Goal: Task Accomplishment & Management: Manage account settings

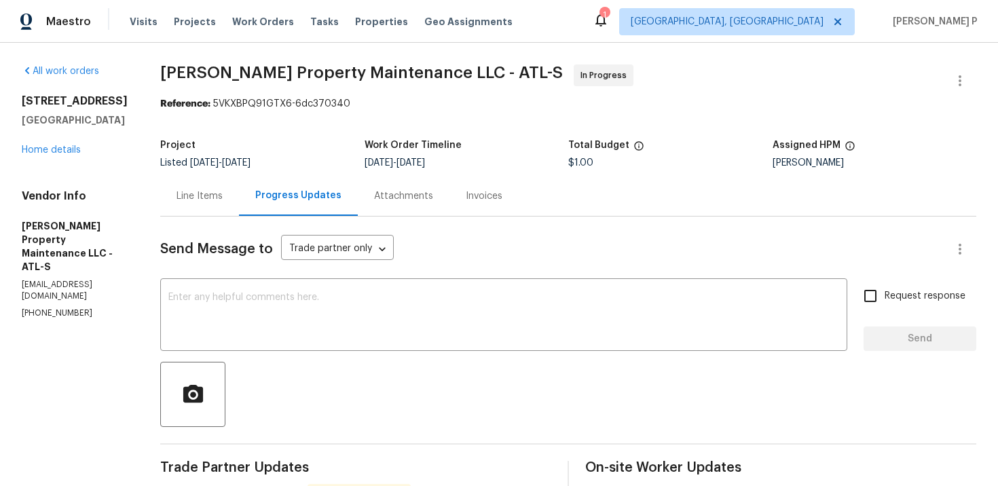
click at [210, 200] on div "Line Items" at bounding box center [199, 196] width 46 height 14
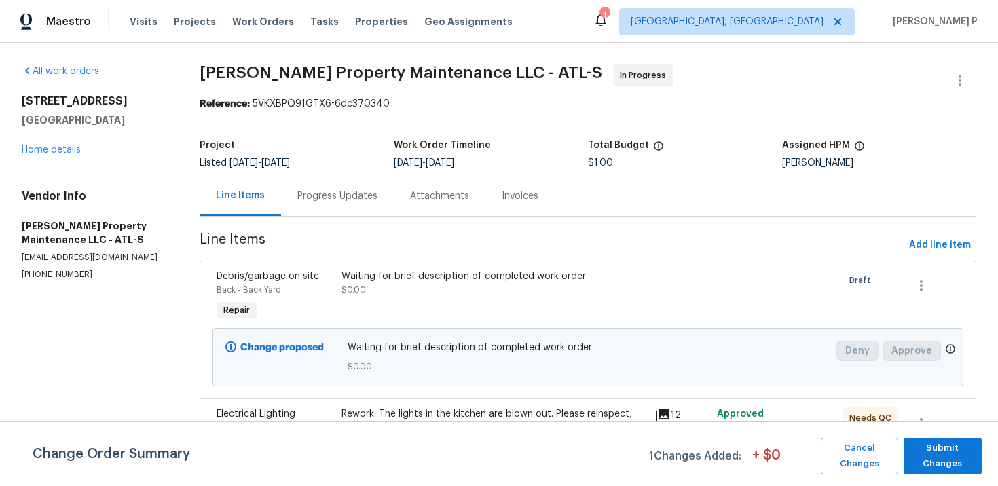
scroll to position [39, 0]
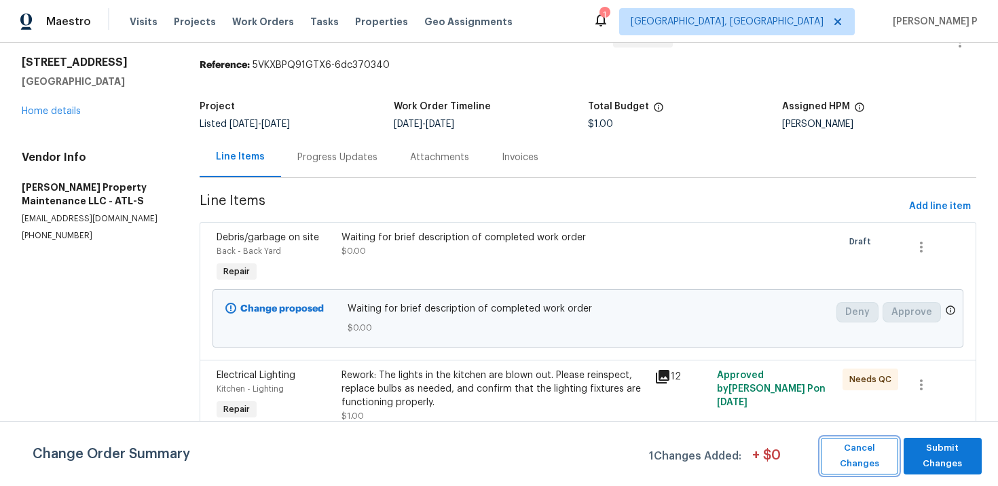
click at [859, 442] on span "Cancel Changes" at bounding box center [859, 455] width 64 height 31
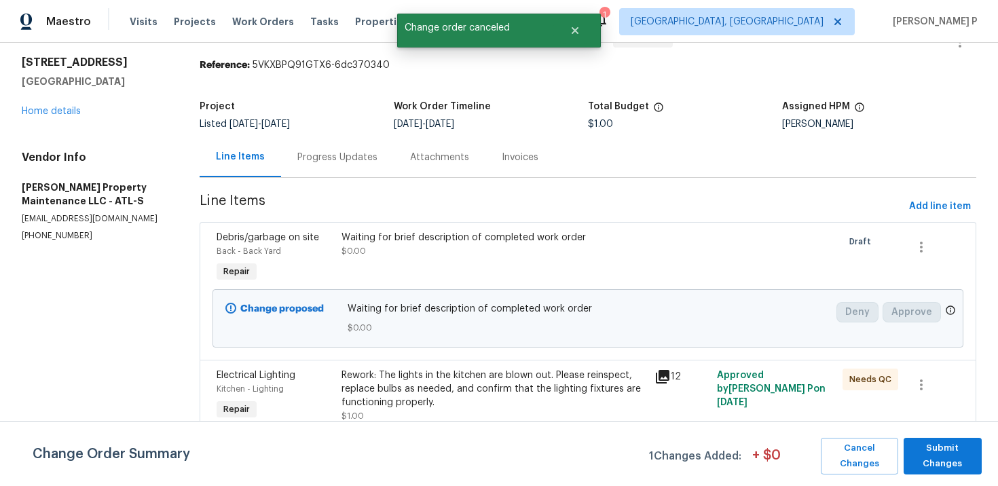
scroll to position [0, 0]
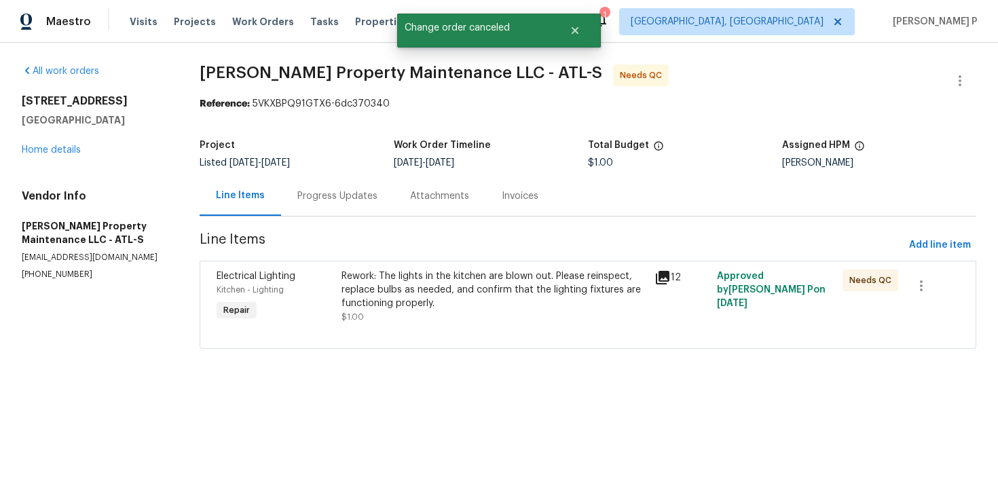
click at [428, 301] on div "Rework: The lights in the kitchen are blown out. Please reinspect, replace bulb…" at bounding box center [493, 289] width 305 height 41
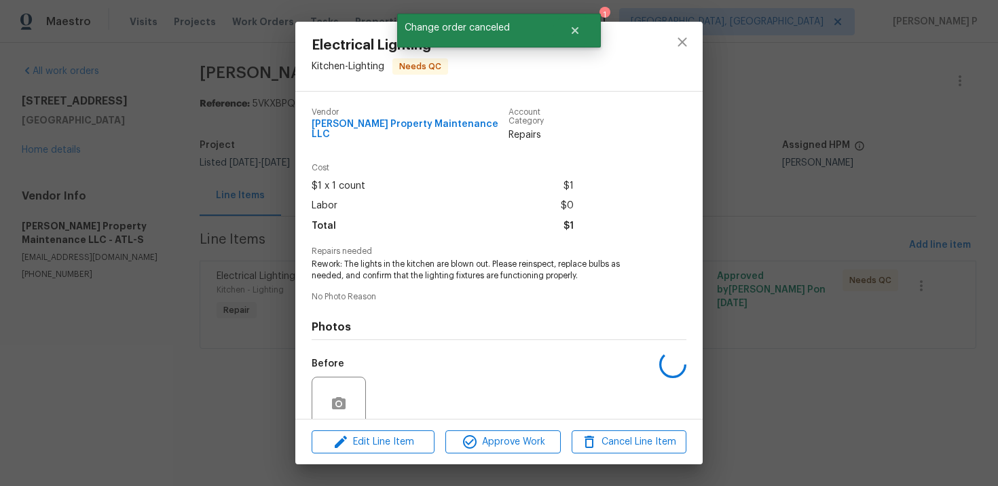
scroll to position [105, 0]
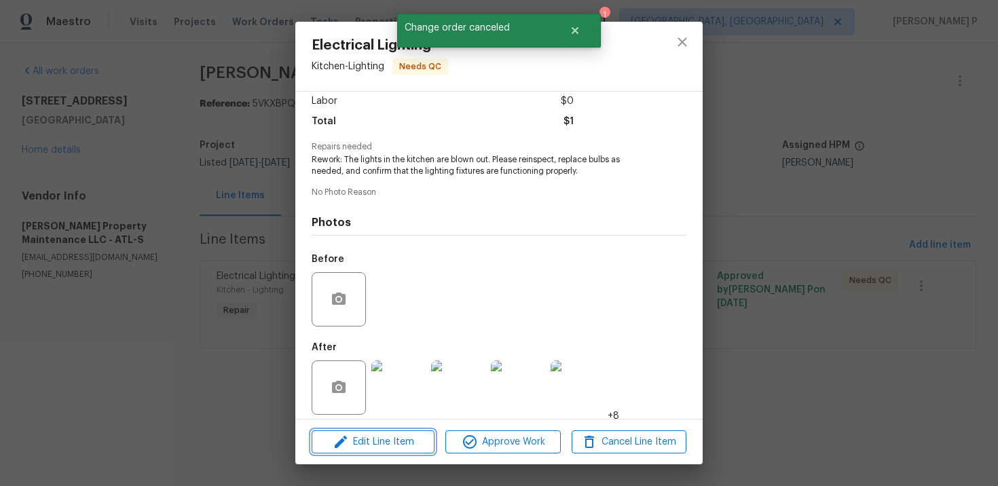
click at [386, 447] on span "Edit Line Item" at bounding box center [373, 442] width 115 height 17
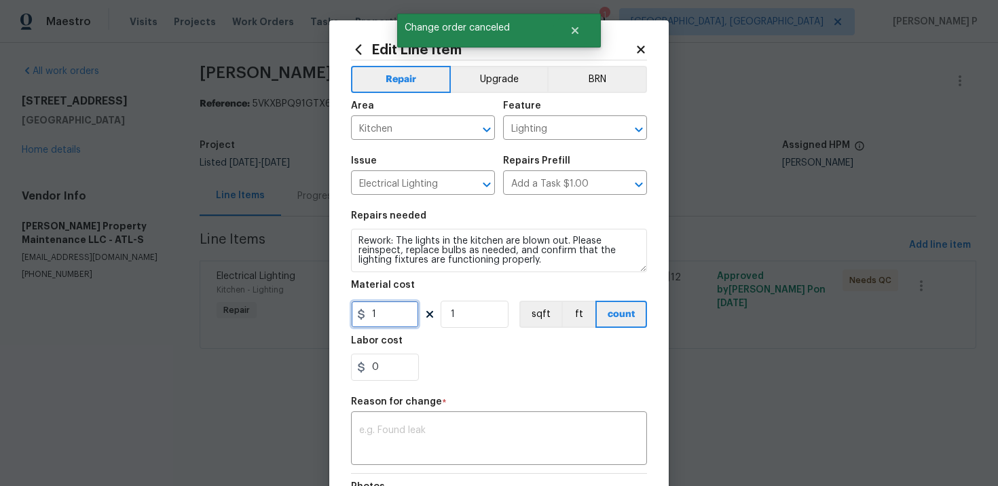
click at [394, 325] on input "1" at bounding box center [385, 314] width 68 height 27
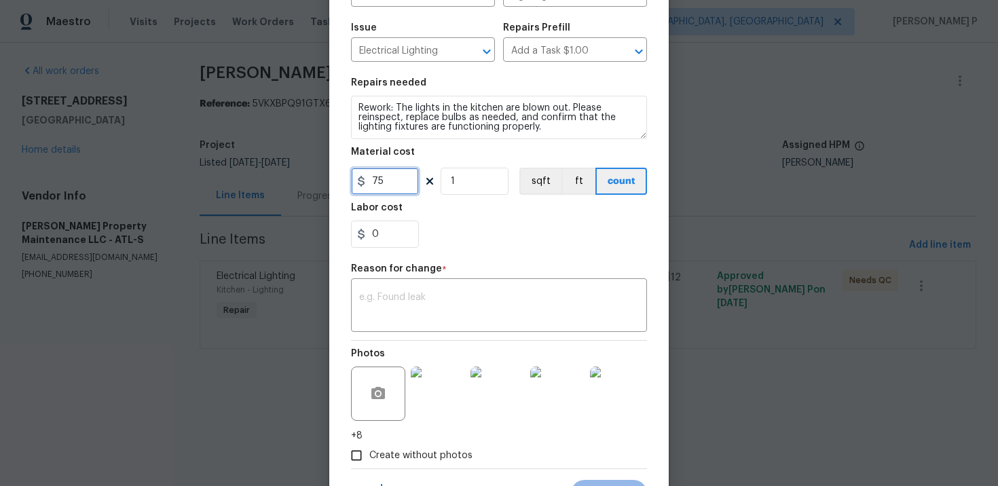
scroll to position [153, 0]
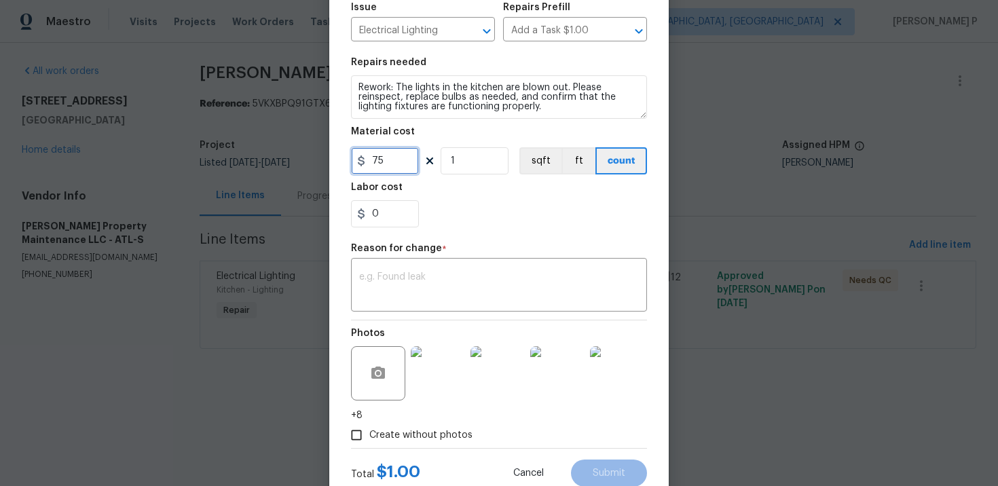
type input "75"
click at [441, 297] on textarea at bounding box center [499, 286] width 280 height 29
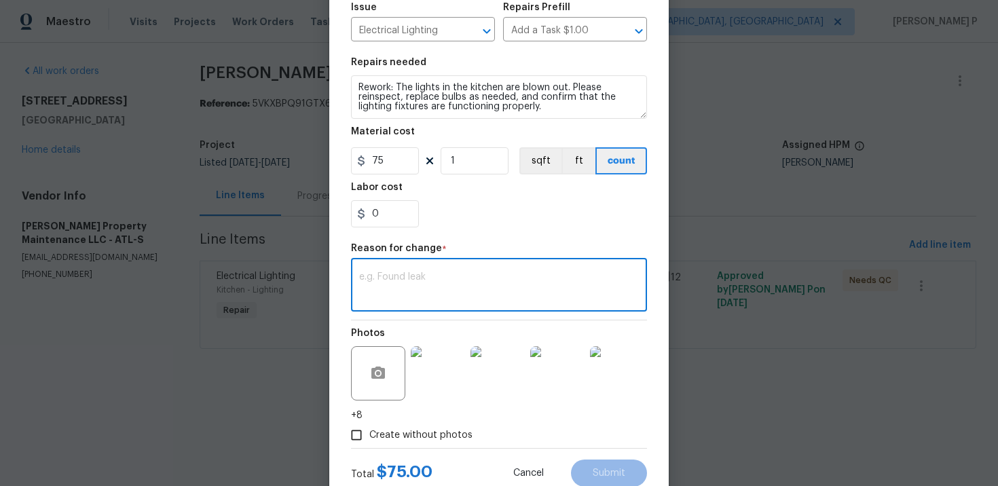
paste textarea "(RP) Updated per vendor’s final cost."
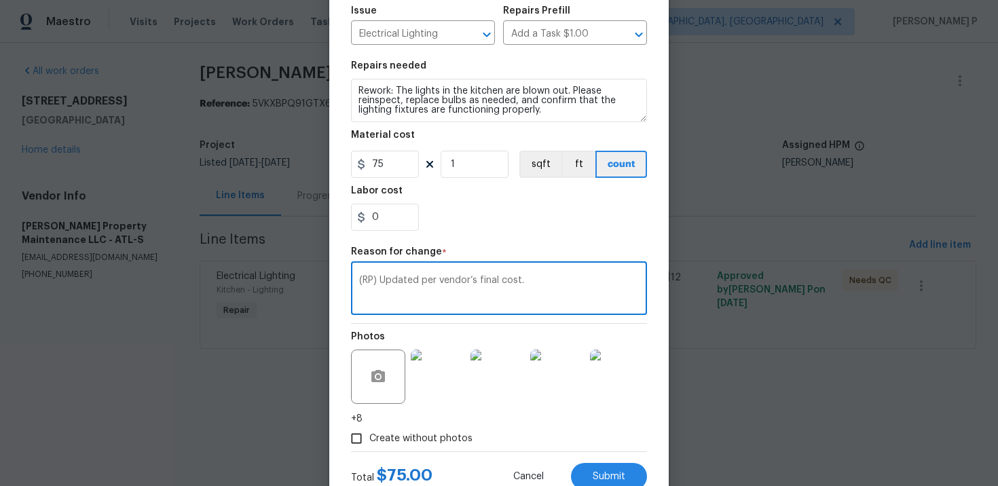
scroll to position [197, 0]
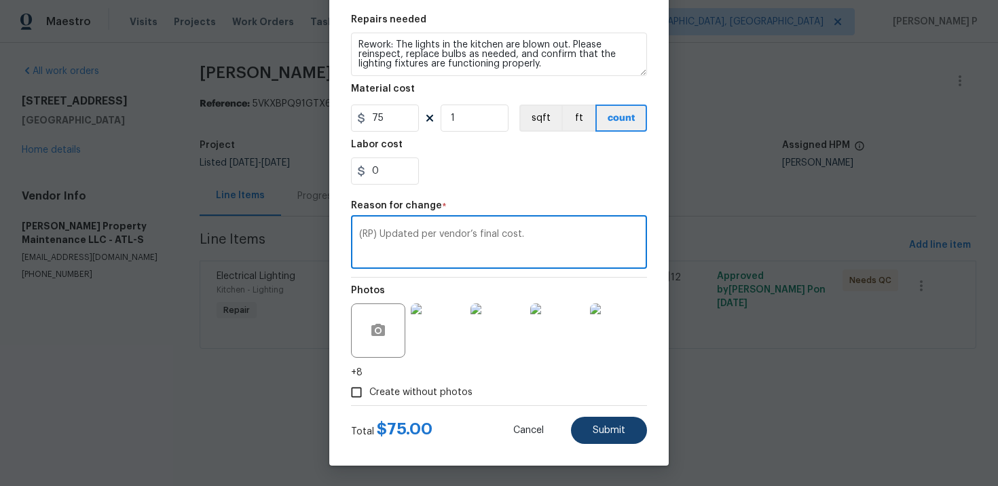
type textarea "(RP) Updated per vendor’s final cost."
click at [599, 438] on button "Submit" at bounding box center [609, 430] width 76 height 27
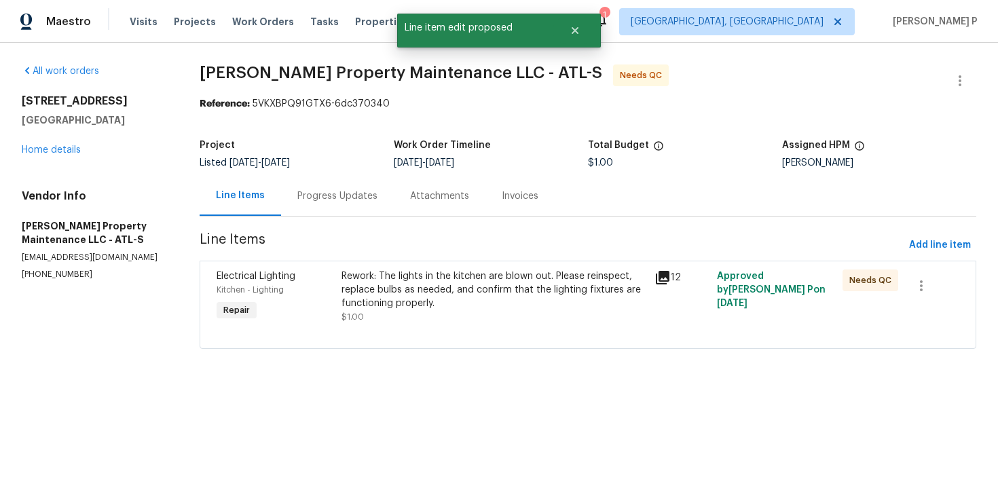
scroll to position [0, 0]
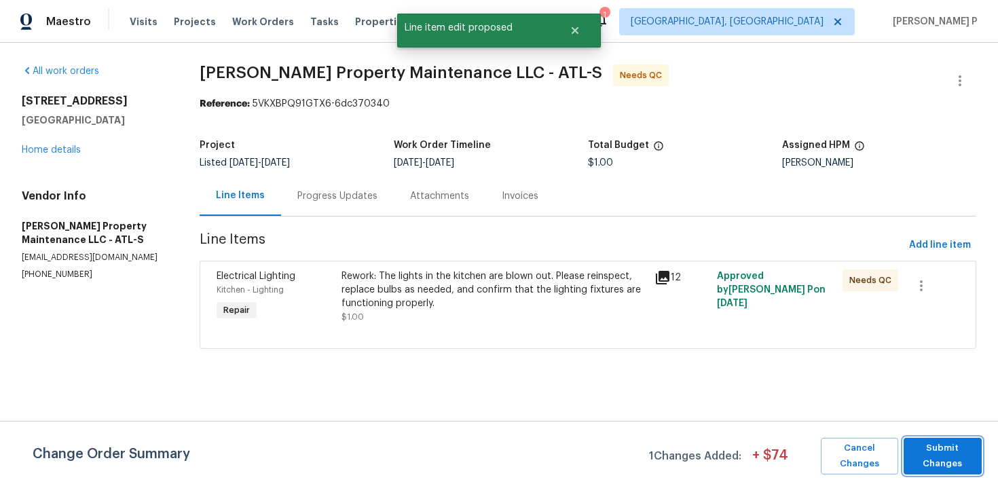
click at [941, 442] on span "Submit Changes" at bounding box center [942, 455] width 64 height 31
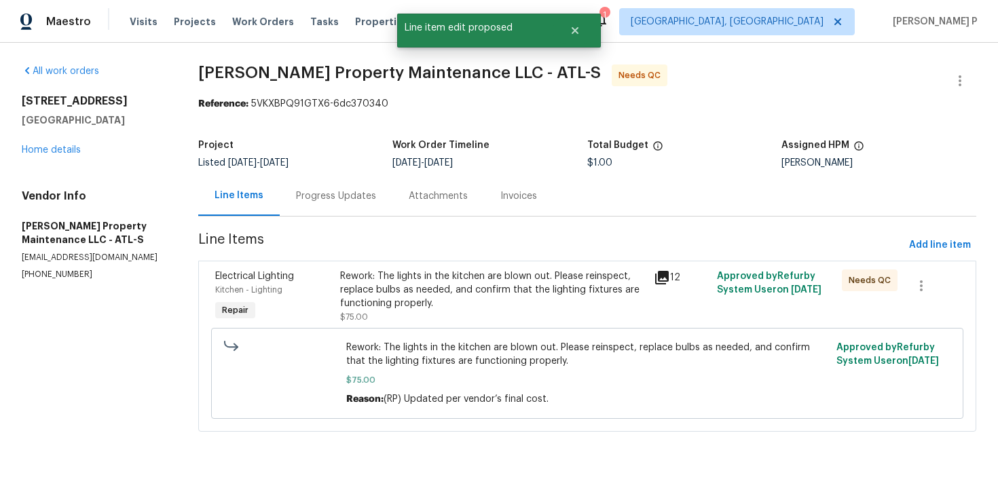
click at [356, 202] on div "Progress Updates" at bounding box center [336, 196] width 80 height 14
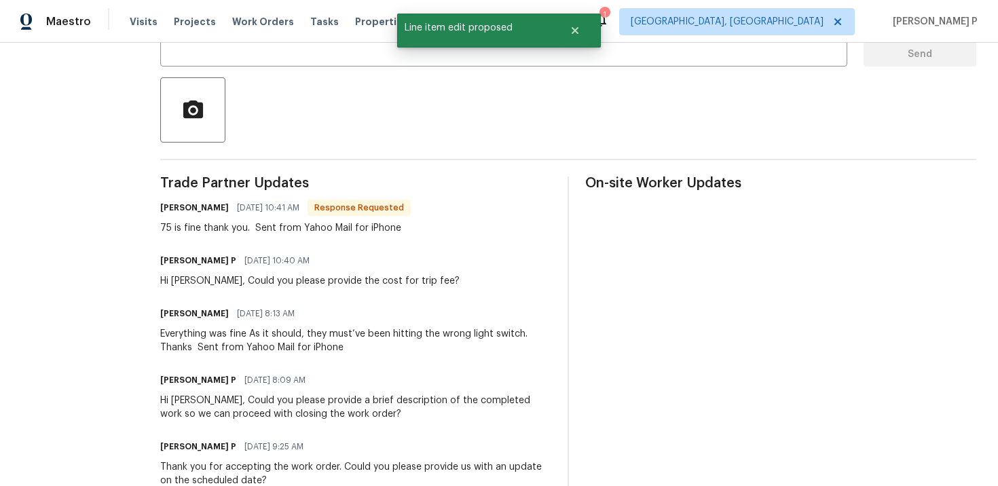
scroll to position [285, 0]
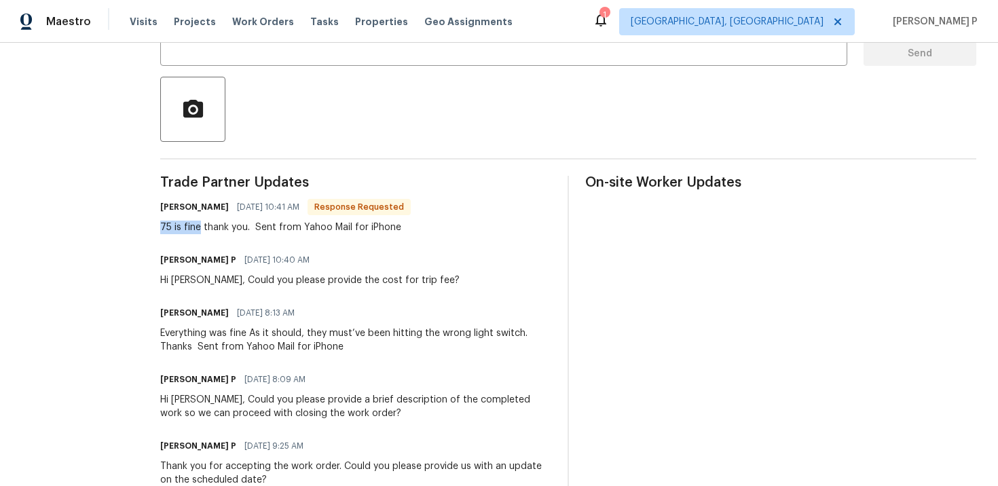
drag, startPoint x: 155, startPoint y: 227, endPoint x: 202, endPoint y: 223, distance: 47.0
click at [202, 223] on div "All work orders 6120 E Fayetteville Dr Riverdale, GA 30296 Home details Vendor …" at bounding box center [499, 242] width 998 height 968
copy div "75 is fine"
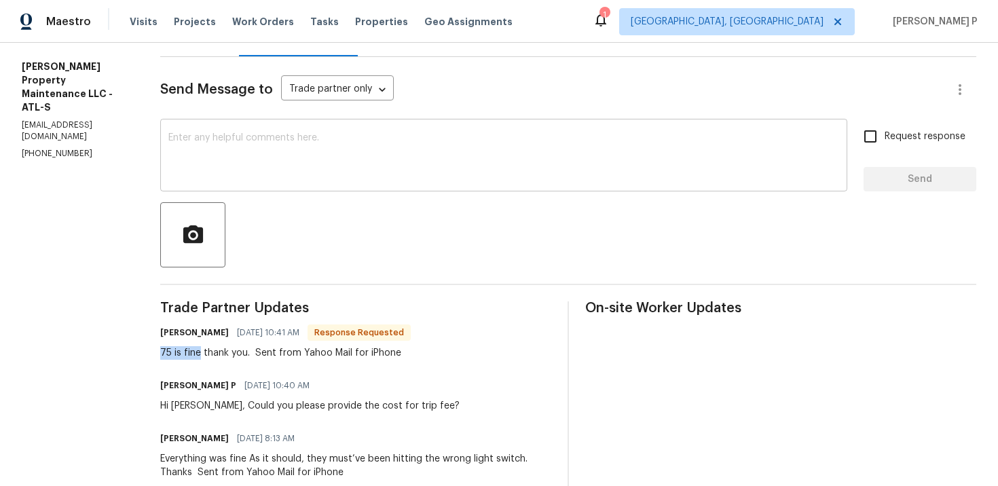
click at [350, 160] on textarea at bounding box center [503, 157] width 671 height 48
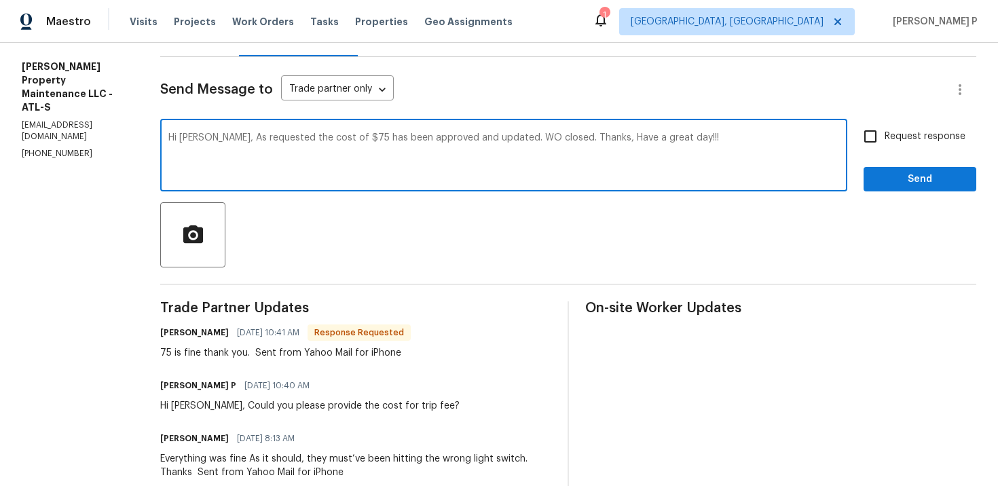
type textarea "Hi Daniel, As requested the cost of $75 has been approved and updated. WO close…"
click at [904, 185] on span "Send" at bounding box center [919, 179] width 91 height 17
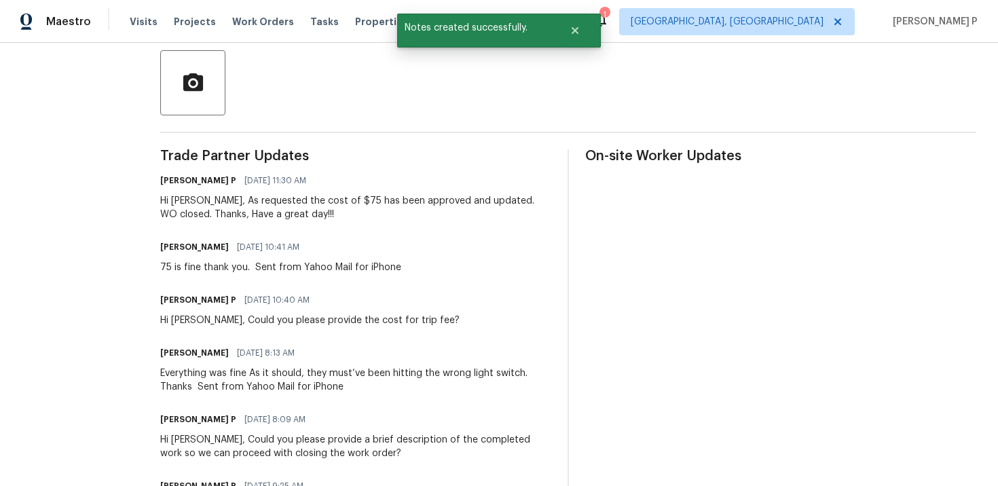
scroll to position [359, 0]
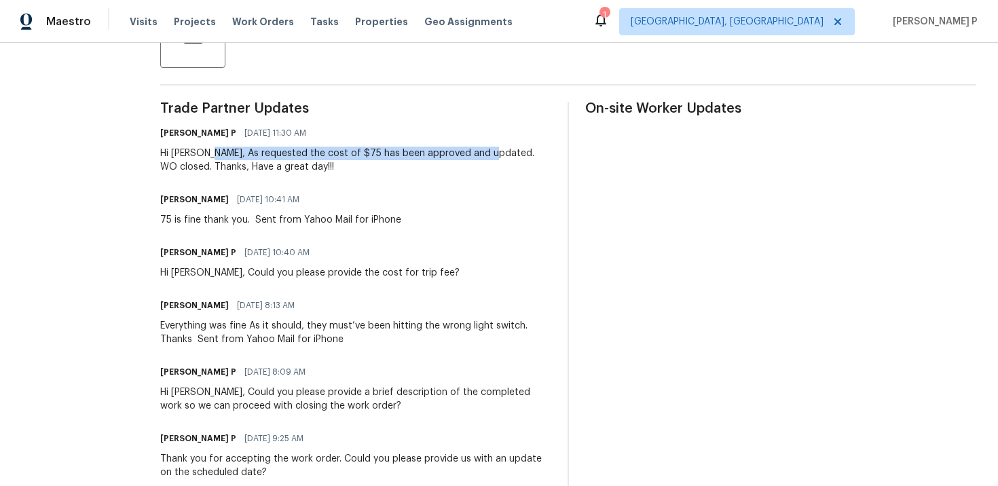
drag, startPoint x: 207, startPoint y: 152, endPoint x: 485, endPoint y: 158, distance: 277.6
click at [485, 158] on div "Hi Daniel, As requested the cost of $75 has been approved and updated. WO close…" at bounding box center [355, 160] width 391 height 27
copy div "As requested the cost of $75 has been approved and updated."
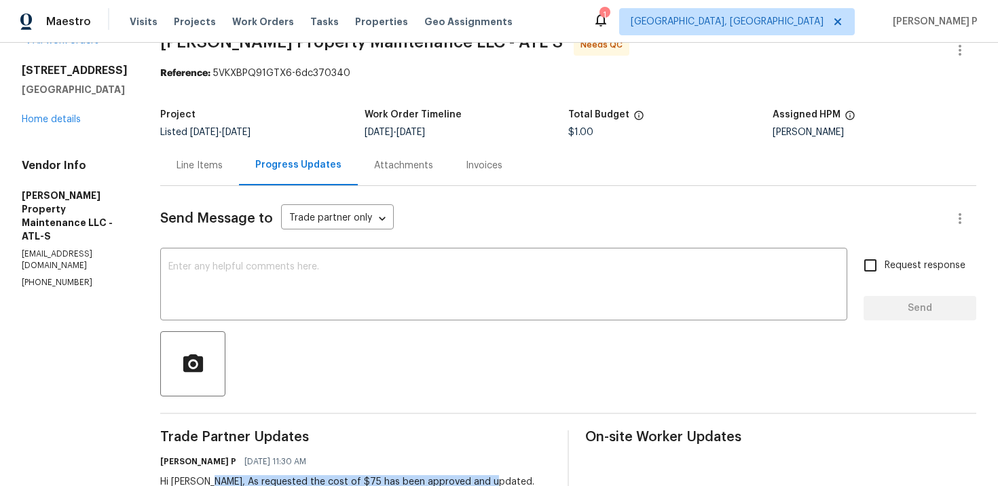
scroll to position [0, 0]
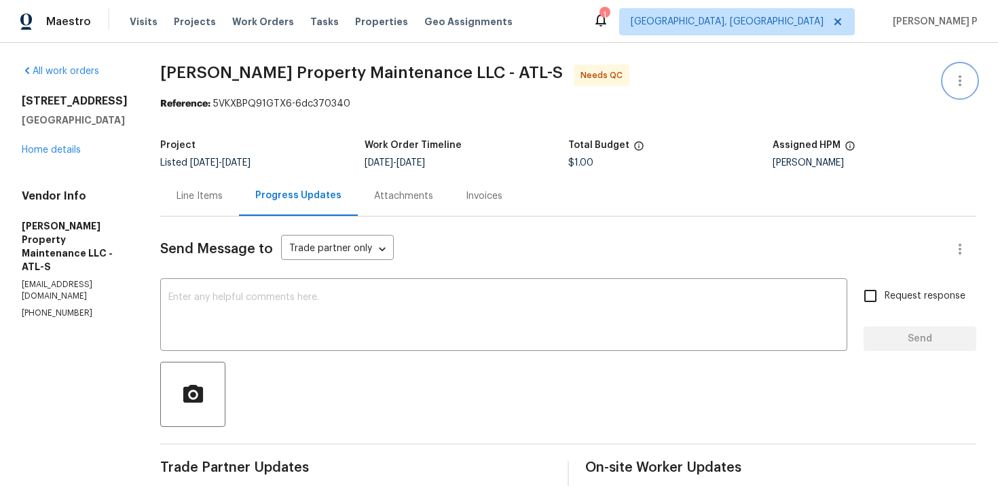
click at [959, 77] on icon "button" at bounding box center [959, 80] width 3 height 11
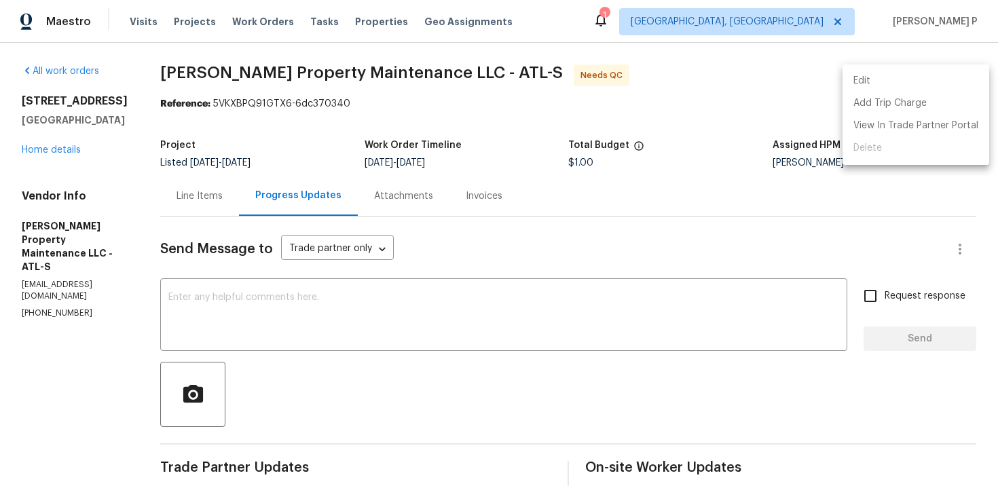
click at [886, 77] on li "Edit" at bounding box center [915, 81] width 147 height 22
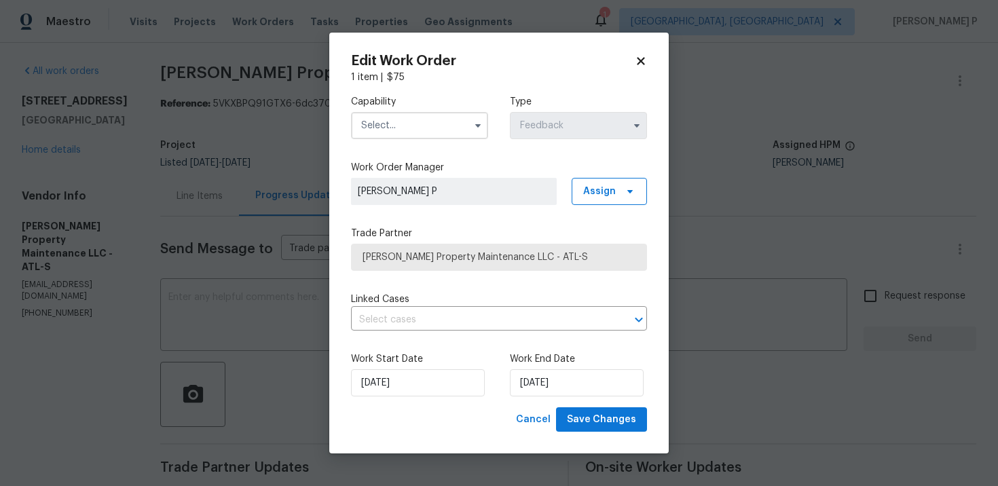
click at [467, 130] on input "text" at bounding box center [419, 125] width 137 height 27
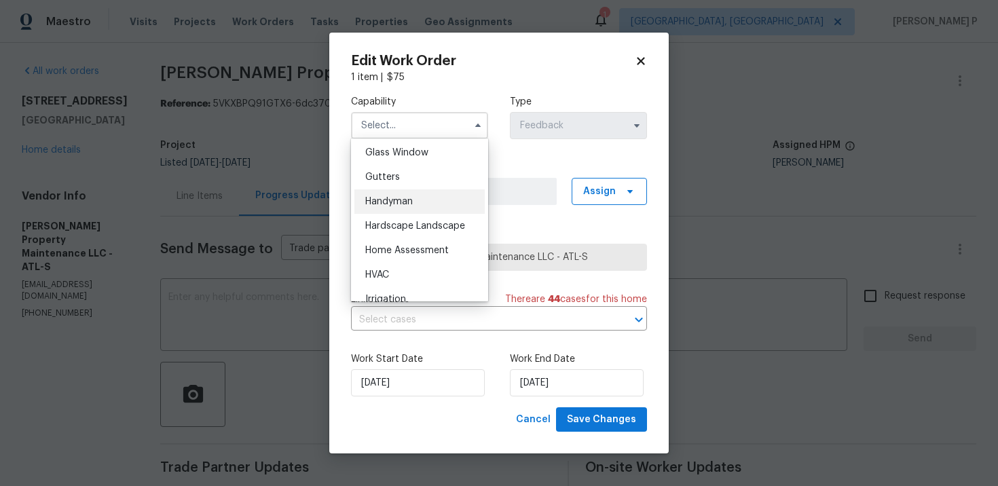
scroll to position [711, 0]
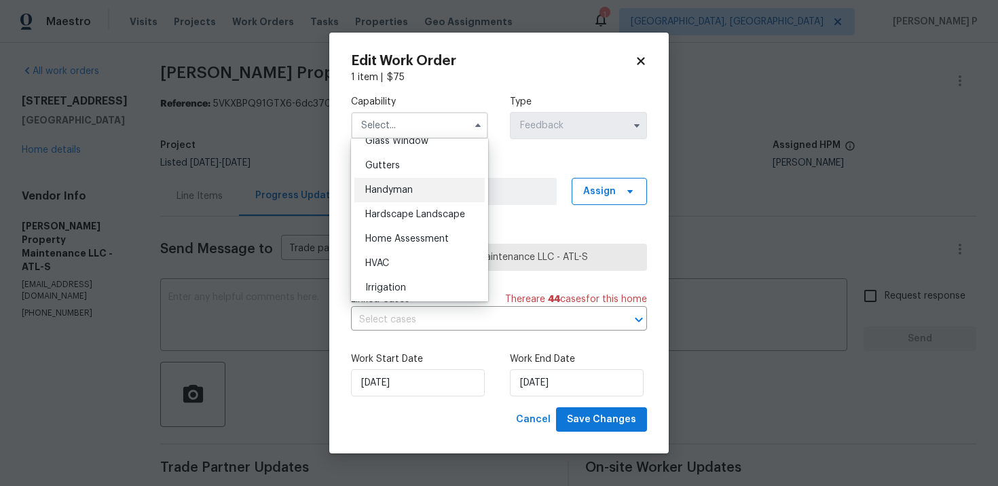
click at [395, 189] on span "Handyman" at bounding box center [389, 190] width 48 height 10
type input "Handyman"
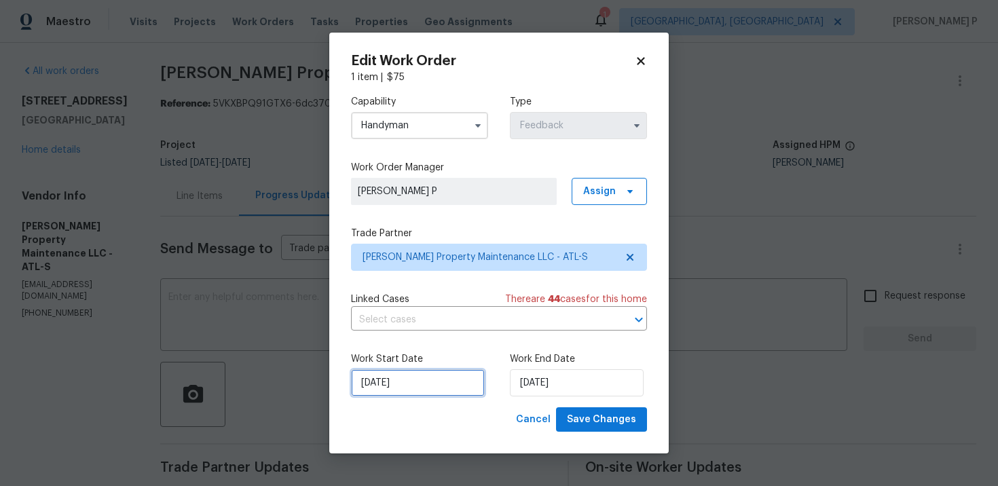
click at [428, 387] on input "[DATE]" at bounding box center [418, 382] width 134 height 27
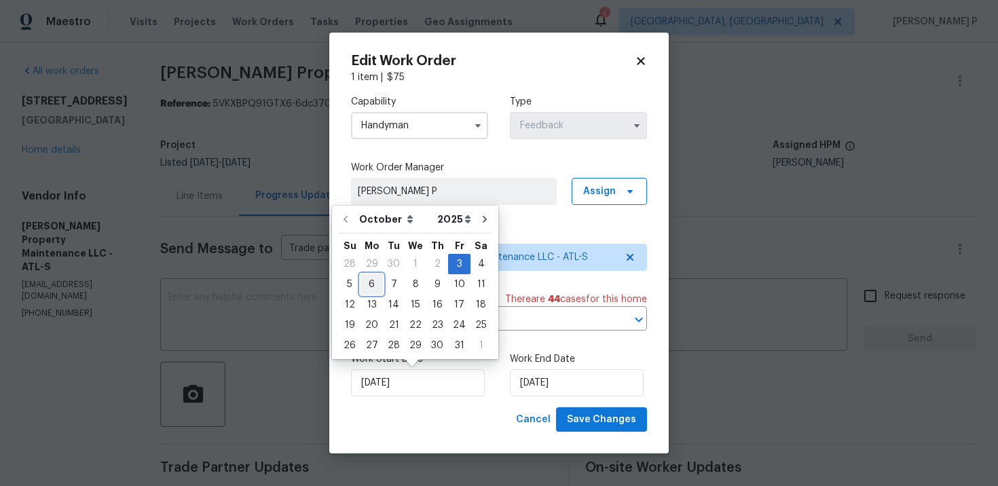
click at [375, 280] on div "6" at bounding box center [371, 284] width 22 height 19
type input "[DATE]"
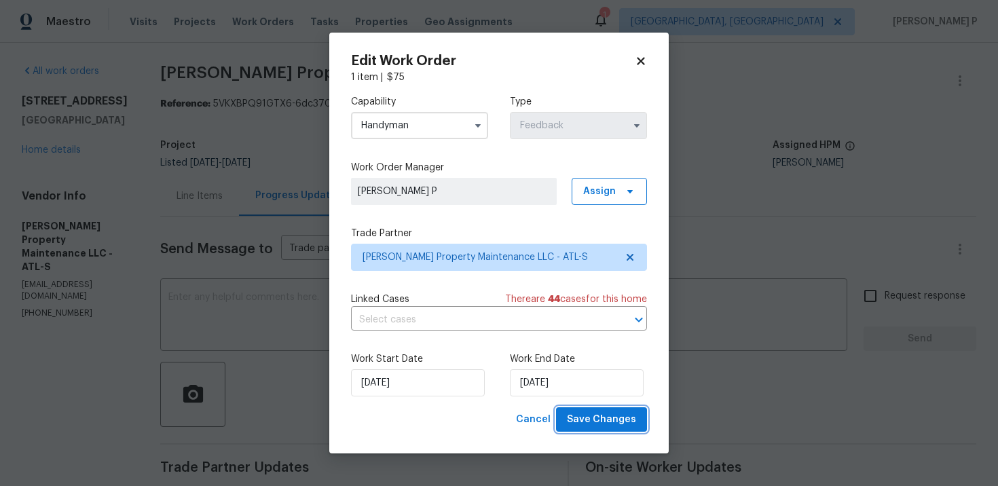
click at [606, 413] on span "Save Changes" at bounding box center [601, 419] width 69 height 17
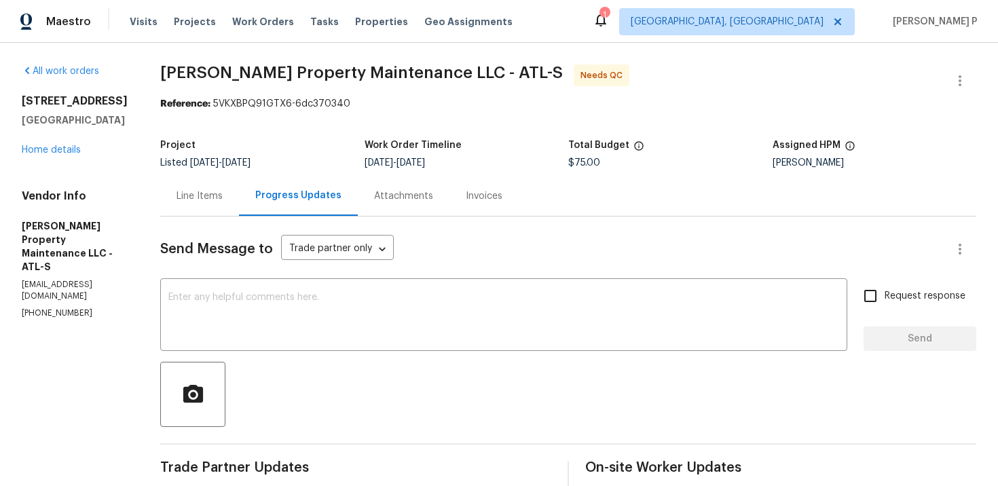
click at [204, 208] on div "Line Items" at bounding box center [199, 196] width 79 height 40
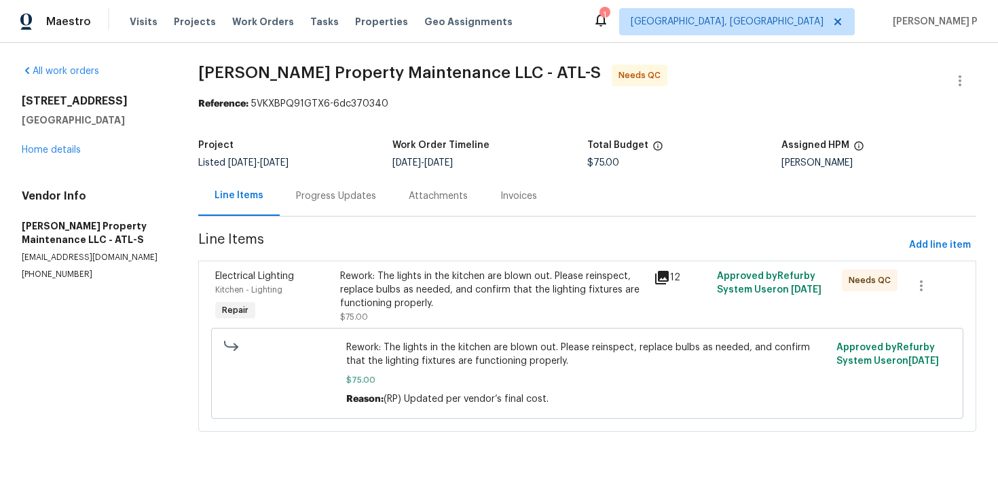
click at [516, 274] on div "Rework: The lights in the kitchen are blown out. Please reinspect, replace bulb…" at bounding box center [492, 289] width 305 height 41
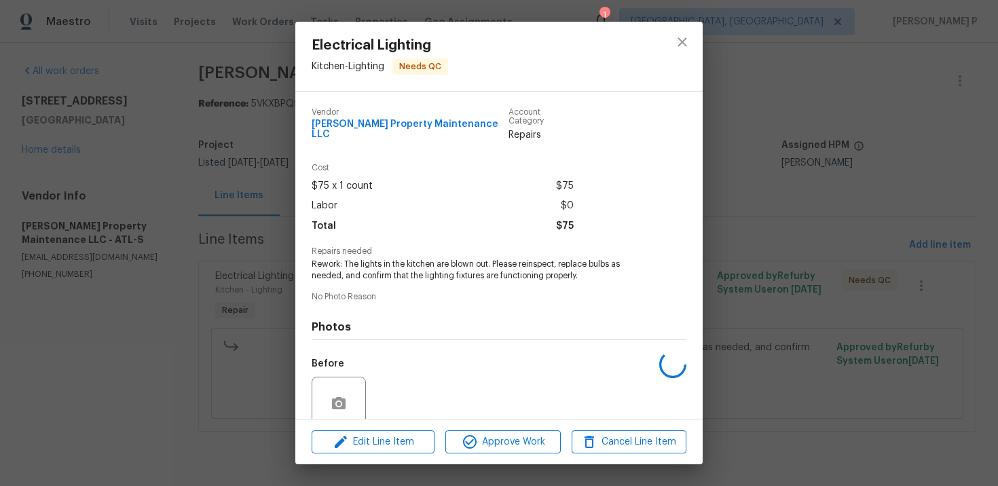
scroll to position [105, 0]
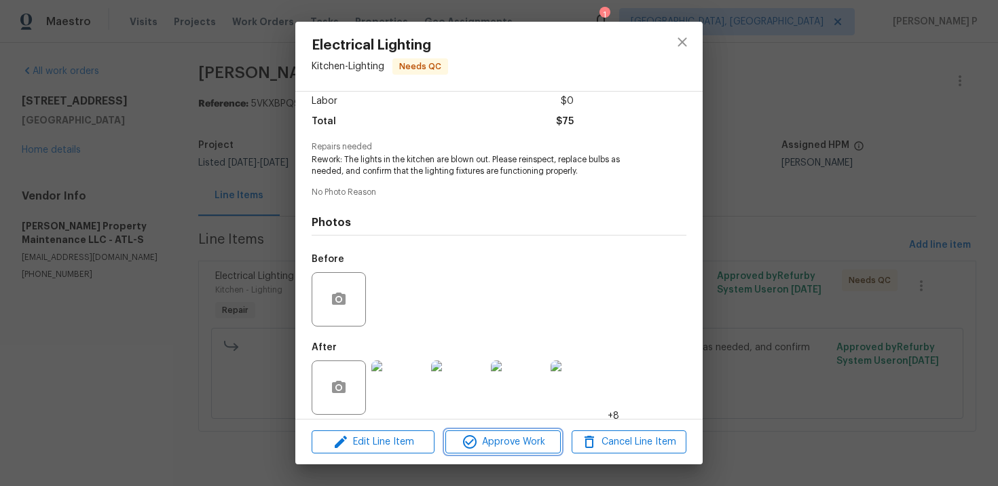
click at [518, 446] on span "Approve Work" at bounding box center [502, 442] width 107 height 17
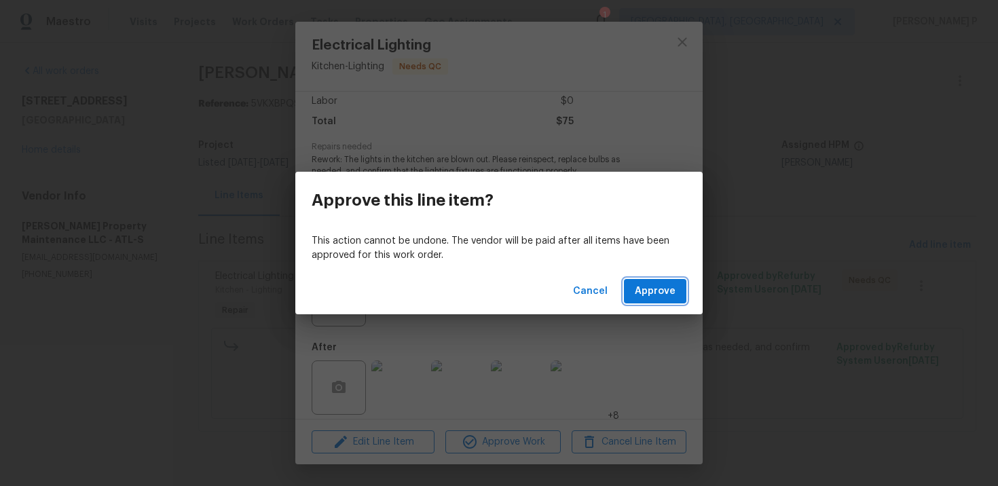
click at [659, 288] on span "Approve" at bounding box center [655, 291] width 41 height 17
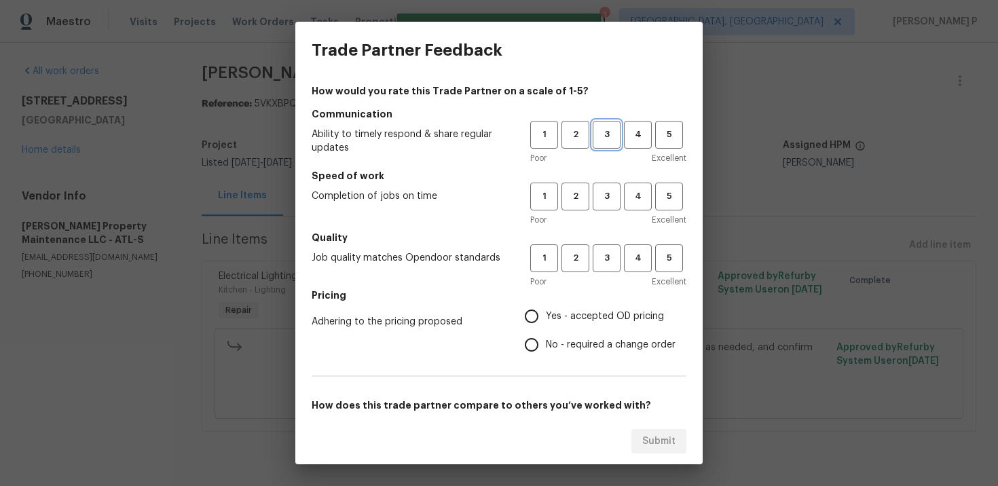
click at [611, 129] on span "3" at bounding box center [606, 135] width 25 height 16
click at [607, 198] on span "3" at bounding box center [606, 197] width 25 height 16
click at [608, 252] on span "3" at bounding box center [606, 258] width 25 height 16
click at [563, 343] on span "No - required a change order" at bounding box center [611, 345] width 130 height 14
click at [546, 343] on input "No - required a change order" at bounding box center [531, 345] width 29 height 29
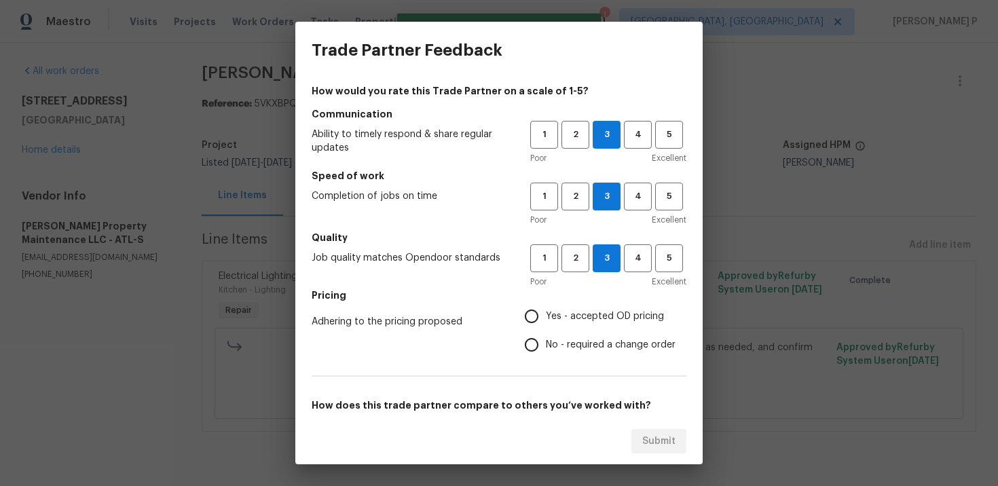
radio input "true"
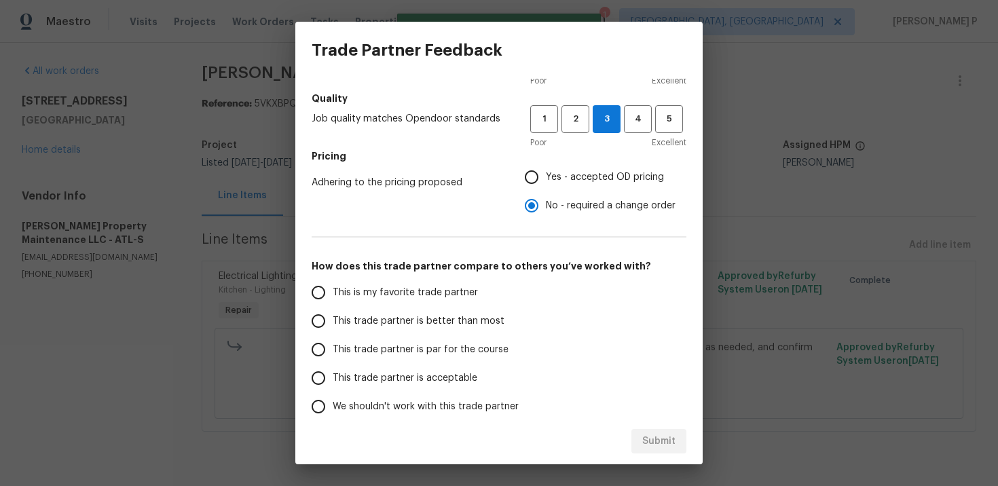
scroll to position [183, 0]
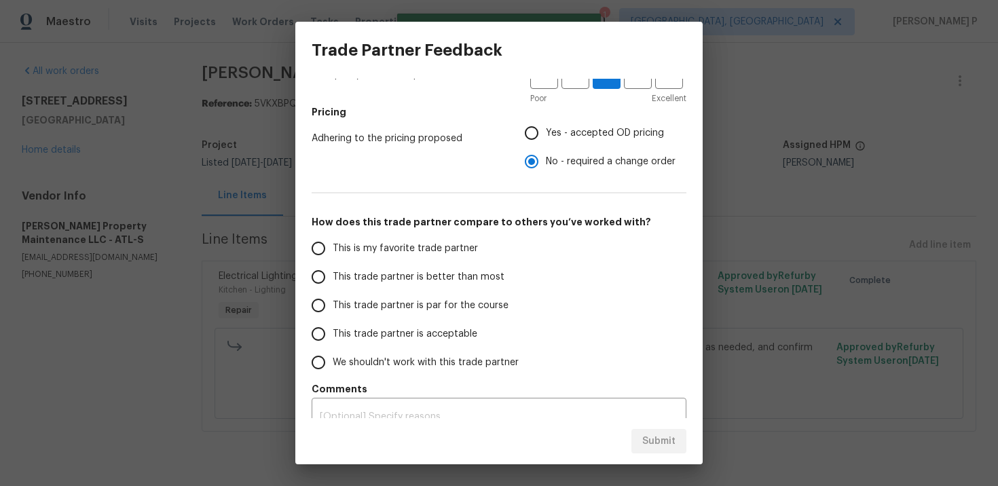
click at [385, 300] on span "This trade partner is par for the course" at bounding box center [421, 306] width 176 height 14
click at [333, 300] on input "This trade partner is par for the course" at bounding box center [318, 305] width 29 height 29
click at [655, 444] on span "Submit" at bounding box center [658, 441] width 33 height 17
radio input "true"
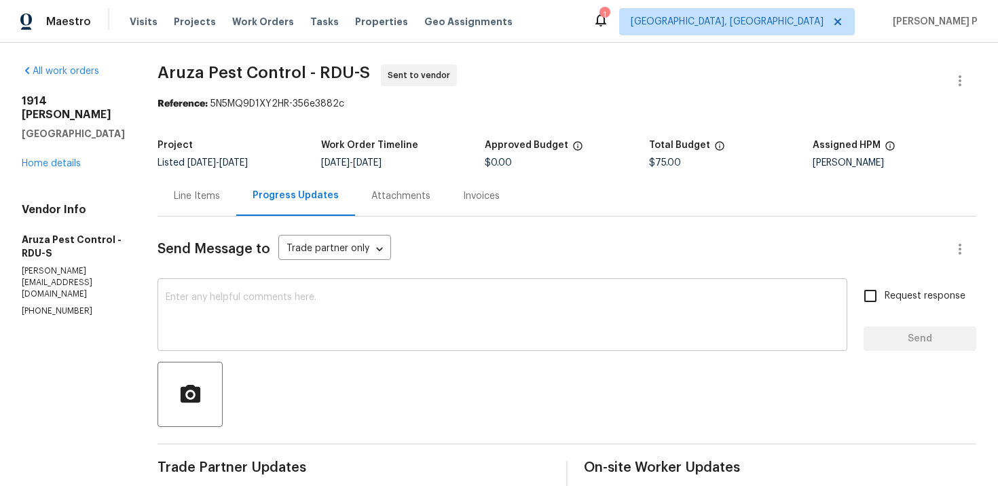
click at [336, 316] on textarea at bounding box center [502, 317] width 673 height 48
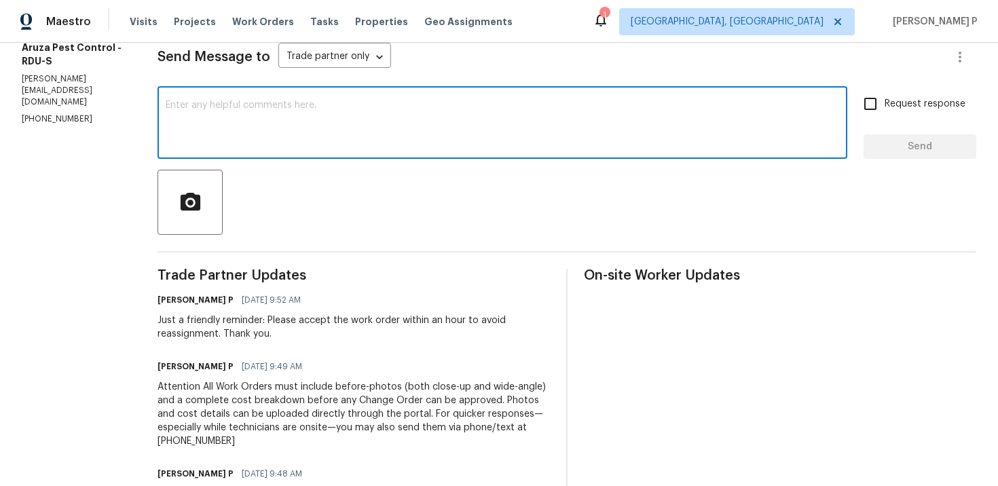
scroll to position [184, 0]
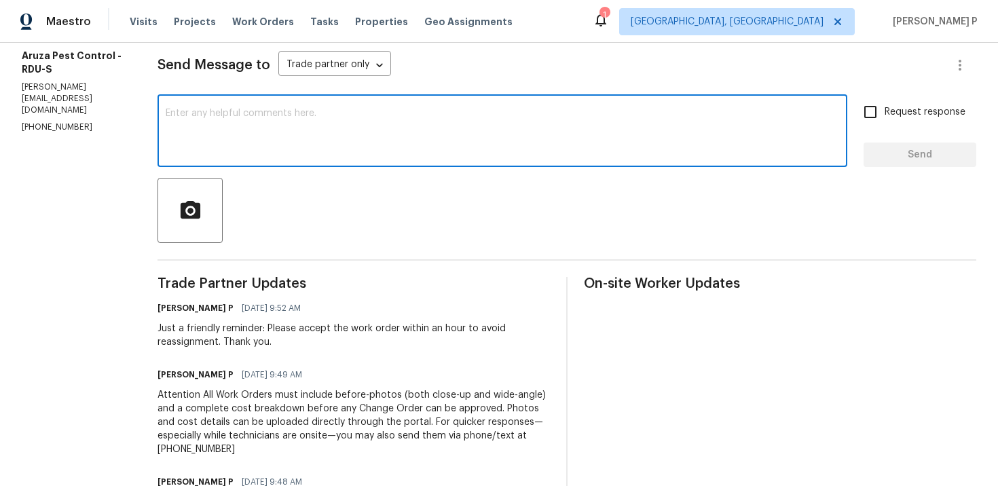
click at [305, 130] on textarea at bounding box center [502, 133] width 673 height 48
paste textarea "We regret to inform you that the work order has been reassigned as it was not a…"
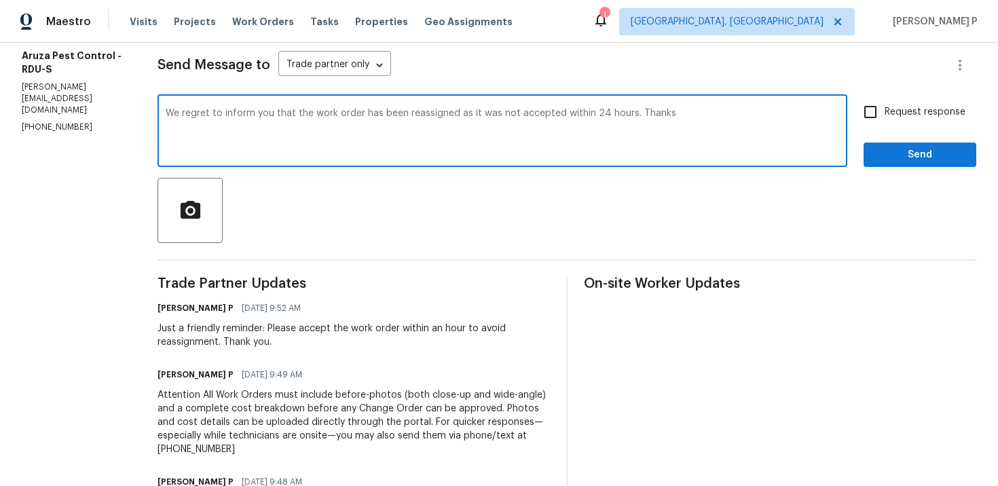
type textarea "We regret to inform you that the work order has been reassigned as it was not a…"
click at [903, 155] on span "Send" at bounding box center [919, 155] width 91 height 17
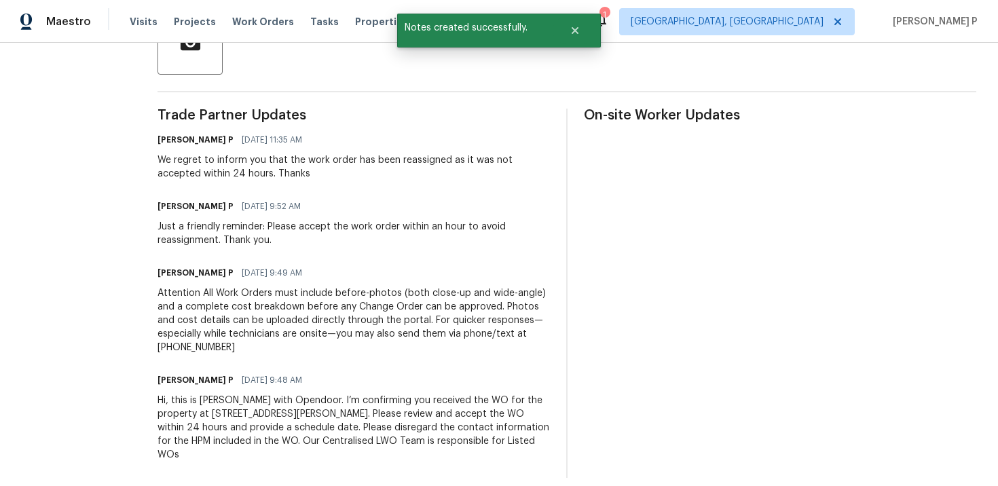
scroll to position [0, 0]
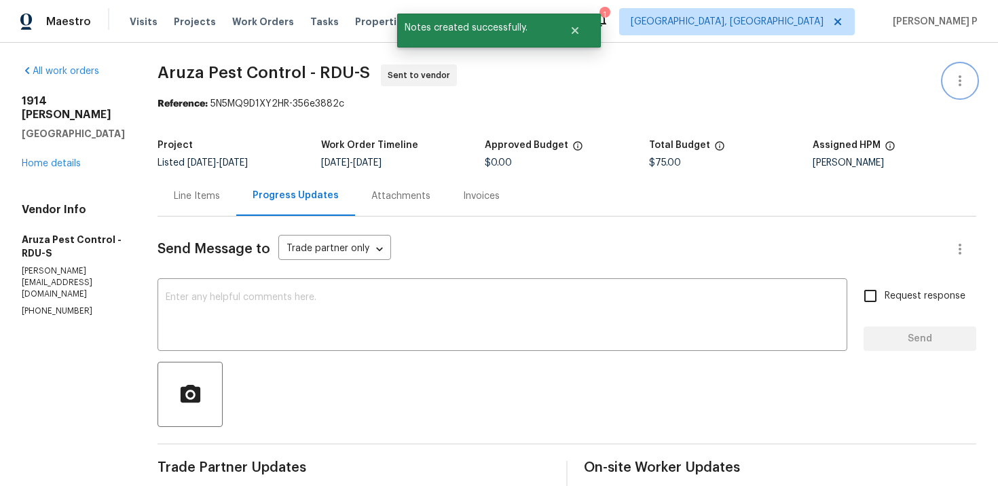
click at [960, 73] on icon "button" at bounding box center [959, 81] width 16 height 16
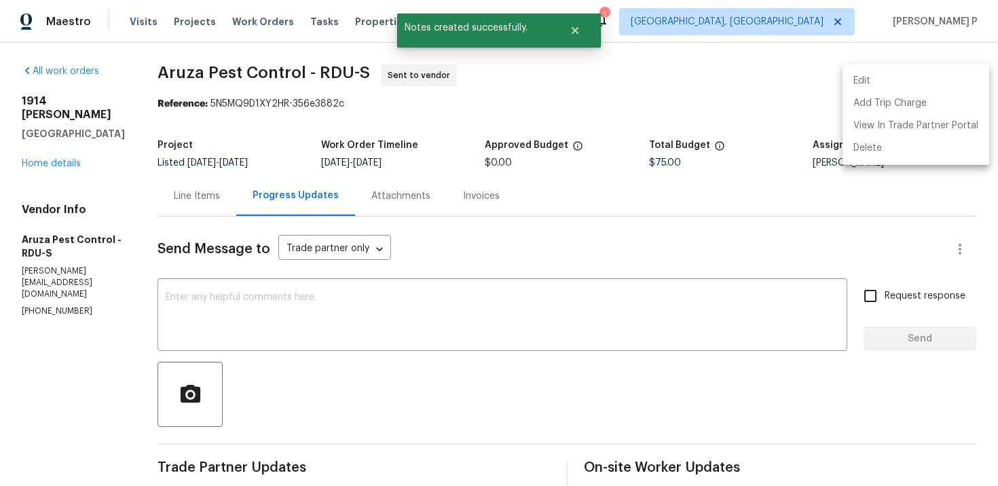
click at [885, 77] on li "Edit" at bounding box center [915, 81] width 147 height 22
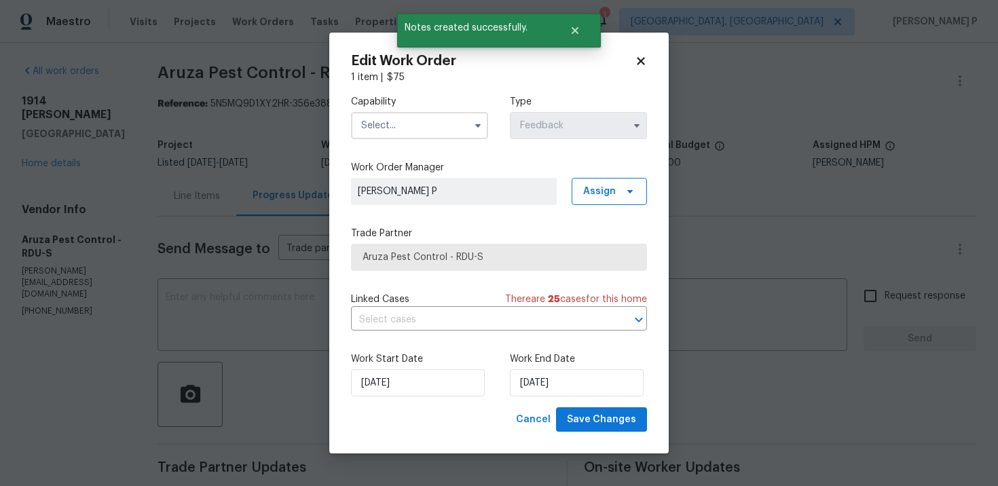
click at [439, 123] on input "text" at bounding box center [419, 125] width 137 height 27
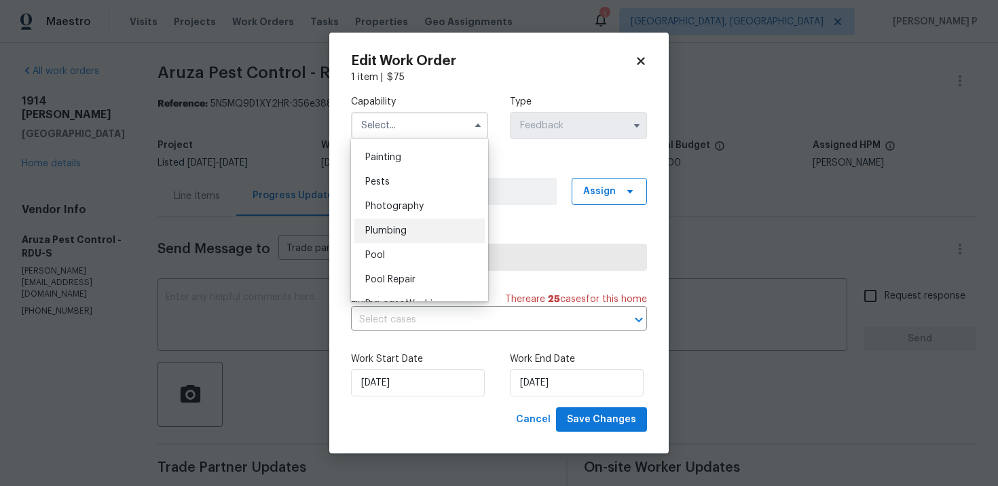
scroll to position [1127, 0]
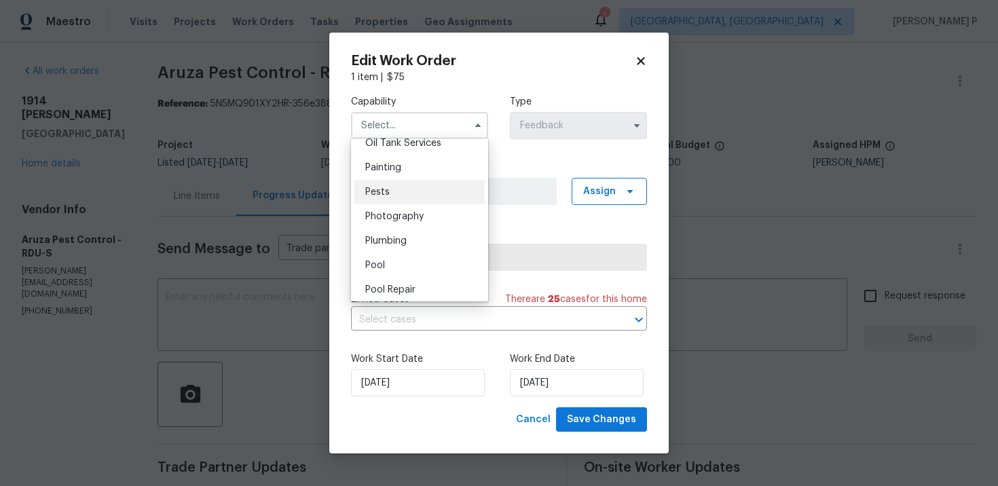
click at [384, 192] on span "Pests" at bounding box center [377, 192] width 24 height 10
type input "Pests"
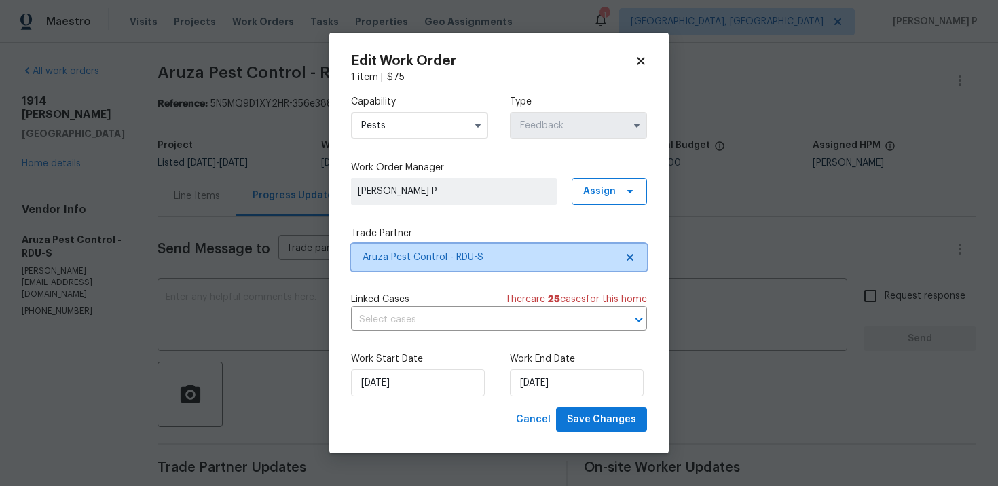
click at [415, 257] on span "Aruza Pest Control - RDU-S" at bounding box center [488, 257] width 253 height 14
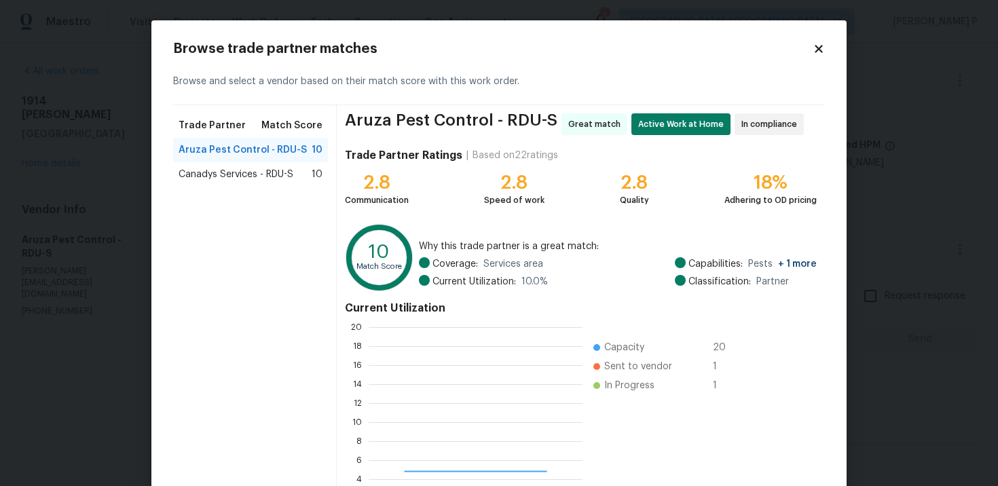
scroll to position [190, 214]
click at [269, 173] on span "Canadys Services - RDU-S" at bounding box center [235, 175] width 115 height 14
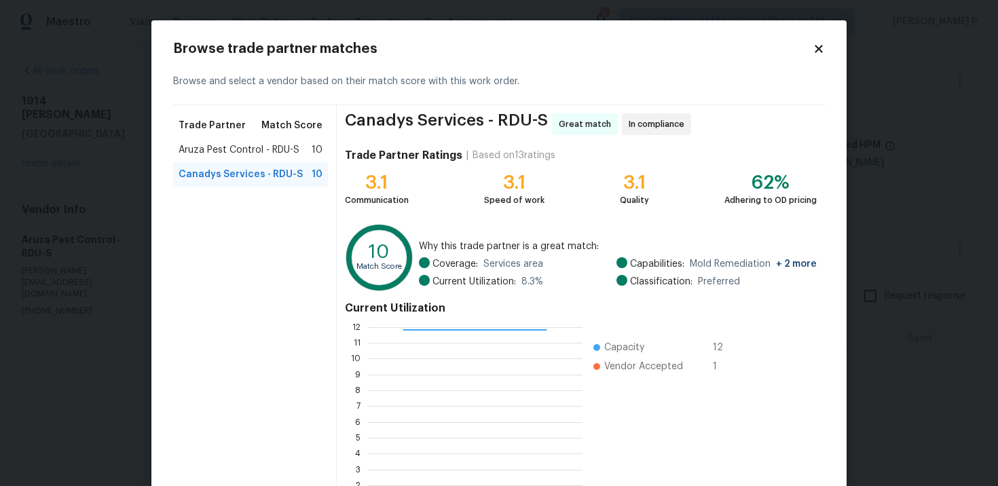
scroll to position [113, 0]
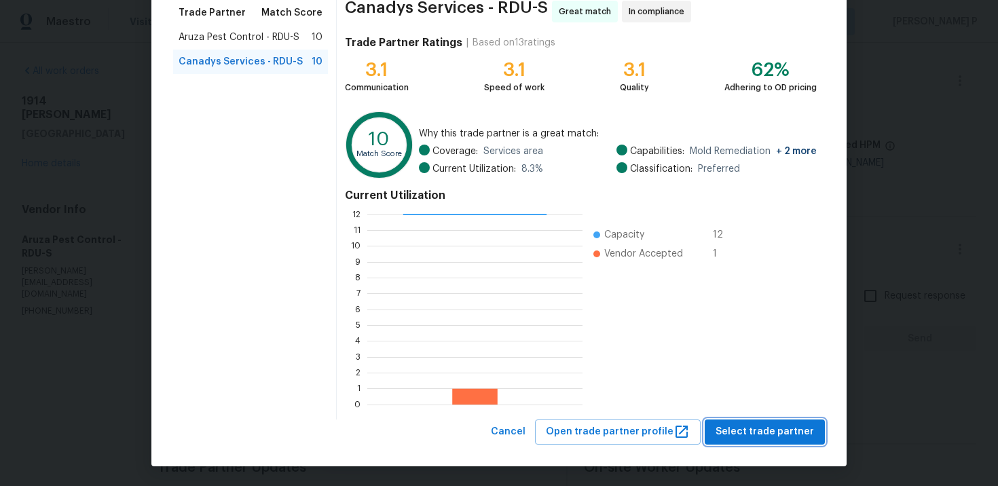
click at [724, 427] on span "Select trade partner" at bounding box center [764, 431] width 98 height 17
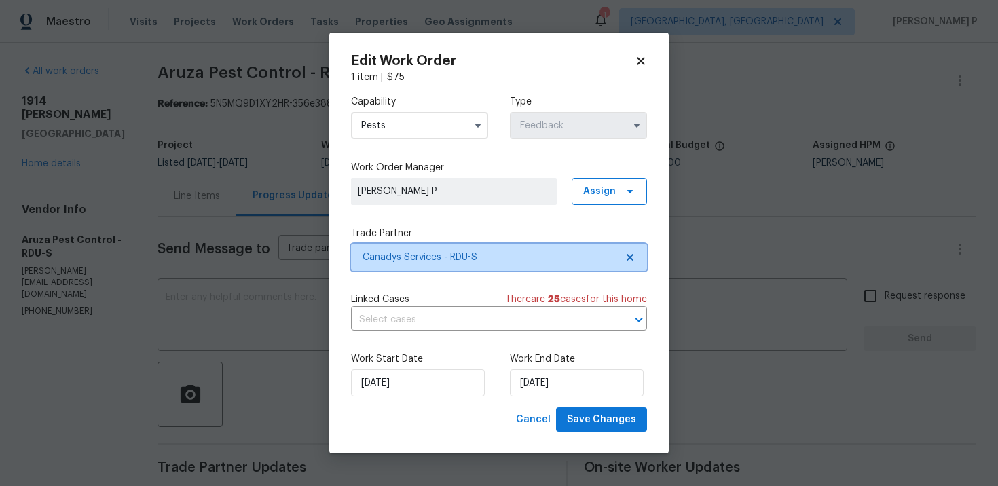
scroll to position [0, 0]
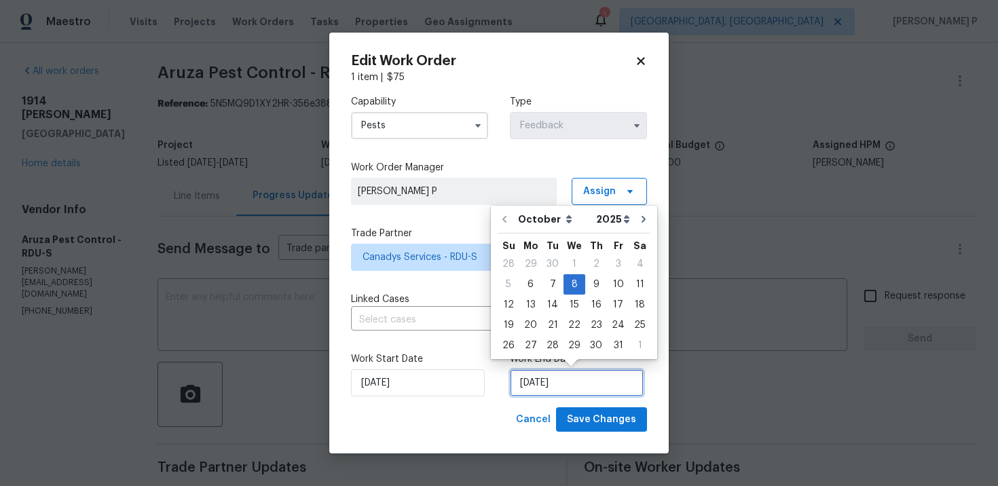
click at [577, 378] on input "10/8/2025" at bounding box center [577, 382] width 134 height 27
click at [596, 281] on div "9" at bounding box center [596, 284] width 22 height 19
type input "10/9/2025"
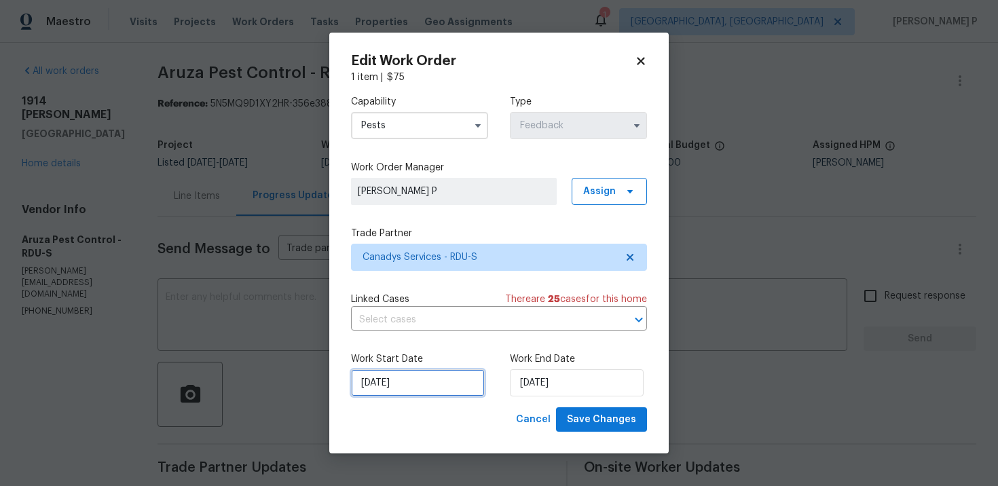
click at [432, 380] on input "[DATE]" at bounding box center [418, 382] width 134 height 27
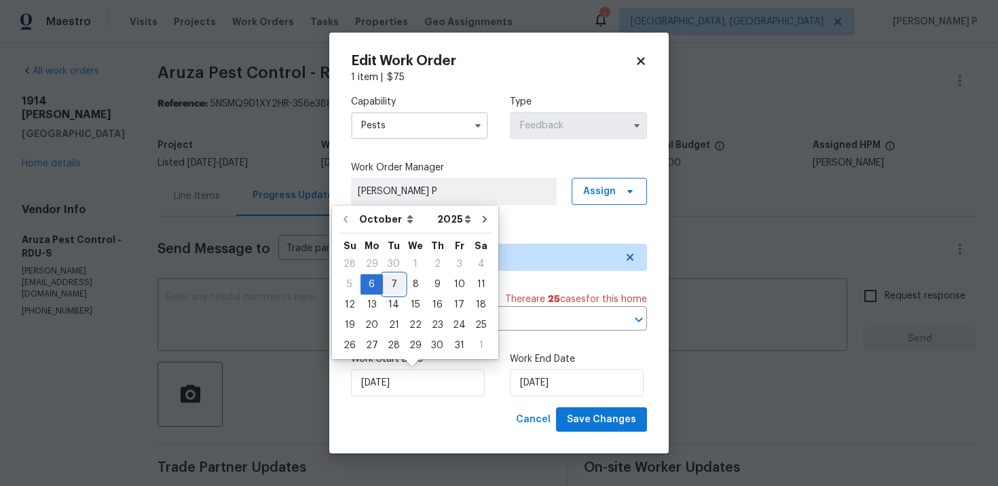
click at [389, 278] on div "7" at bounding box center [394, 284] width 22 height 19
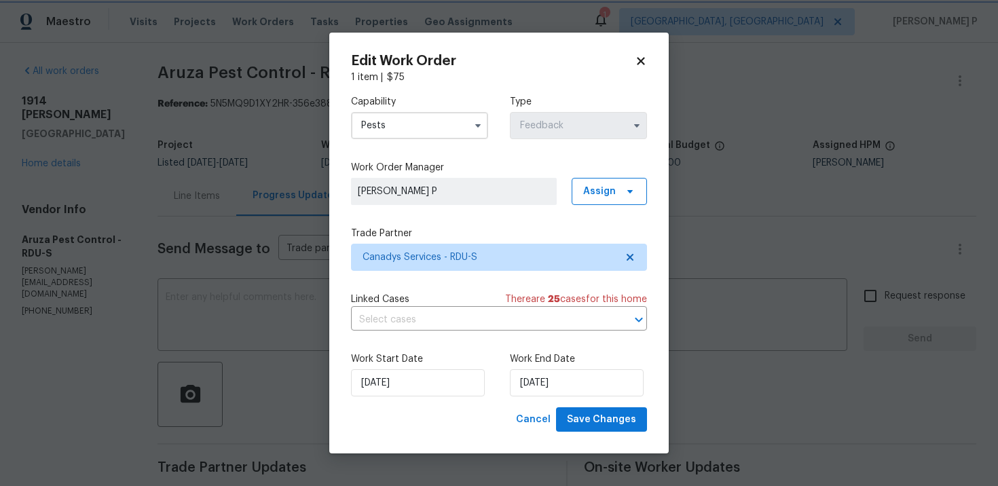
type input "[DATE]"
click at [610, 419] on span "Save Changes" at bounding box center [601, 419] width 69 height 17
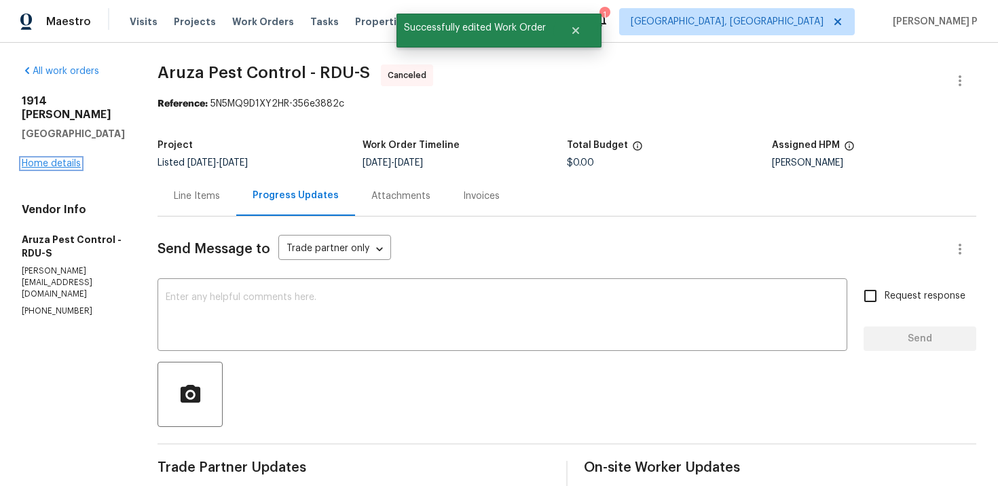
click at [71, 166] on link "Home details" at bounding box center [51, 164] width 59 height 10
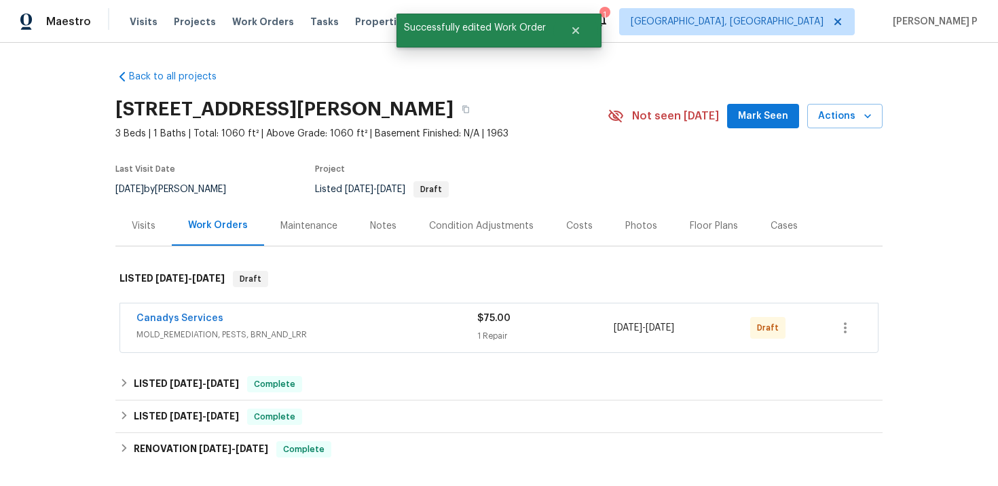
click at [176, 310] on div "Canadys Services MOLD_REMEDIATION, PESTS, BRN_AND_LRR $75.00 1 Repair 10/7/2025…" at bounding box center [498, 327] width 757 height 49
click at [177, 314] on link "Canadys Services" at bounding box center [179, 319] width 87 height 10
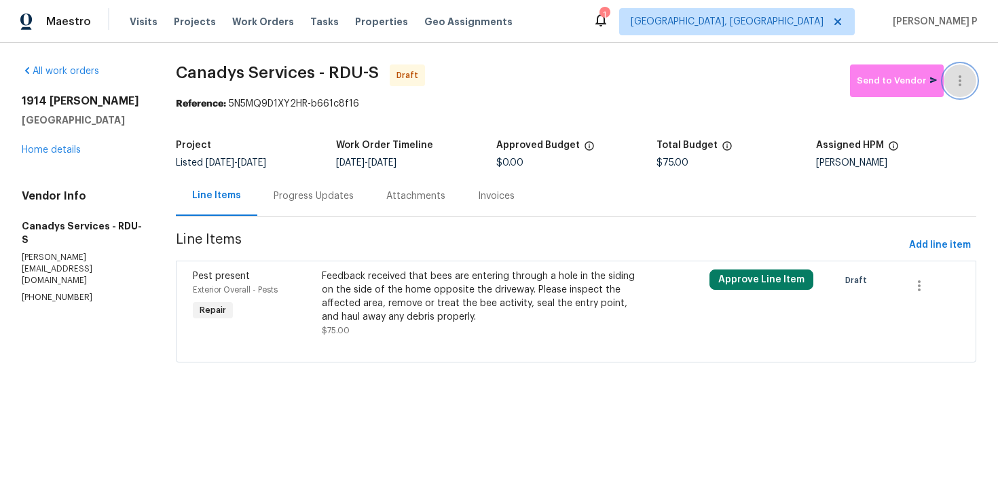
click at [964, 85] on icon "button" at bounding box center [959, 81] width 16 height 16
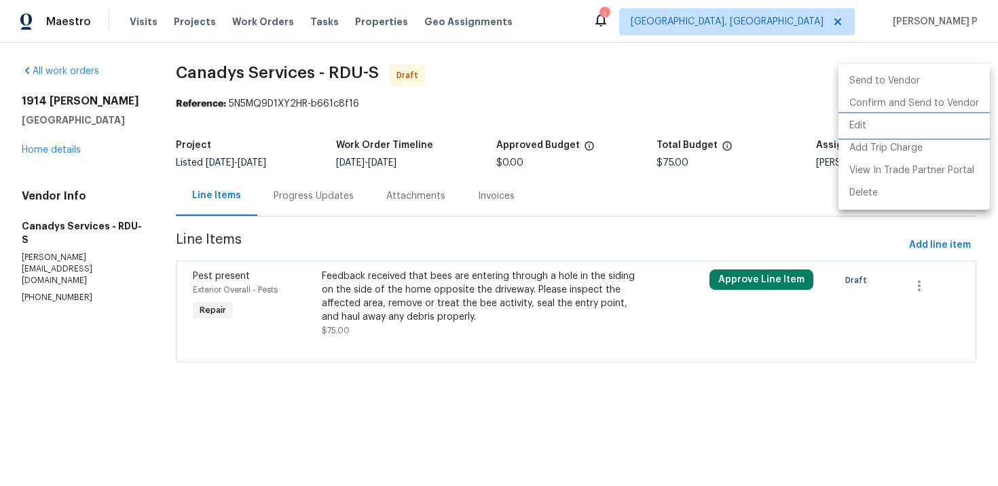
click at [873, 120] on li "Edit" at bounding box center [913, 126] width 151 height 22
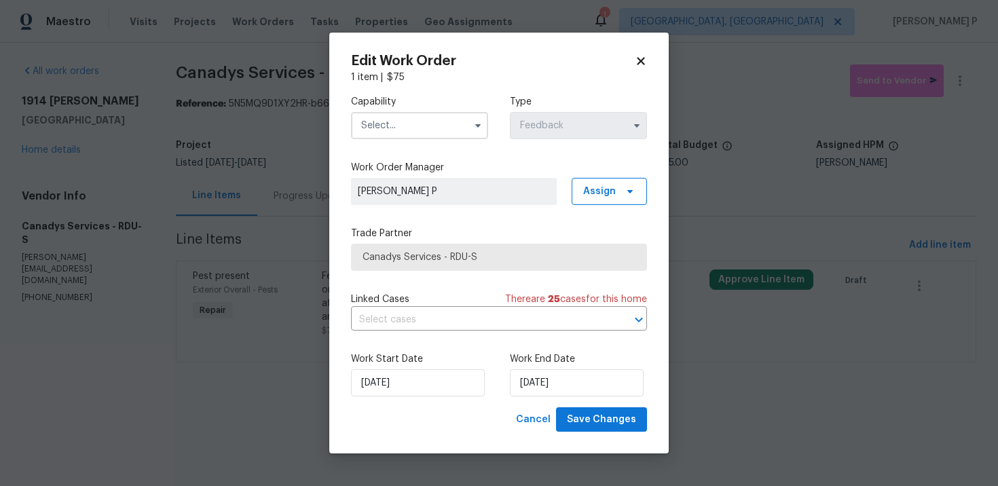
click at [450, 127] on input "text" at bounding box center [419, 125] width 137 height 27
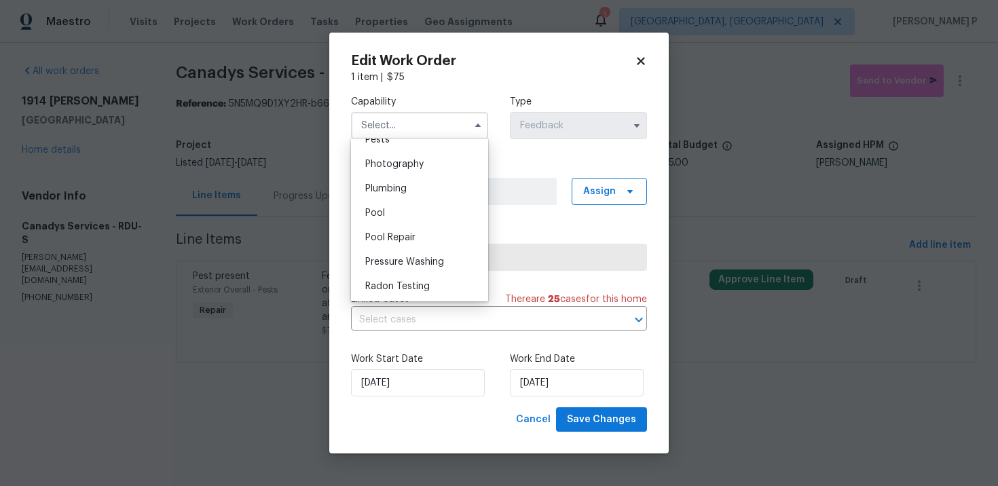
scroll to position [1104, 0]
click at [382, 214] on span "Pests" at bounding box center [377, 215] width 24 height 10
type input "Pests"
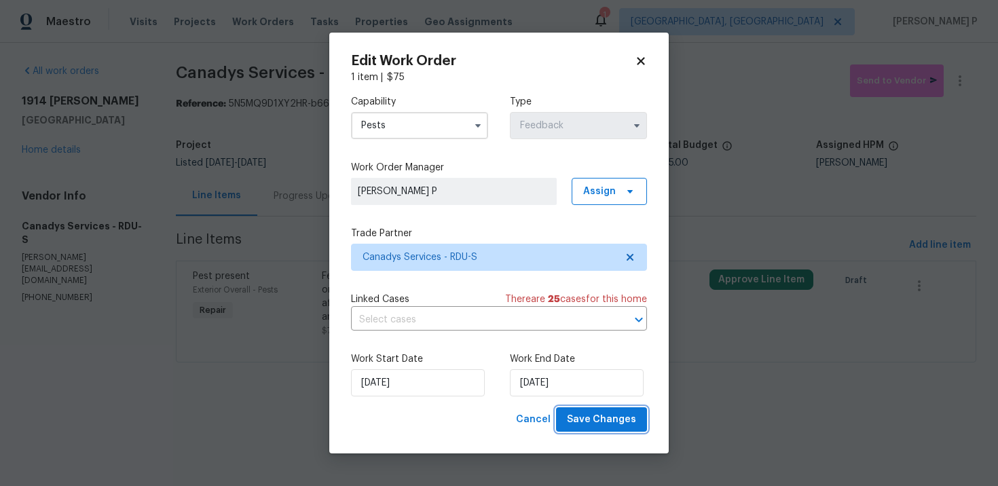
click at [603, 419] on span "Save Changes" at bounding box center [601, 419] width 69 height 17
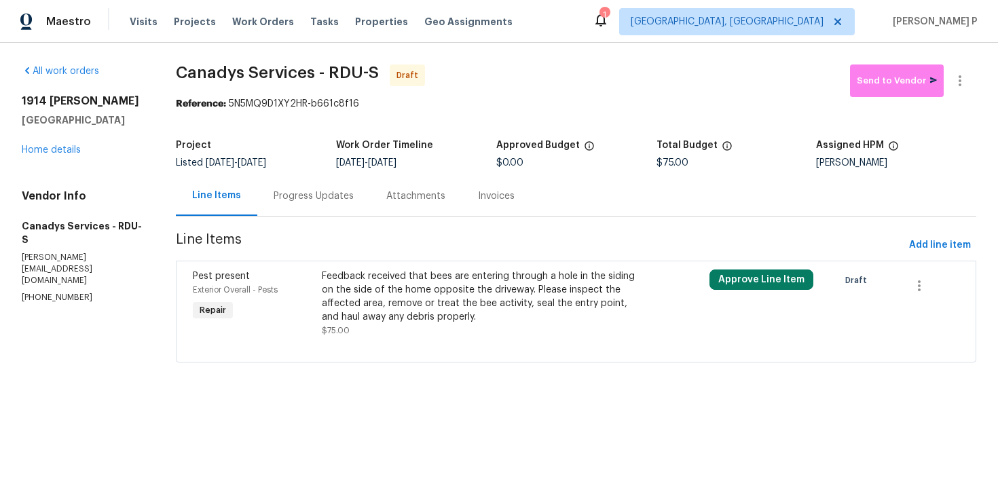
click at [339, 193] on div "Progress Updates" at bounding box center [314, 196] width 80 height 14
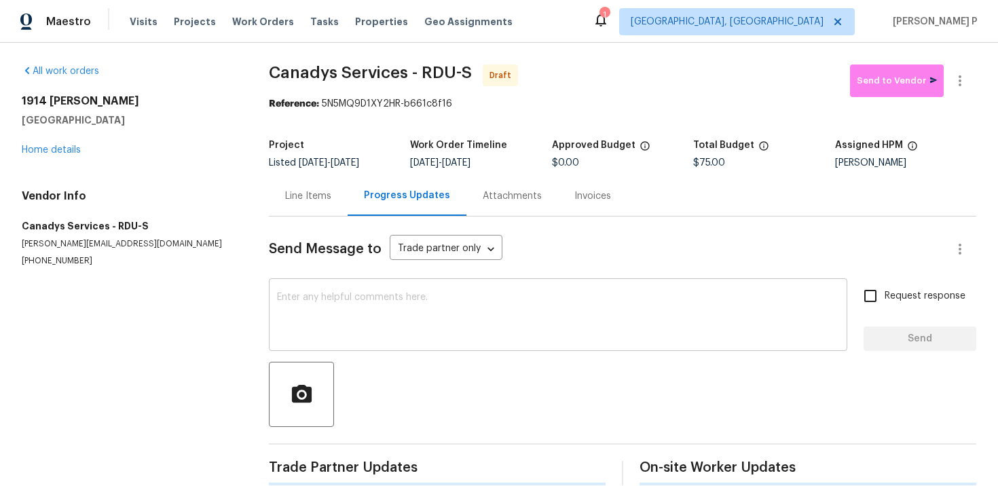
click at [351, 312] on textarea at bounding box center [558, 317] width 562 height 48
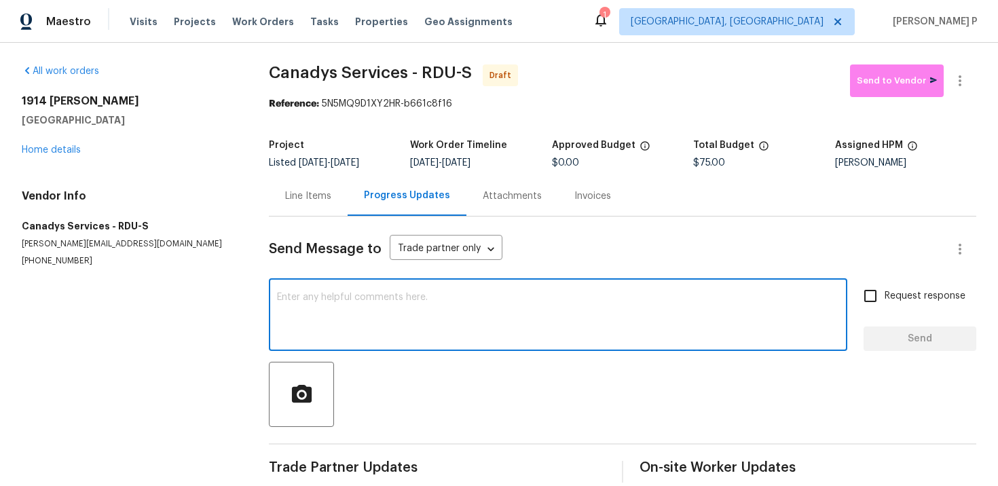
paste textarea "Hi, this is Ramyasri with Opendoor. I’m confirming you received the WO for the …"
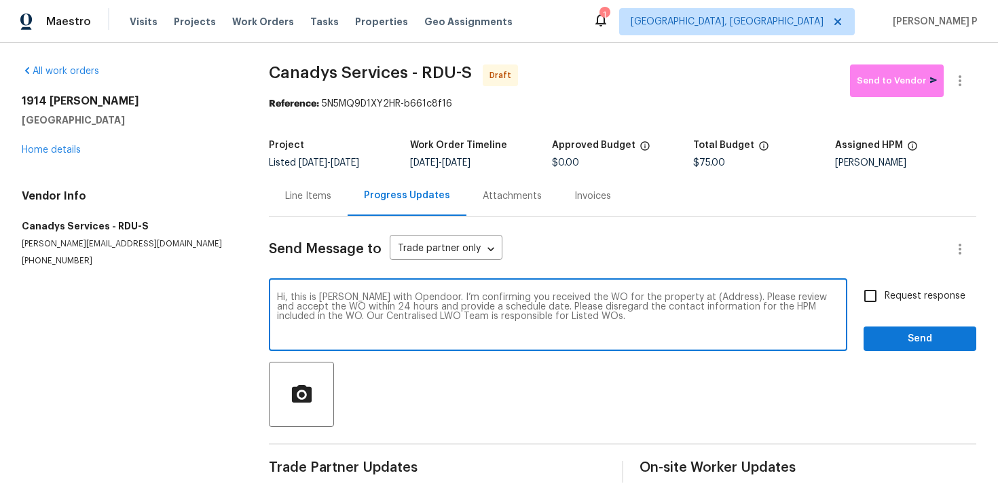
drag, startPoint x: 681, startPoint y: 298, endPoint x: 722, endPoint y: 297, distance: 41.4
click at [722, 297] on textarea "Hi, this is Ramyasri with Opendoor. I’m confirming you received the WO for the …" at bounding box center [558, 317] width 562 height 48
paste textarea "1914 Adams Pl, Hillsborough, NC 27278"
type textarea "Hi, this is Ramyasri with Opendoor. I’m confirming you received the WO for the …"
click at [879, 301] on input "Request response" at bounding box center [870, 296] width 29 height 29
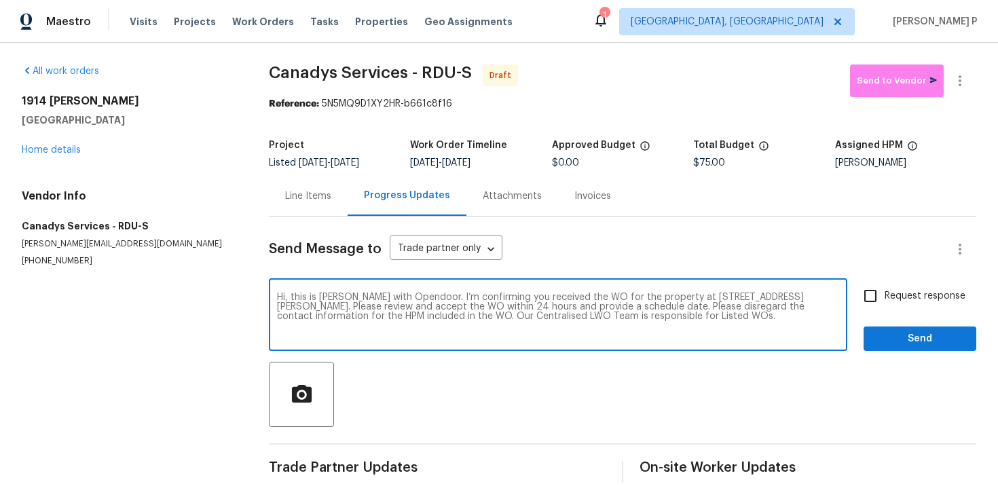
checkbox input "true"
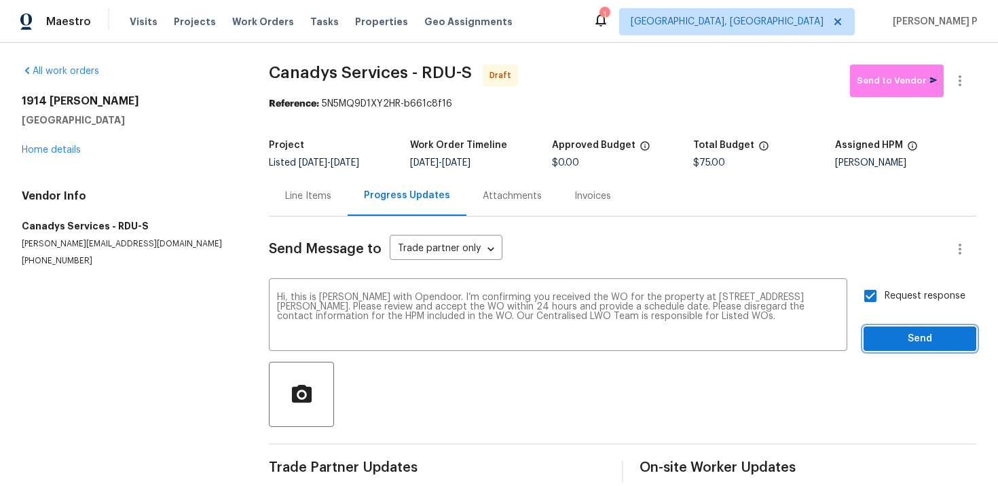
click at [888, 346] on span "Send" at bounding box center [919, 339] width 91 height 17
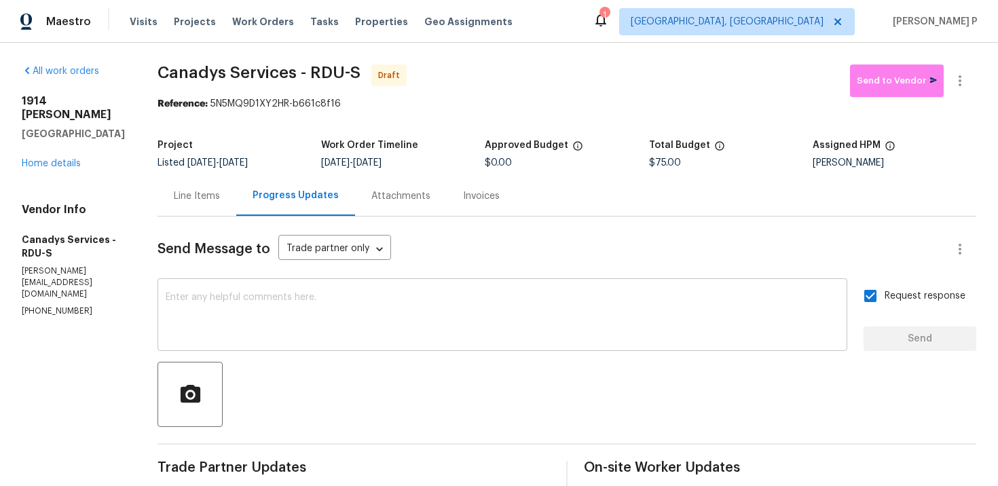
click at [394, 306] on textarea at bounding box center [502, 317] width 673 height 48
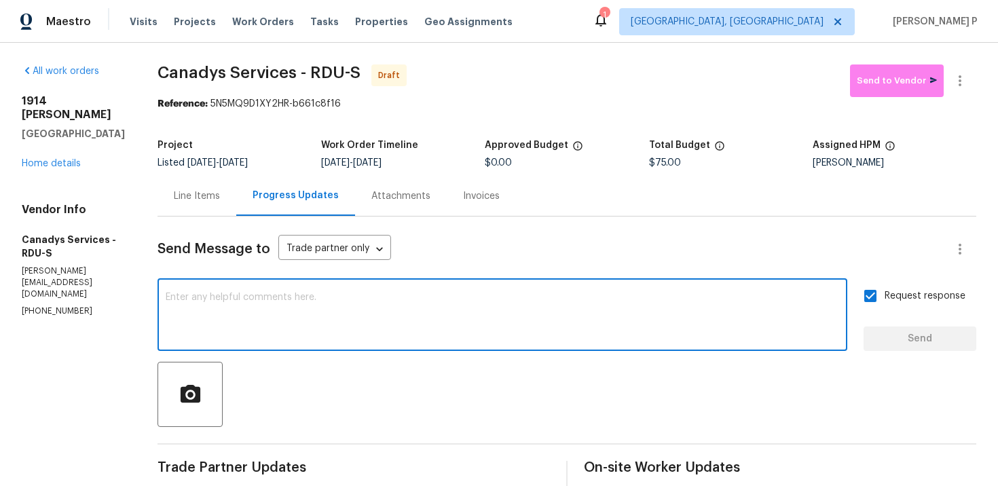
paste textarea "Attention All Work Orders must include before-photos (both close-up and wide-an…"
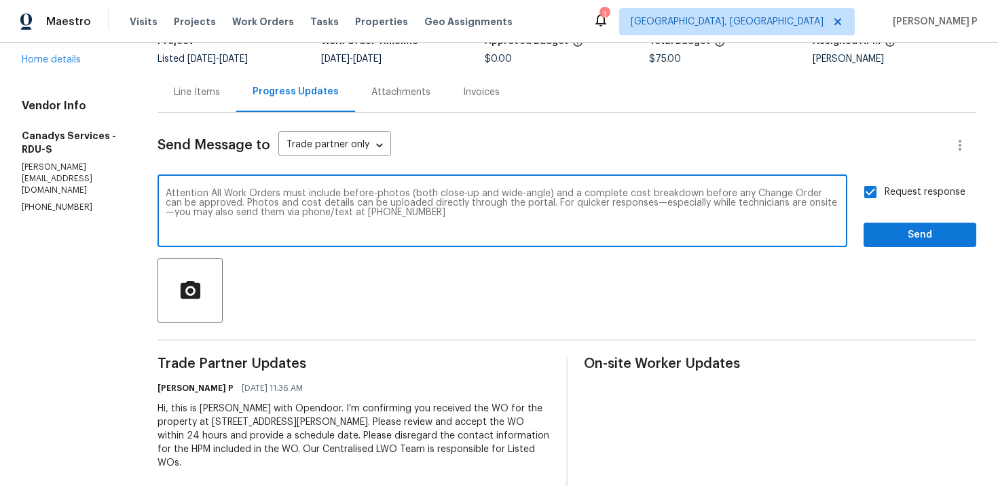
scroll to position [126, 0]
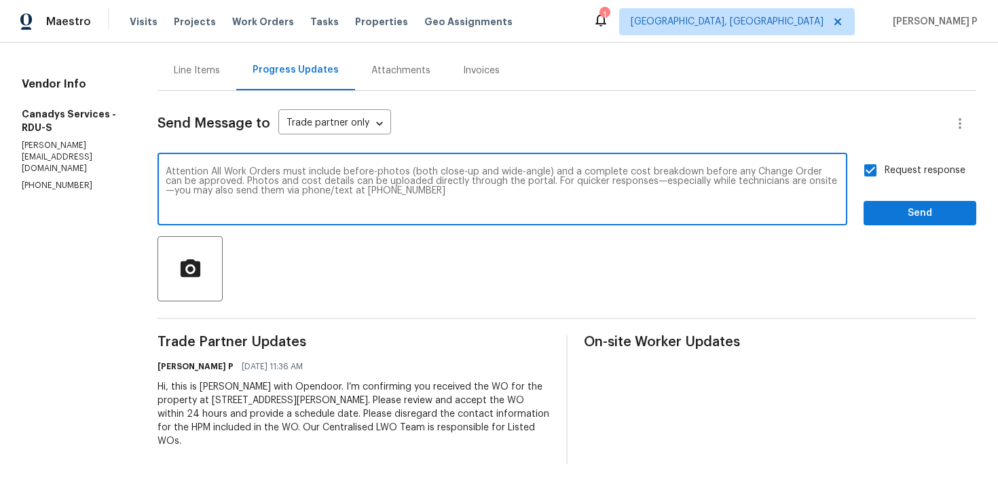
type textarea "Attention All Work Orders must include before-photos (both close-up and wide-an…"
click at [899, 199] on div "Request response Send" at bounding box center [919, 190] width 113 height 69
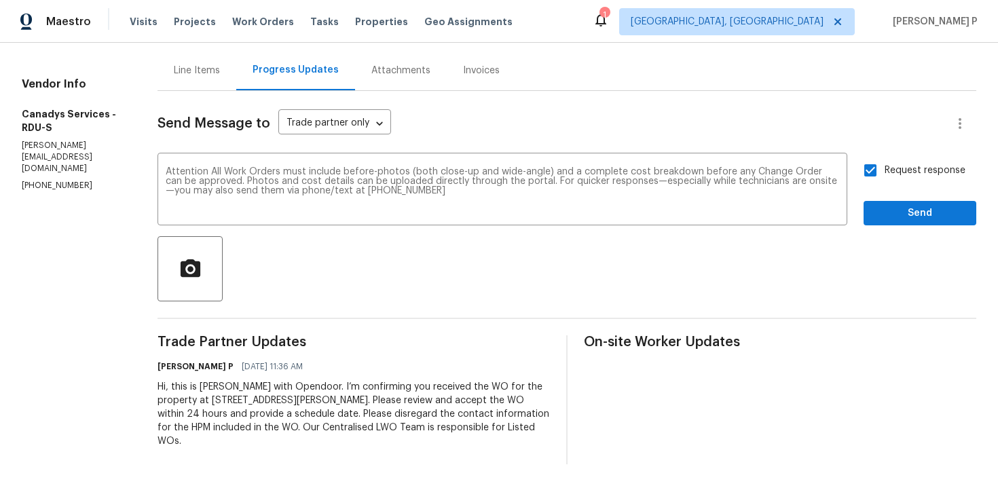
click at [905, 225] on div "Send Message to Trade partner only Trade partner only ​ Attention All Work Orde…" at bounding box center [566, 277] width 818 height 373
click at [905, 216] on span "Send" at bounding box center [919, 213] width 91 height 17
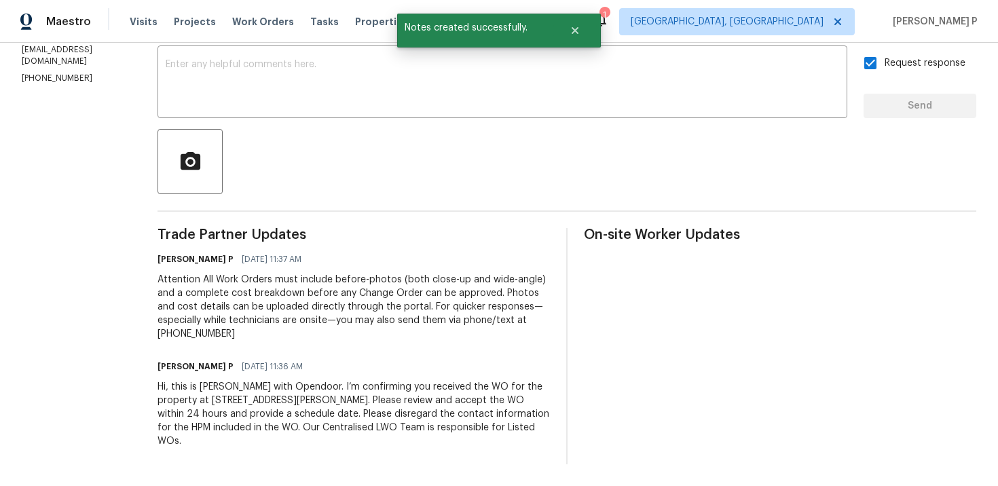
scroll to position [0, 0]
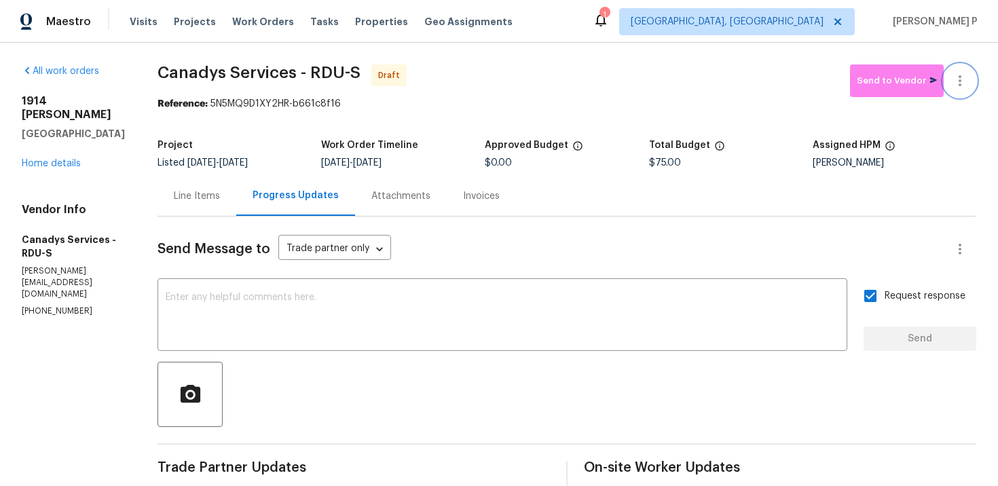
click at [960, 82] on icon "button" at bounding box center [959, 81] width 16 height 16
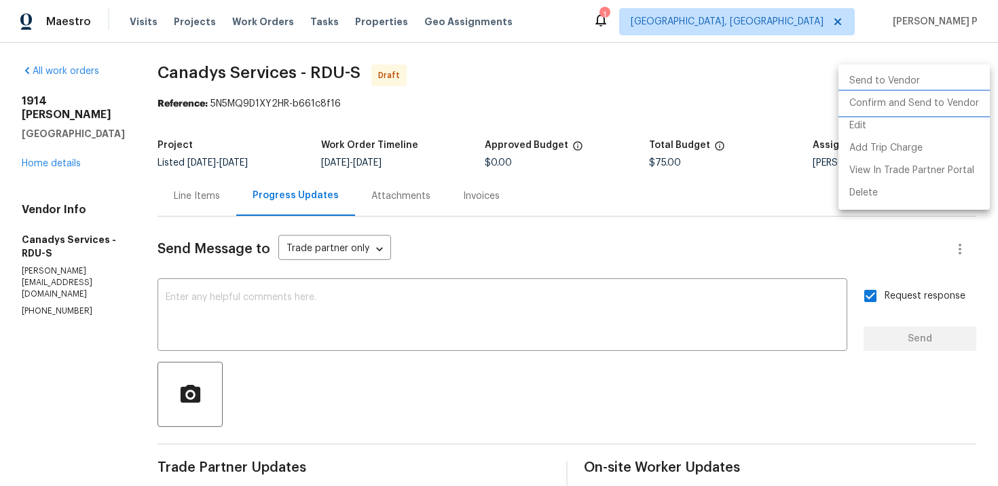
click at [903, 105] on li "Confirm and Send to Vendor" at bounding box center [913, 103] width 151 height 22
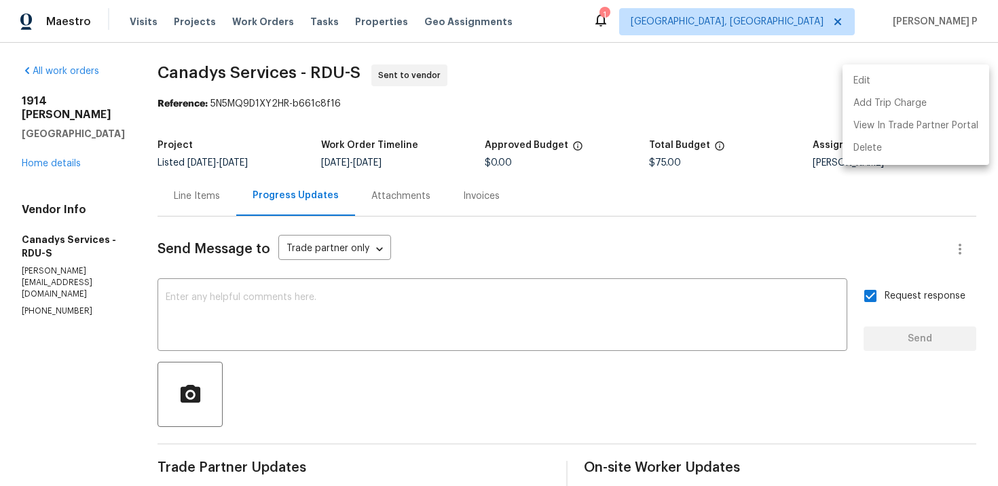
click at [177, 71] on div at bounding box center [499, 243] width 998 height 486
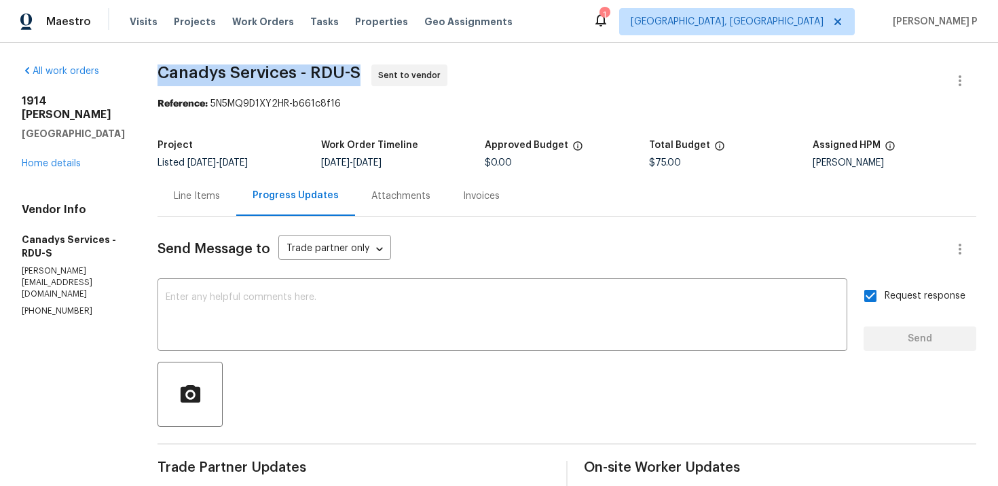
drag, startPoint x: 180, startPoint y: 71, endPoint x: 385, endPoint y: 73, distance: 205.0
click at [385, 73] on span "Canadys Services - RDU-S Sent to vendor" at bounding box center [550, 80] width 786 height 33
copy span "Canadys Services - RDU-S"
click at [237, 88] on span "Canadys Services - RDU-S Sent to vendor" at bounding box center [550, 80] width 786 height 33
drag, startPoint x: 180, startPoint y: 71, endPoint x: 401, endPoint y: 73, distance: 221.3
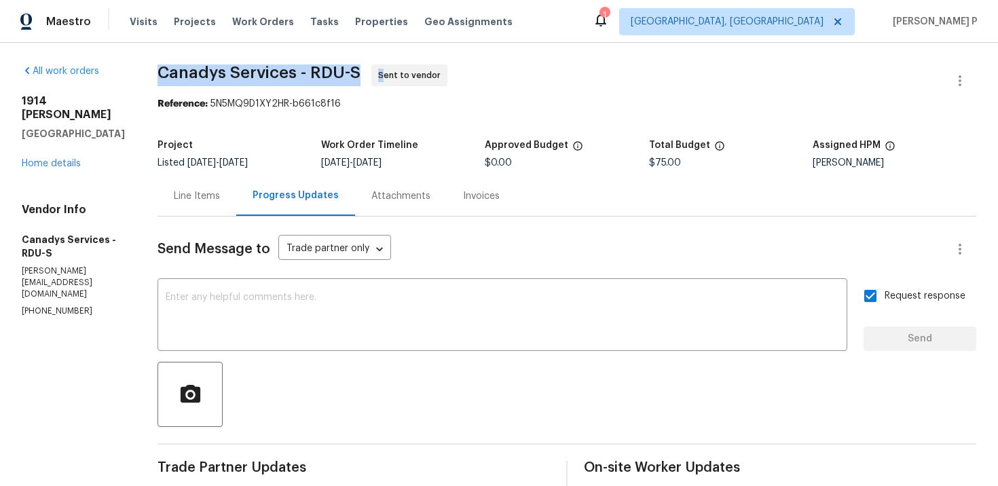
click at [401, 73] on span "Canadys Services - RDU-S Sent to vendor" at bounding box center [550, 80] width 786 height 33
copy span "Canadys Services - RDU-S S"
click at [256, 92] on span "Canadys Services - RDU-S Sent to vendor" at bounding box center [550, 80] width 786 height 33
drag, startPoint x: 181, startPoint y: 71, endPoint x: 376, endPoint y: 76, distance: 194.8
click at [360, 76] on span "Canadys Services - RDU-S" at bounding box center [258, 72] width 203 height 16
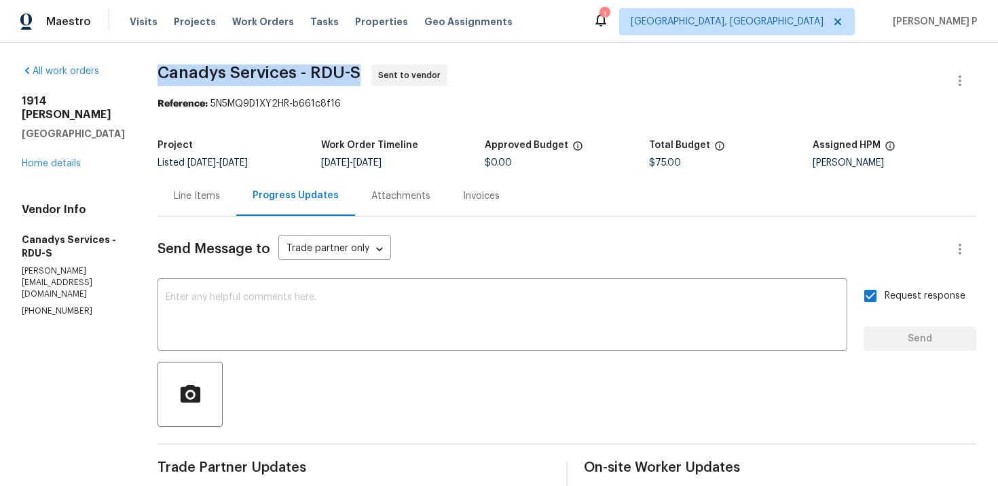
copy span "Canadys Services - RDU-S"
click at [231, 120] on section "Canadys Services - RDU-S Sent to vendor Reference: 5N5MQ9D1XY2HR-b661c8f16 Proj…" at bounding box center [566, 380] width 818 height 633
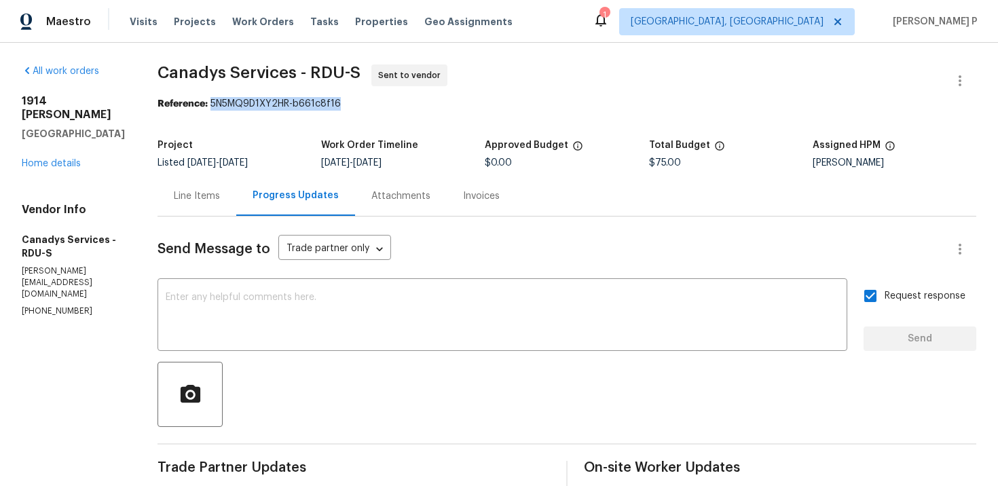
drag, startPoint x: 232, startPoint y: 105, endPoint x: 402, endPoint y: 105, distance: 169.7
click at [402, 105] on div "Reference: 5N5MQ9D1XY2HR-b661c8f16" at bounding box center [566, 104] width 818 height 14
copy div "5N5MQ9D1XY2HR-b661c8f16"
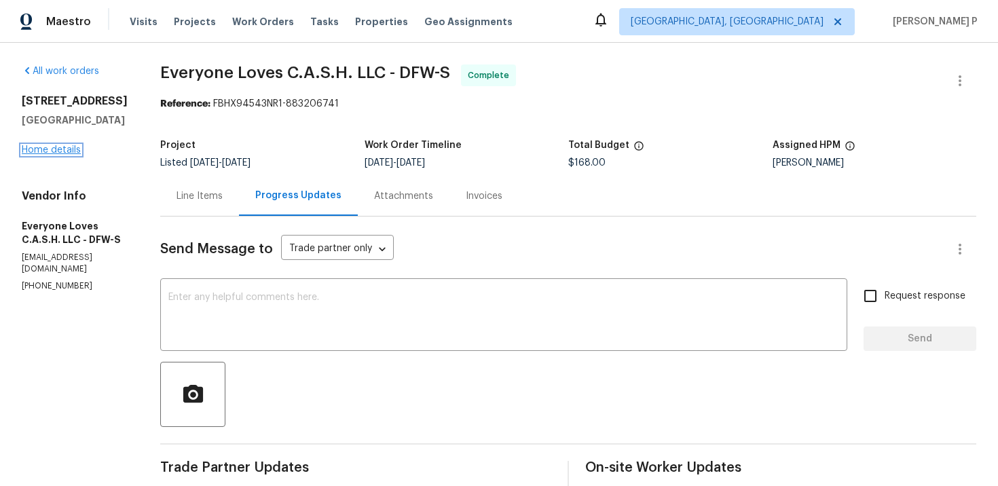
click at [62, 150] on link "Home details" at bounding box center [51, 150] width 59 height 10
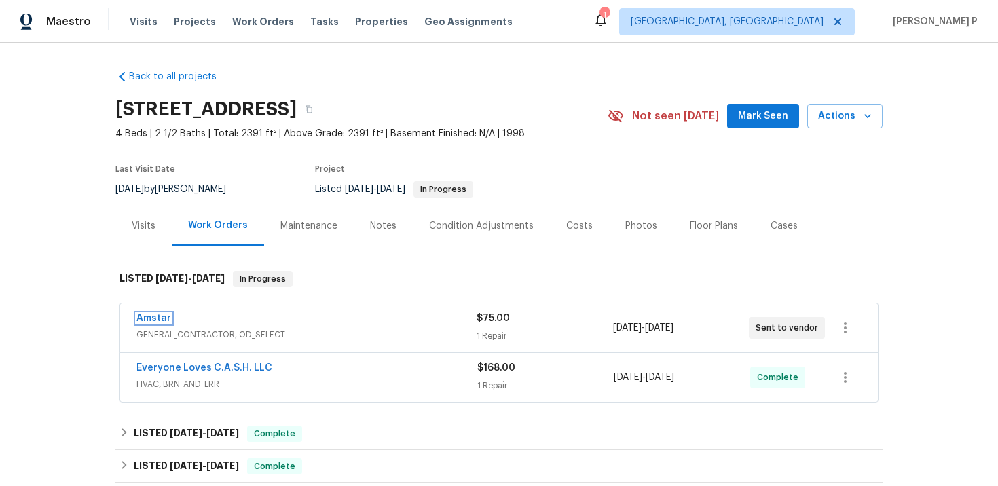
click at [159, 318] on link "Amstar" at bounding box center [153, 319] width 35 height 10
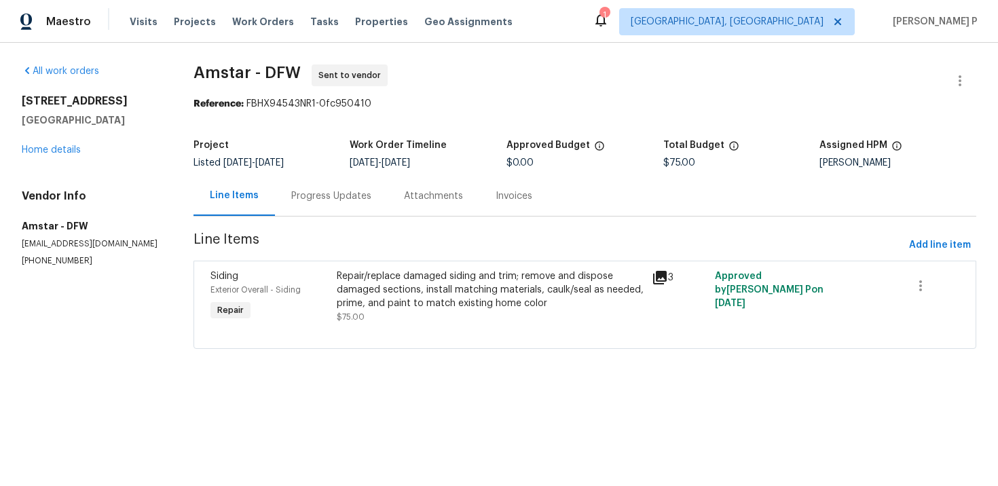
click at [364, 195] on div "Progress Updates" at bounding box center [331, 196] width 80 height 14
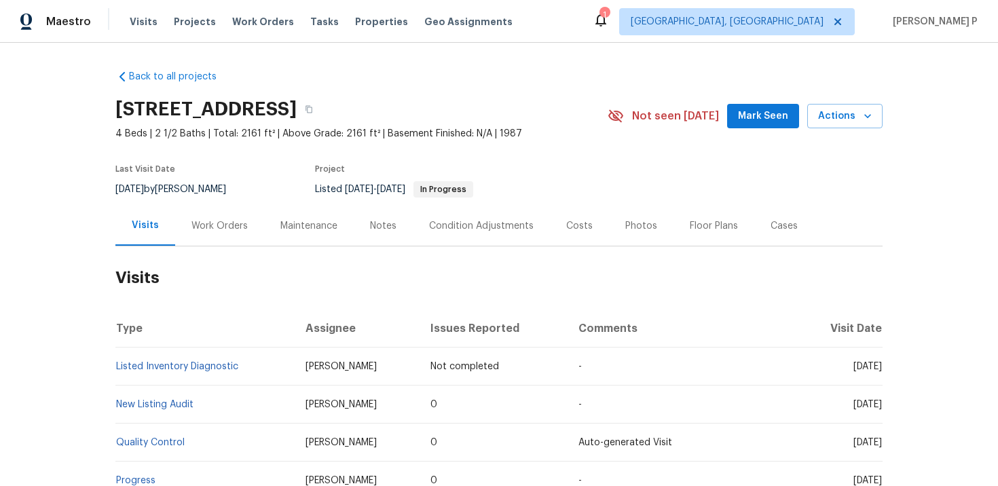
click at [215, 219] on div "Work Orders" at bounding box center [219, 226] width 56 height 14
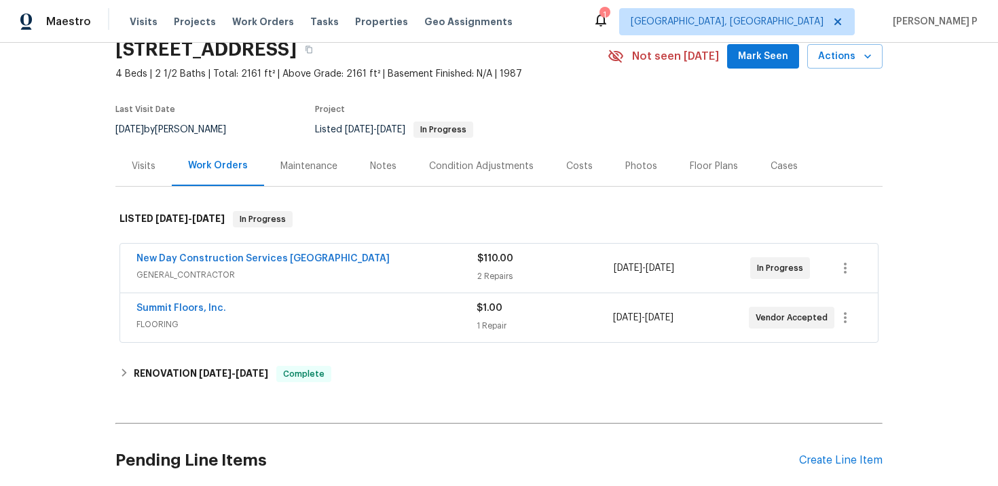
scroll to position [112, 0]
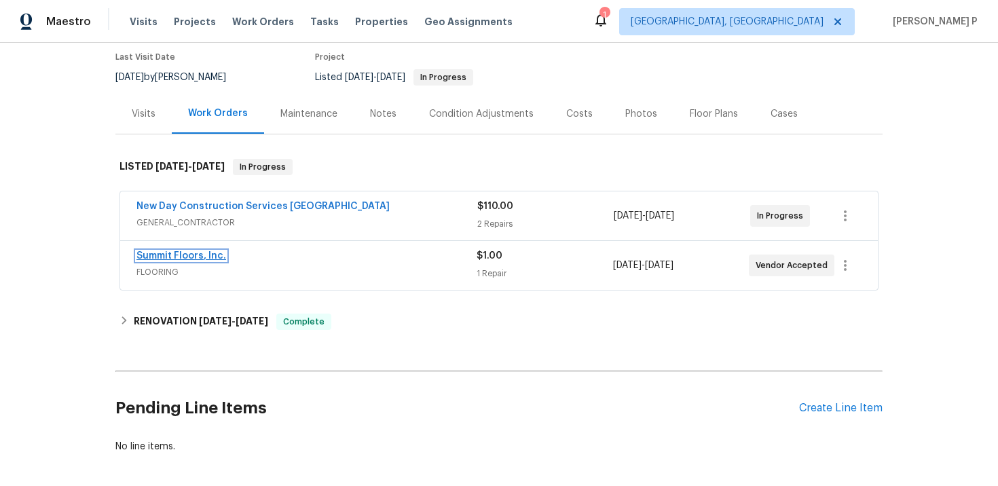
click at [170, 255] on link "Summit Floors, Inc." at bounding box center [181, 256] width 90 height 10
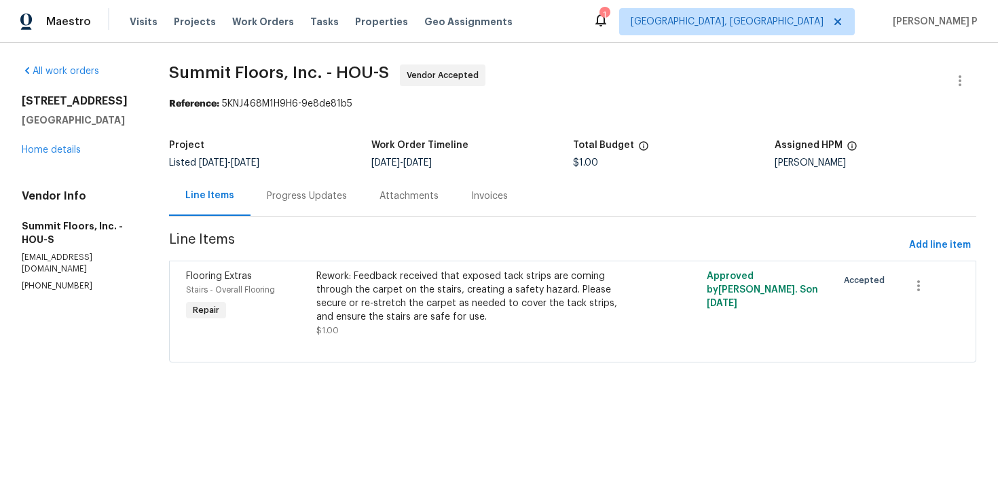
click at [295, 204] on div "Progress Updates" at bounding box center [306, 196] width 113 height 40
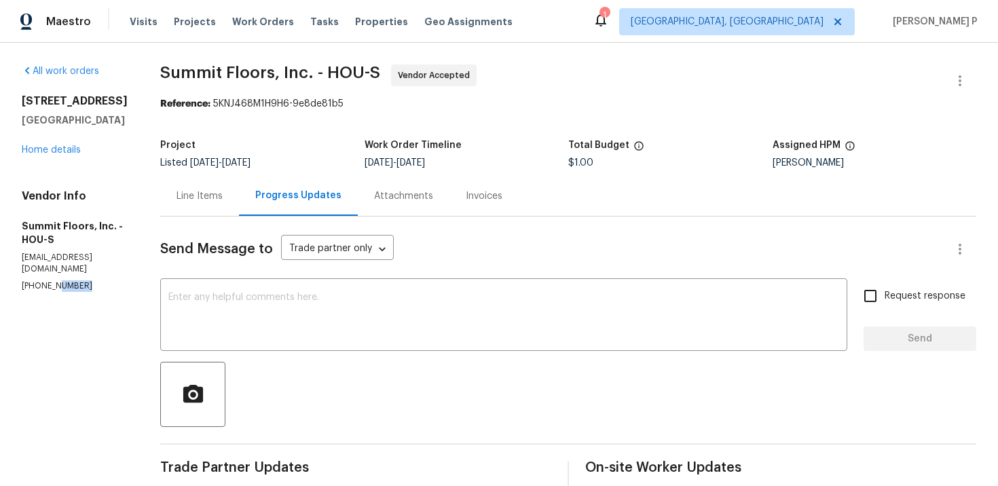
drag, startPoint x: 83, startPoint y: 286, endPoint x: 1, endPoint y: 286, distance: 82.1
copy p "(832) 399-5700"
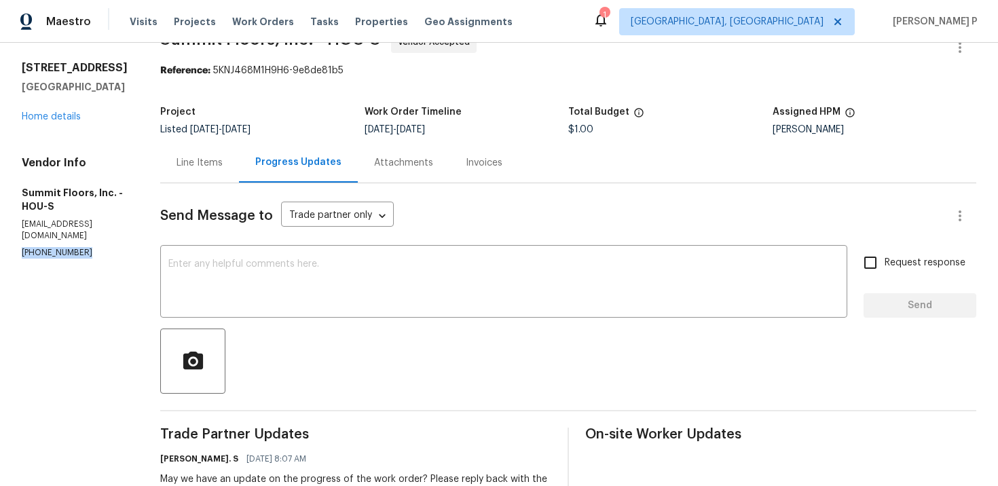
scroll to position [32, 0]
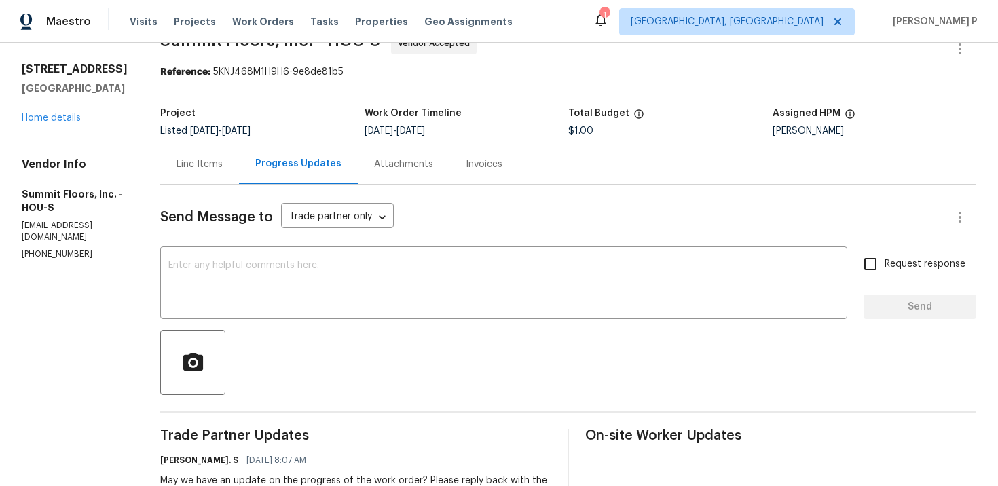
click at [308, 384] on div at bounding box center [568, 362] width 816 height 65
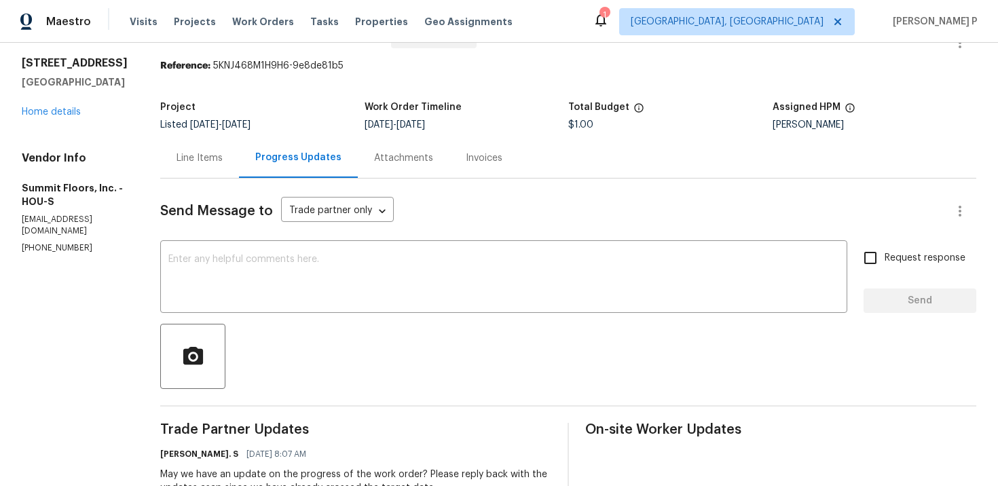
scroll to position [12, 0]
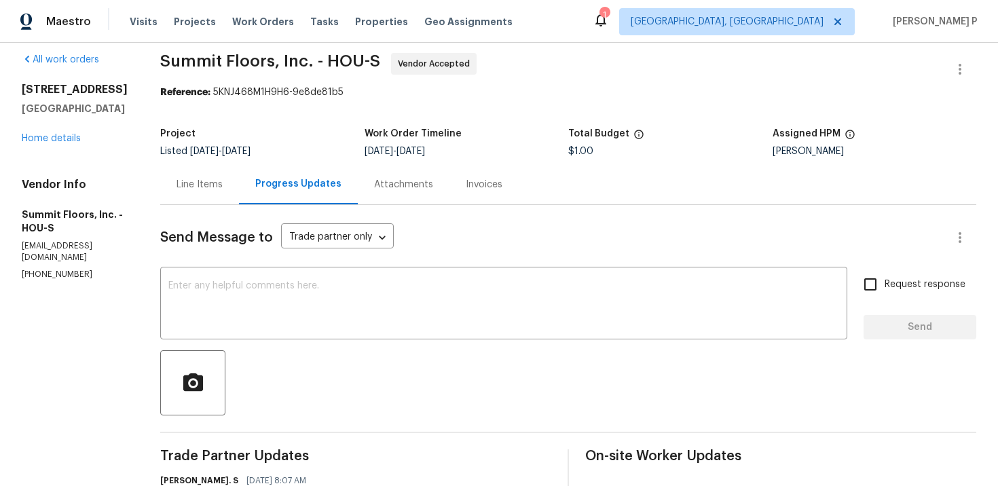
click at [210, 190] on div "Line Items" at bounding box center [199, 185] width 46 height 14
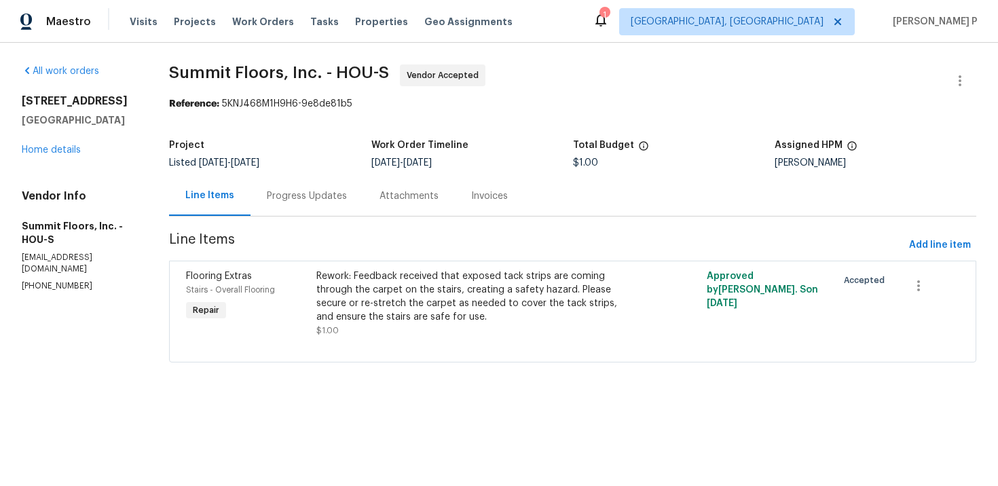
click at [331, 207] on div "Progress Updates" at bounding box center [306, 196] width 113 height 40
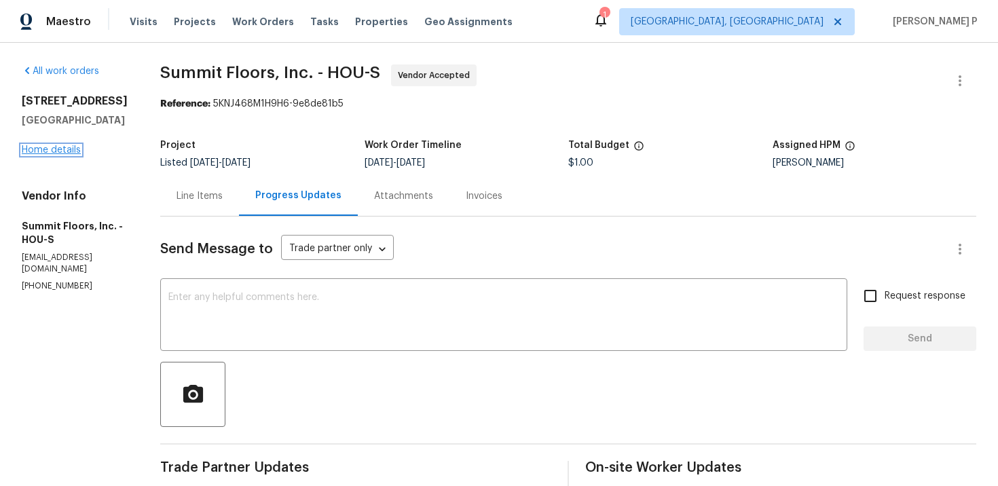
click at [52, 155] on link "Home details" at bounding box center [51, 150] width 59 height 10
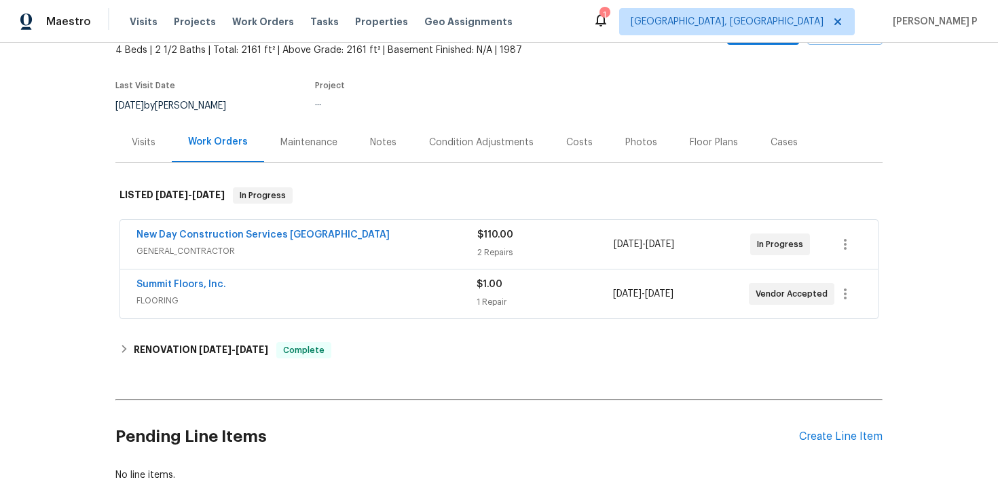
scroll to position [172, 0]
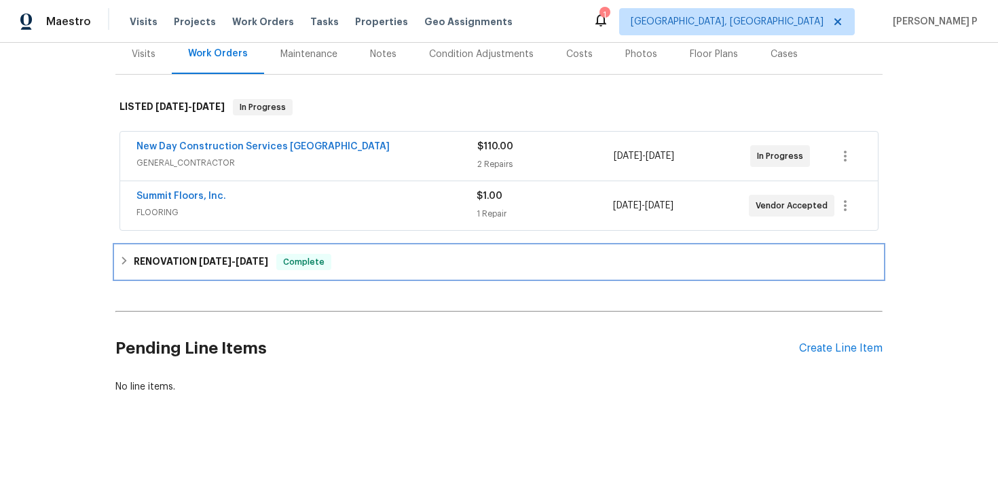
click at [244, 267] on h6 "RENOVATION 8/5/25 - 9/24/25" at bounding box center [201, 262] width 134 height 16
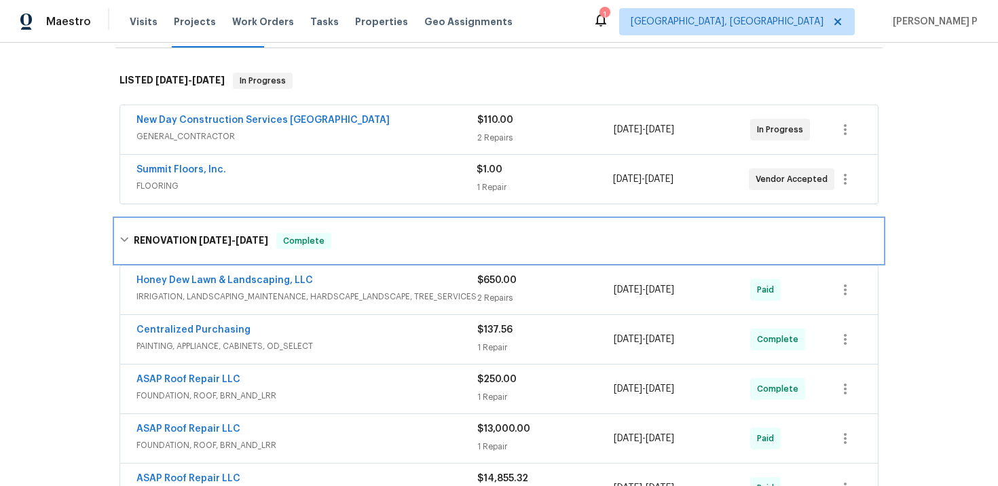
scroll to position [0, 0]
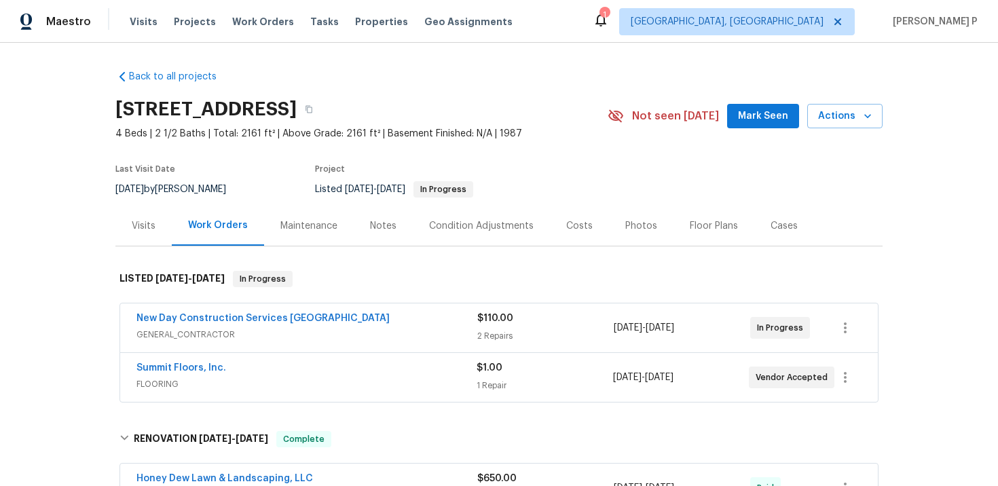
click at [164, 373] on span "Summit Floors, Inc." at bounding box center [181, 368] width 90 height 14
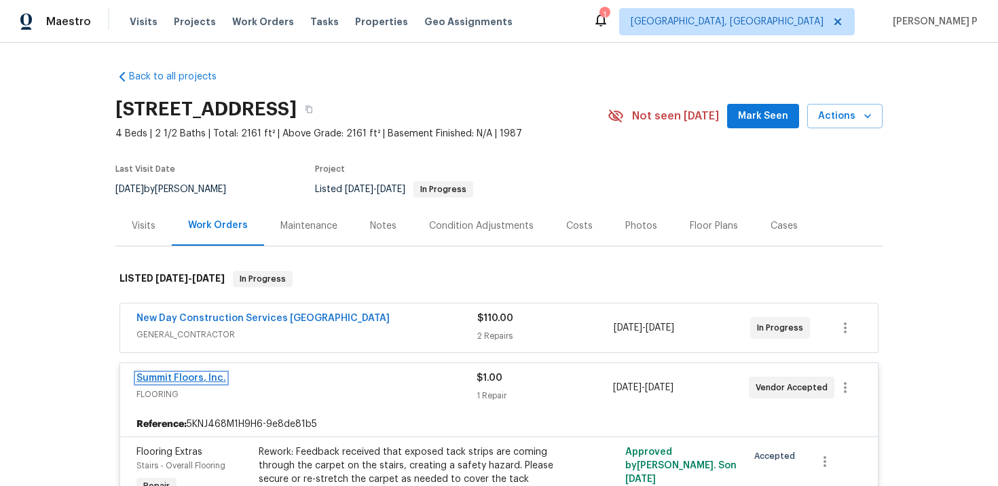
click at [177, 380] on link "Summit Floors, Inc." at bounding box center [181, 378] width 90 height 10
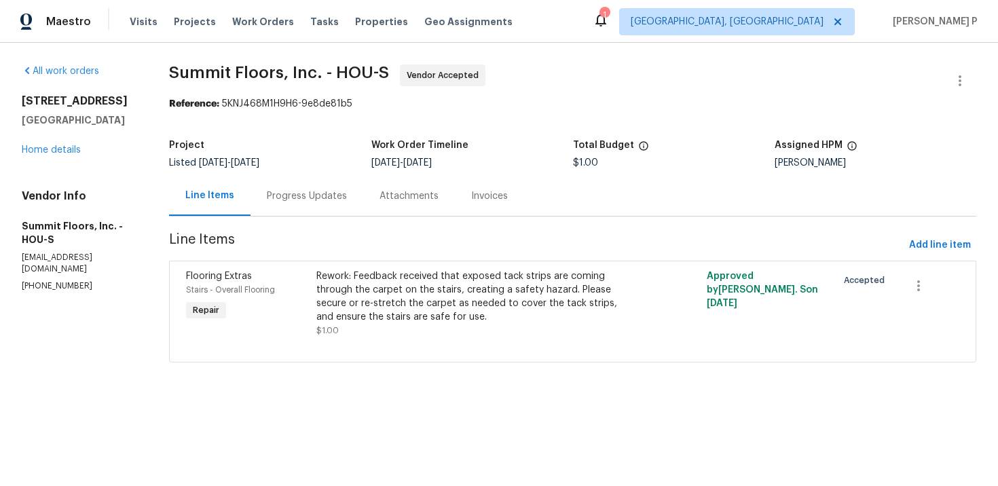
click at [321, 180] on div "Progress Updates" at bounding box center [306, 196] width 113 height 40
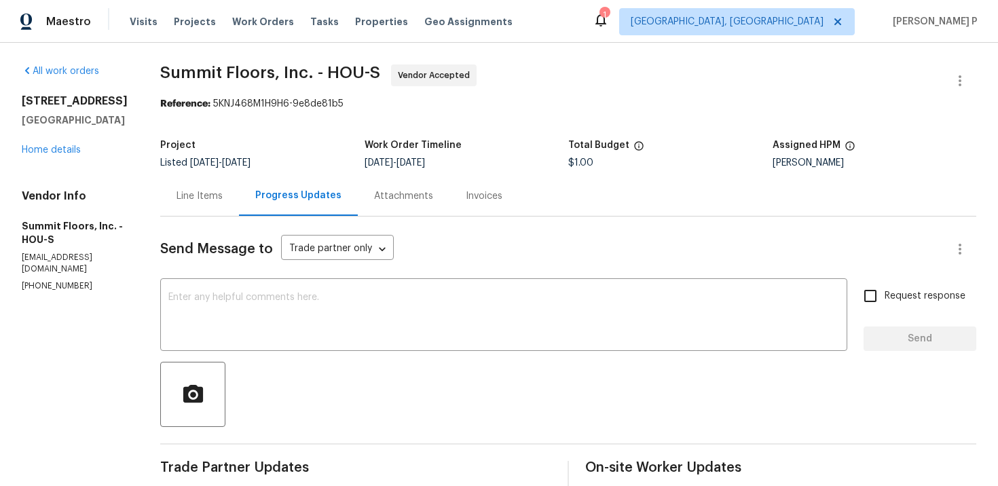
click at [203, 196] on div "Line Items" at bounding box center [199, 196] width 46 height 14
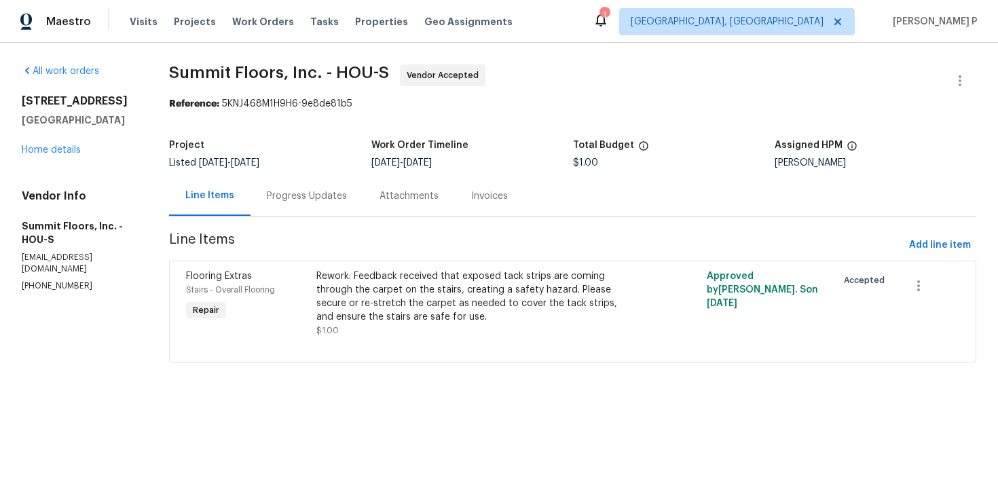
click at [312, 193] on div "Progress Updates" at bounding box center [307, 196] width 80 height 14
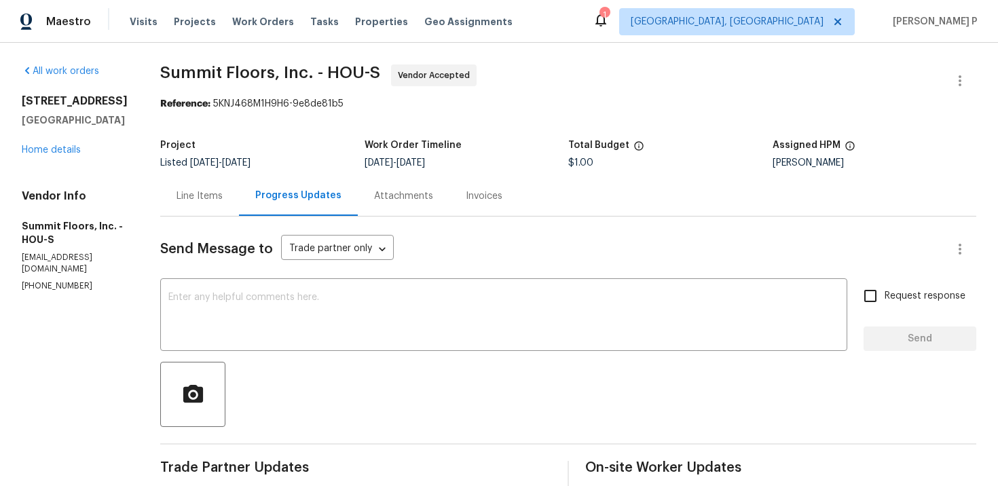
click at [312, 378] on div at bounding box center [568, 394] width 816 height 65
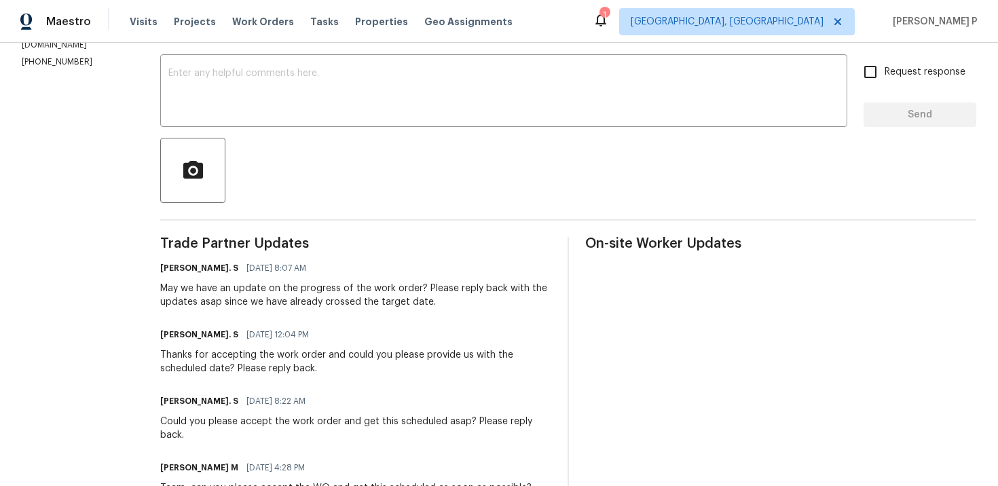
scroll to position [191, 0]
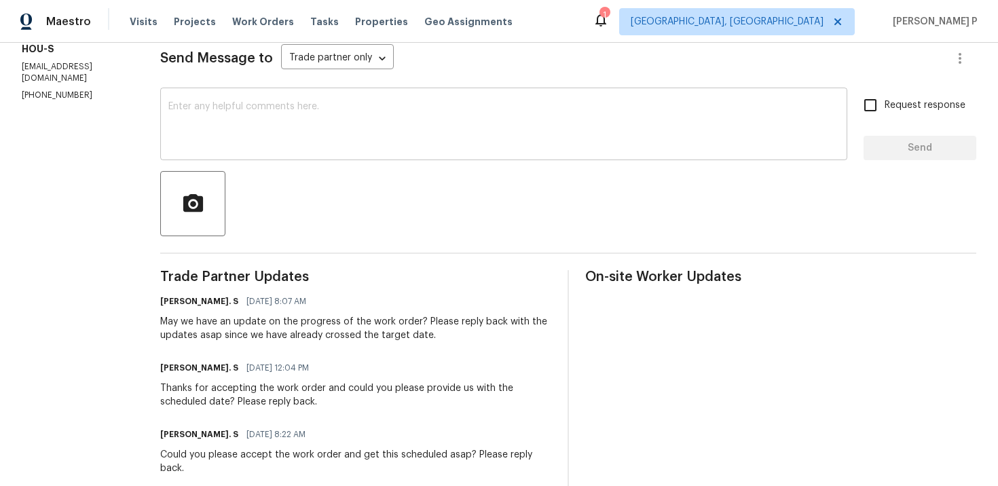
click at [250, 103] on textarea at bounding box center [503, 126] width 671 height 48
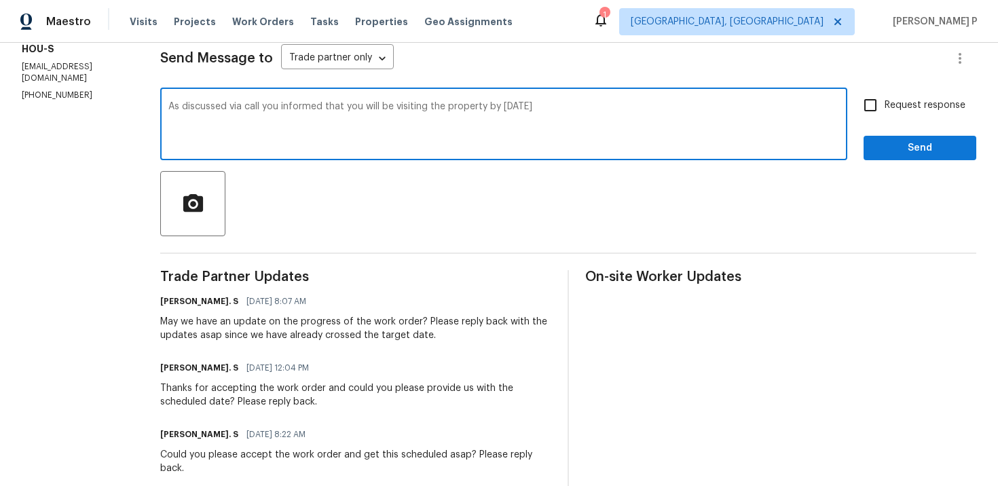
click at [191, 115] on textarea "As discussed via call you informed that you will be visiting the property by to…" at bounding box center [503, 126] width 671 height 48
click at [479, 112] on textarea "As discussed via call you informed that you will be visiting the property by to…" at bounding box center [503, 126] width 671 height 48
click at [470, 107] on textarea "As discussed via call you informed that you will be visiting the property by to…" at bounding box center [503, 126] width 671 height 48
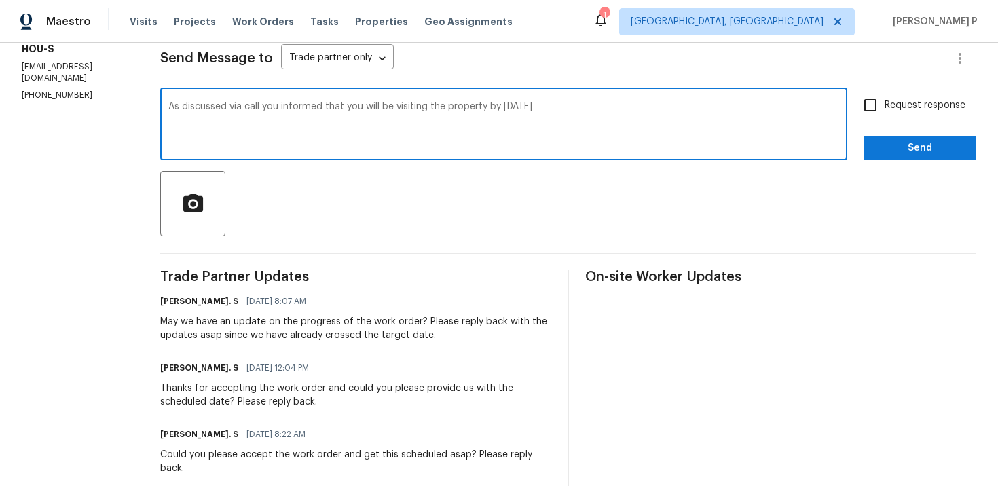
click at [470, 107] on textarea "As discussed via call you informed that you will be visiting the property by to…" at bounding box center [503, 126] width 671 height 48
paste textarea "on our call, you confirmed you’ll be visiting the property tomorrow."
click at [584, 117] on textarea "As discussed on our call, you confirmed you’ll be visiting the property tomorro…" at bounding box center [503, 126] width 671 height 48
type textarea "As discussed on our call, you confirmed you’ll be visiting the property tomorro…"
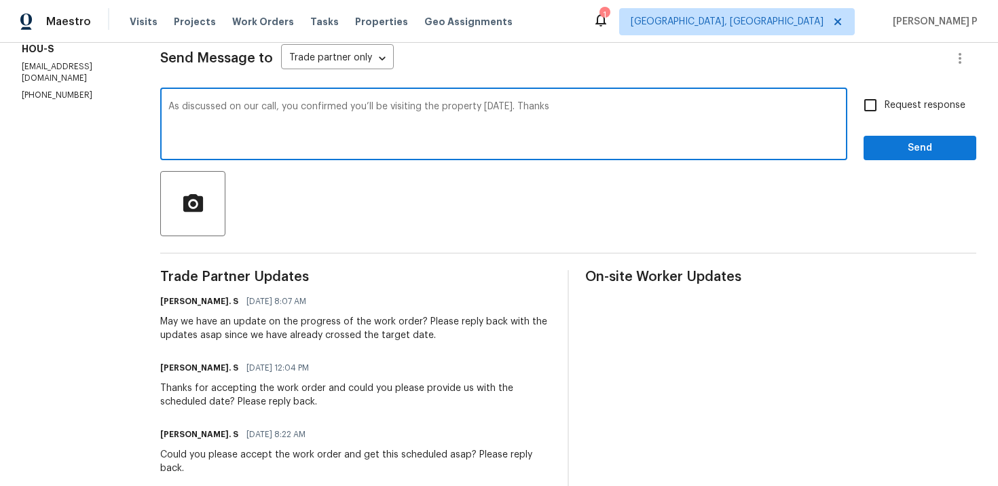
click at [908, 115] on label "Request response" at bounding box center [910, 105] width 109 height 29
click at [884, 115] on input "Request response" at bounding box center [870, 105] width 29 height 29
checkbox input "true"
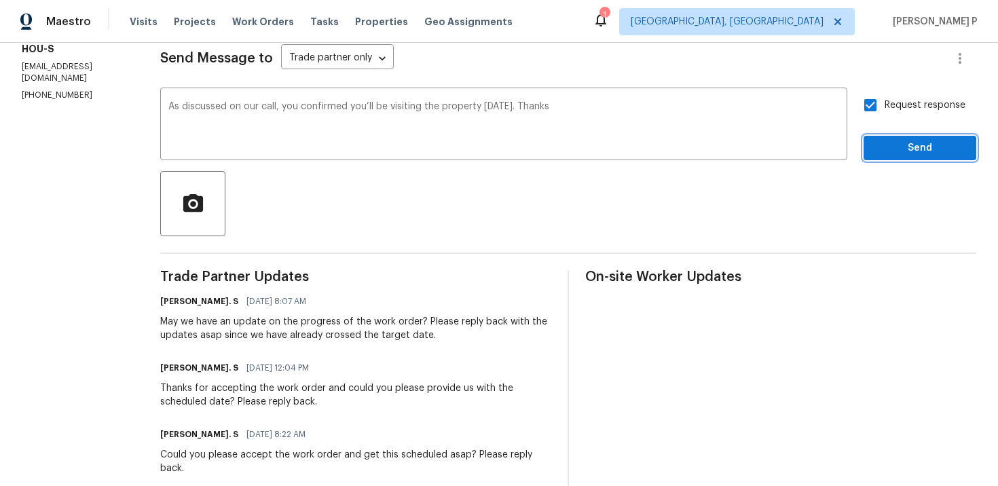
click at [903, 150] on span "Send" at bounding box center [919, 148] width 91 height 17
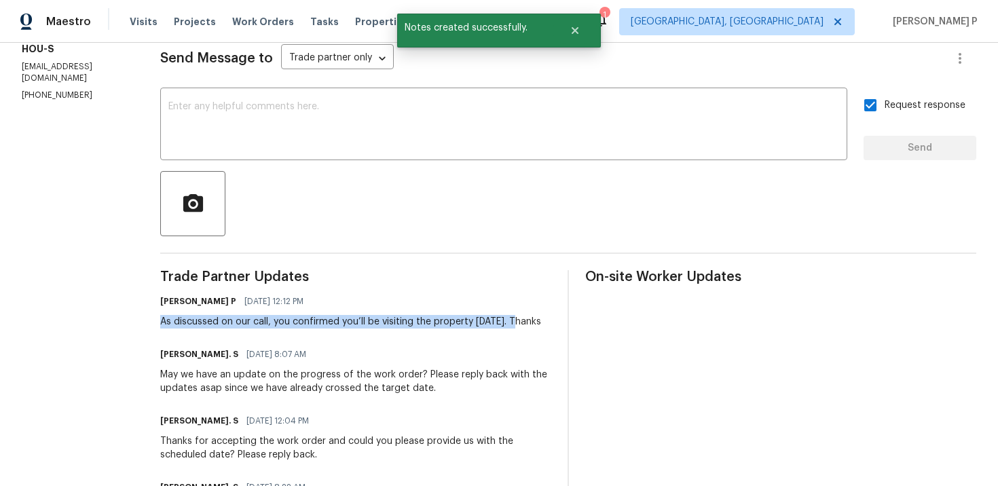
drag, startPoint x: 157, startPoint y: 322, endPoint x: 514, endPoint y: 326, distance: 356.3
click at [514, 326] on div "As discussed on our call, you confirmed you’ll be visiting the property tomorro…" at bounding box center [350, 322] width 381 height 14
copy div "As discussed on our call, you confirmed you’ll be visiting the property tomorro…"
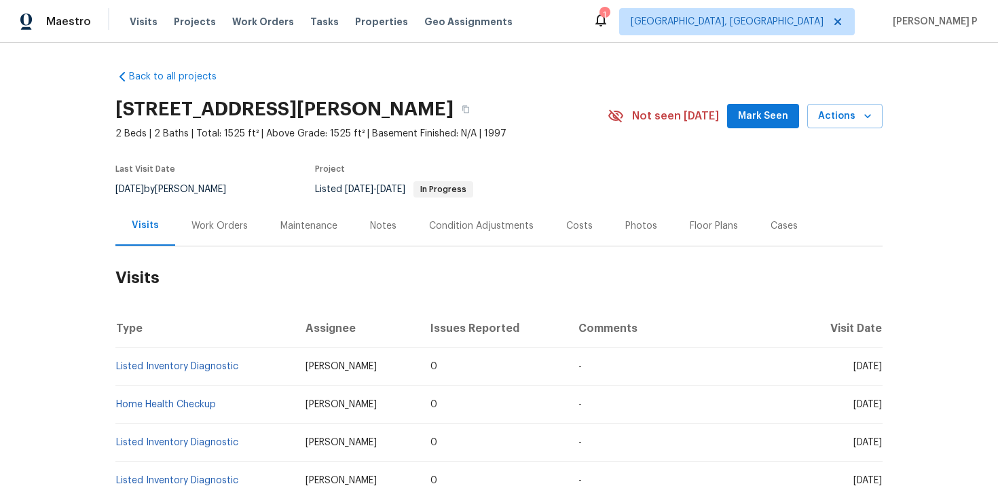
click at [232, 228] on div "Work Orders" at bounding box center [219, 226] width 56 height 14
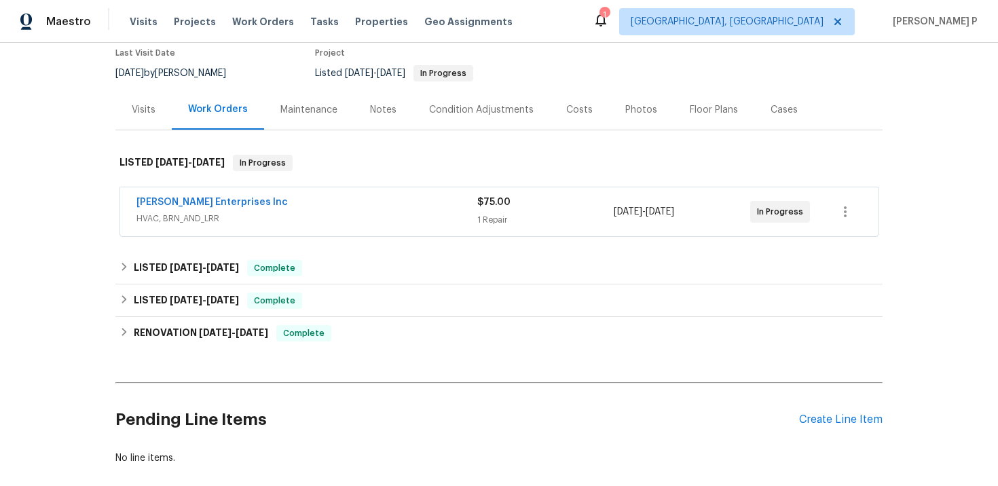
scroll to position [187, 0]
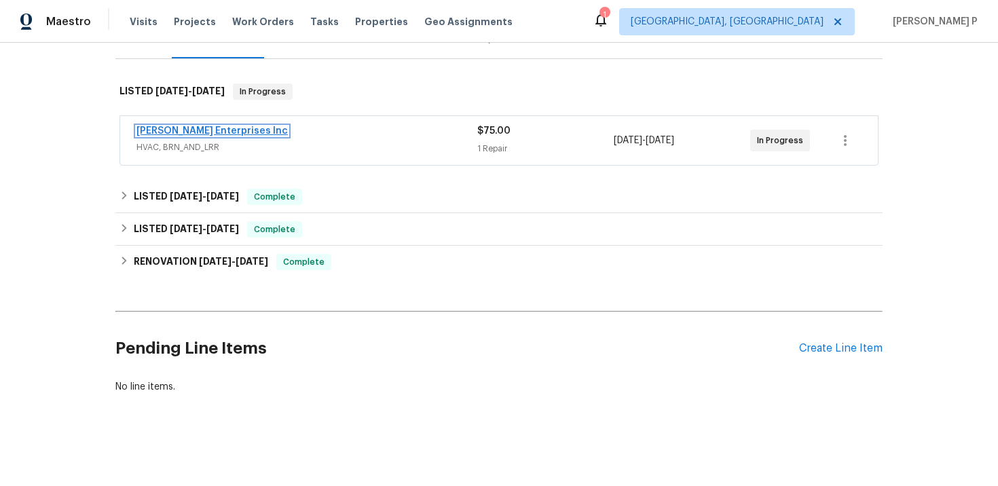
click at [185, 130] on link "[PERSON_NAME] Enterprises Inc" at bounding box center [211, 131] width 151 height 10
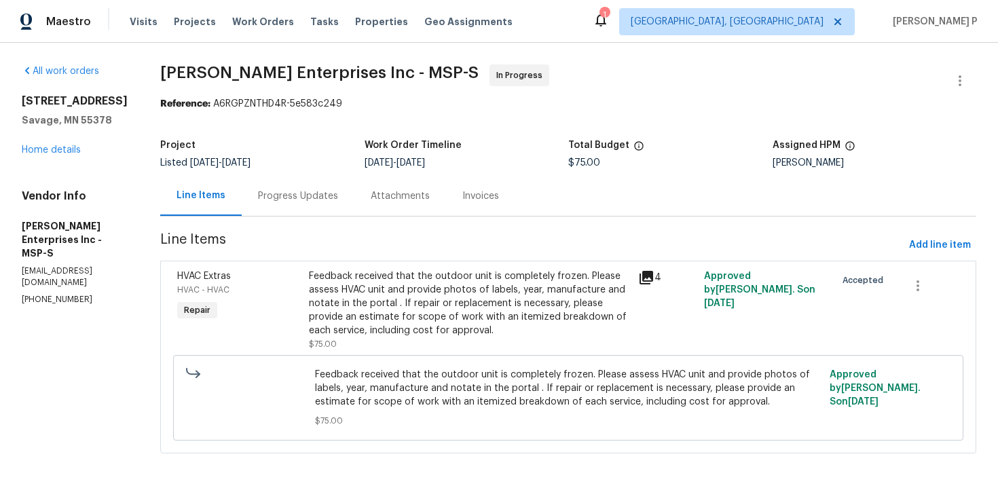
click at [314, 192] on div "Progress Updates" at bounding box center [298, 196] width 80 height 14
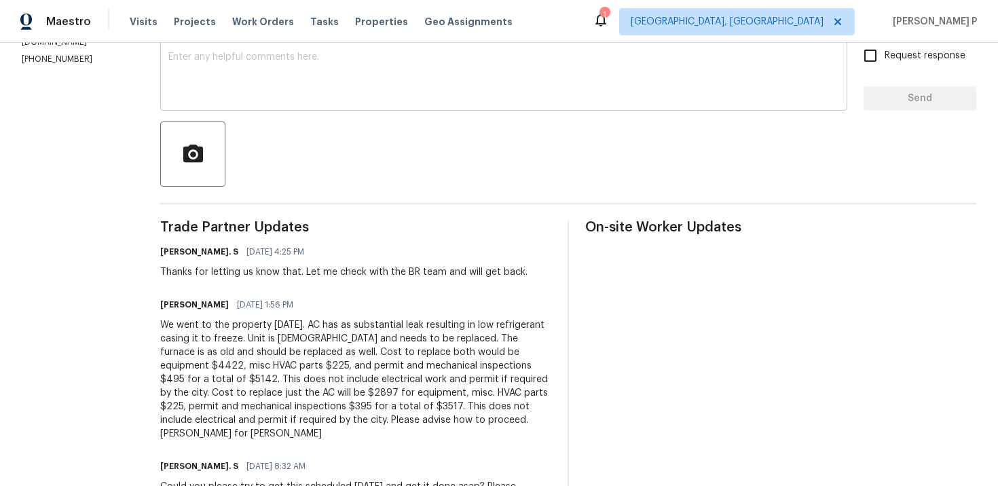
scroll to position [374, 0]
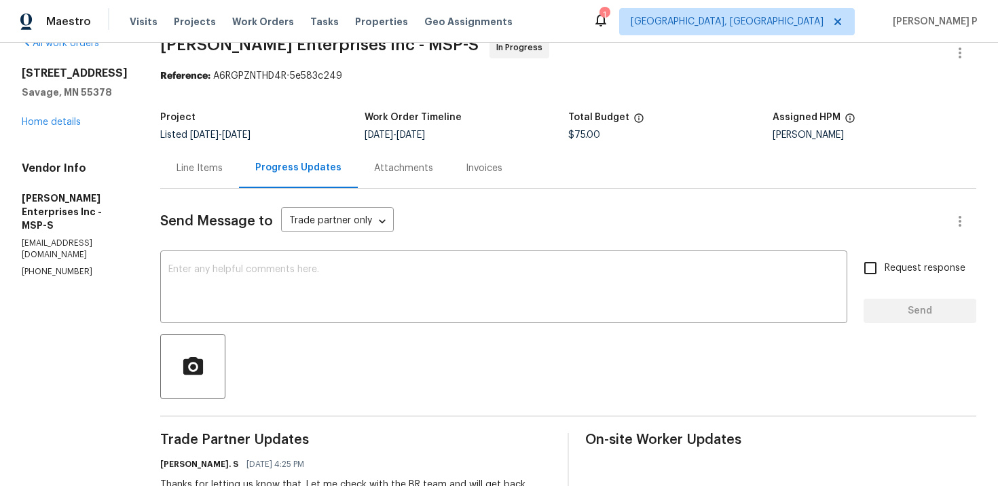
click at [204, 163] on div "Line Items" at bounding box center [199, 169] width 46 height 14
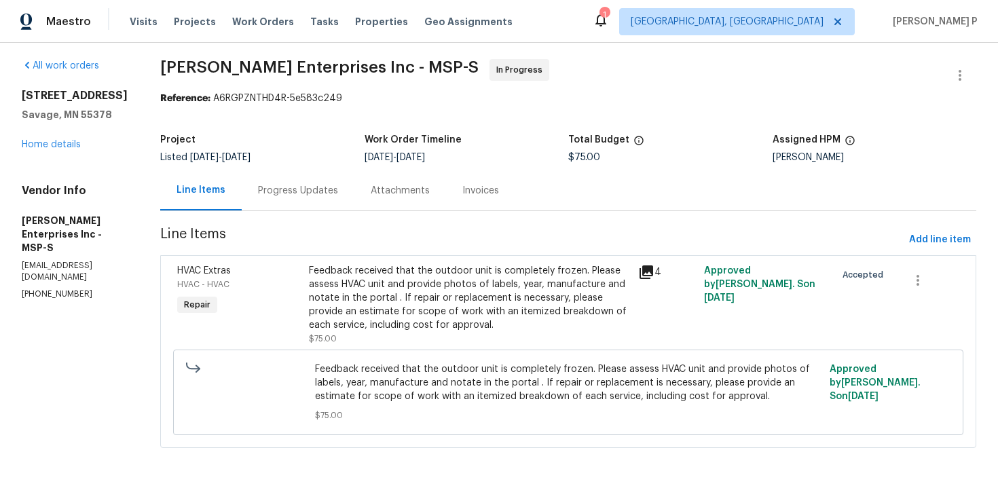
click at [457, 277] on div "Feedback received that the outdoor unit is completely frozen. Please assess HVA…" at bounding box center [469, 298] width 321 height 68
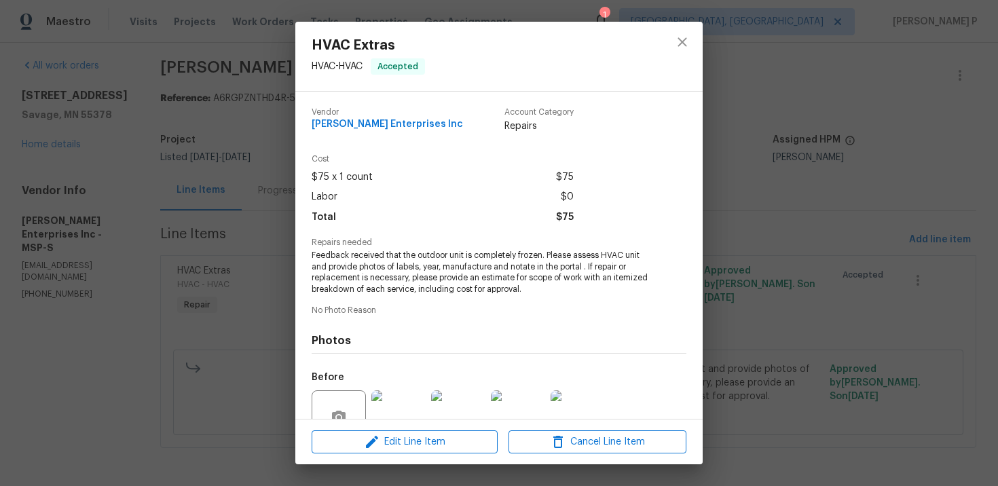
scroll to position [128, 0]
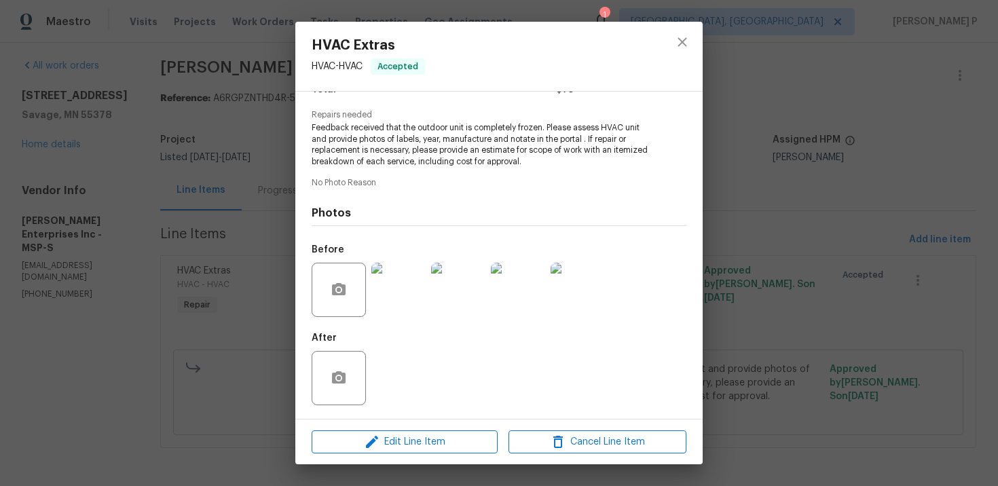
click at [436, 424] on div "Edit Line Item Cancel Line Item" at bounding box center [498, 441] width 407 height 45
click at [436, 440] on span "Edit Line Item" at bounding box center [405, 442] width 178 height 17
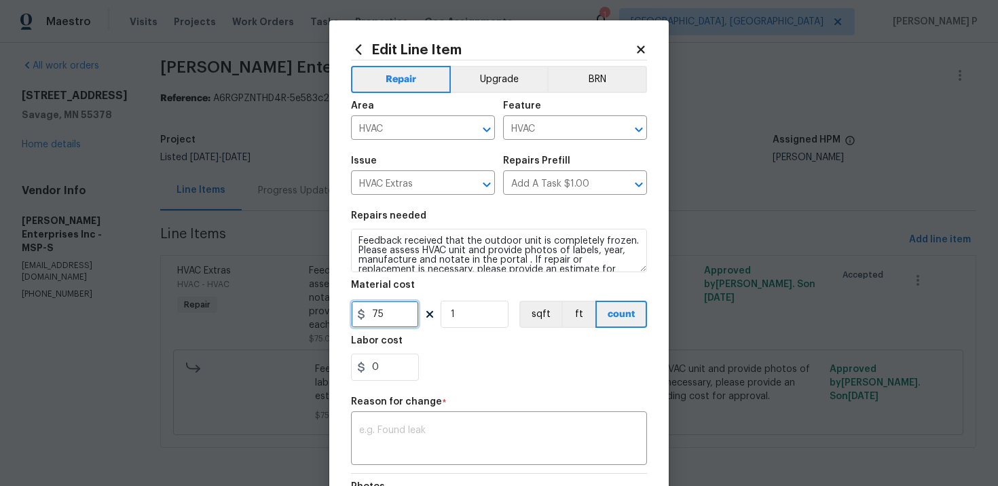
click at [389, 318] on input "75" at bounding box center [385, 314] width 68 height 27
type input "5142"
click at [378, 417] on div "x ​" at bounding box center [499, 440] width 296 height 50
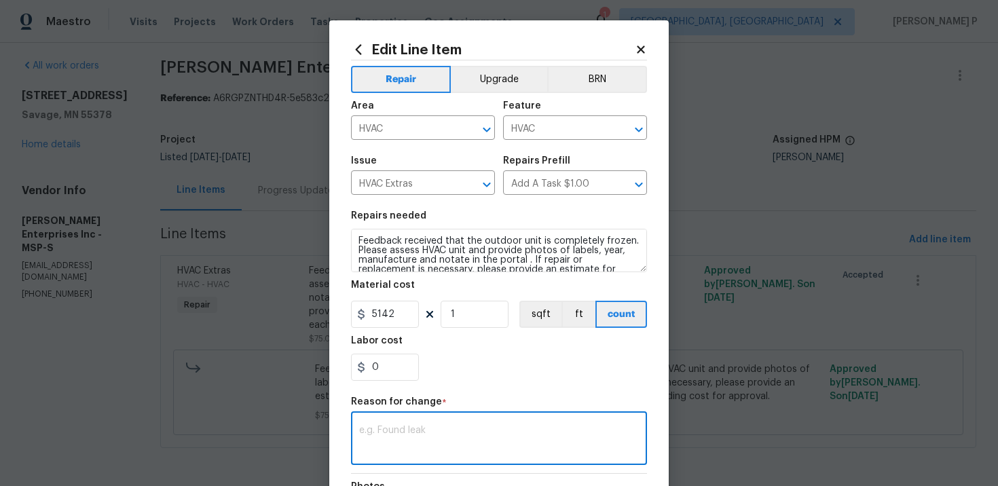
paste textarea "(RP) Updated cost per BR team approval."
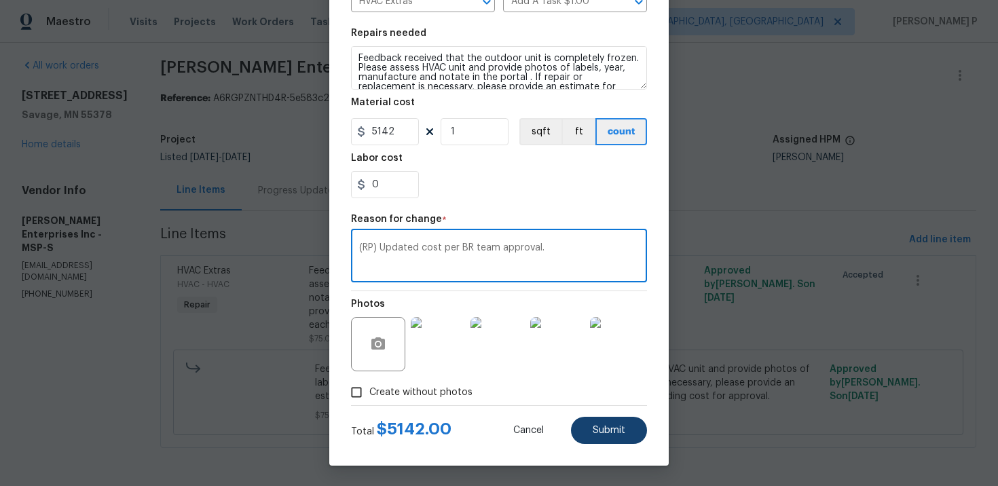
type textarea "(RP) Updated cost per BR team approval."
click at [617, 431] on span "Submit" at bounding box center [608, 431] width 33 height 10
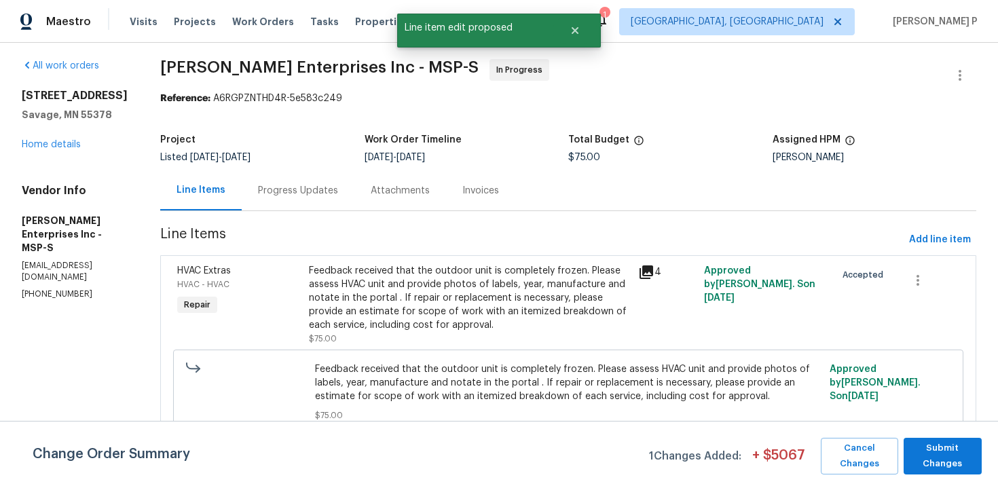
scroll to position [0, 0]
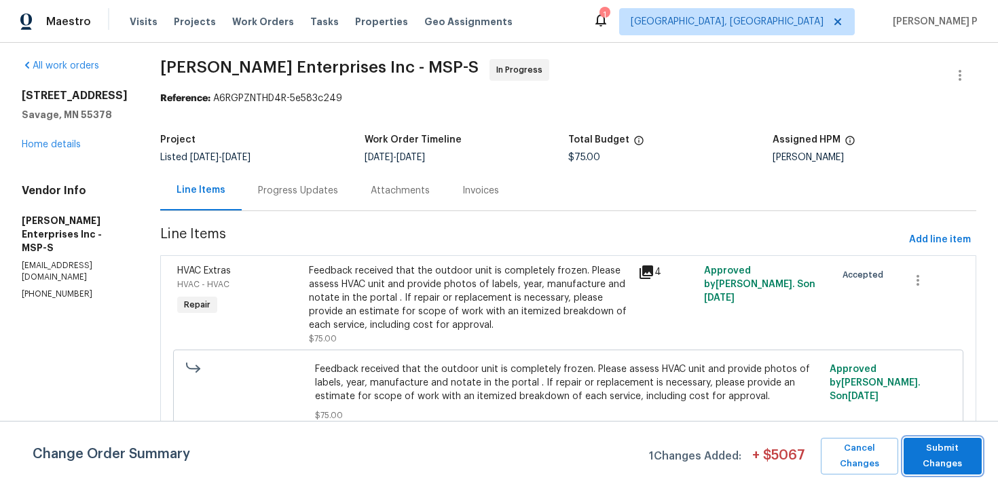
click at [926, 454] on span "Submit Changes" at bounding box center [942, 455] width 64 height 31
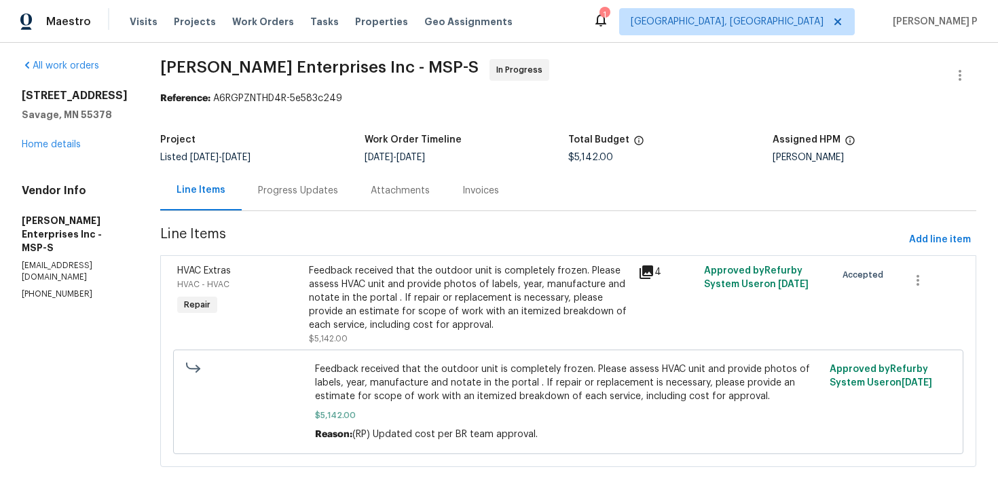
click at [269, 184] on div "Progress Updates" at bounding box center [298, 191] width 80 height 14
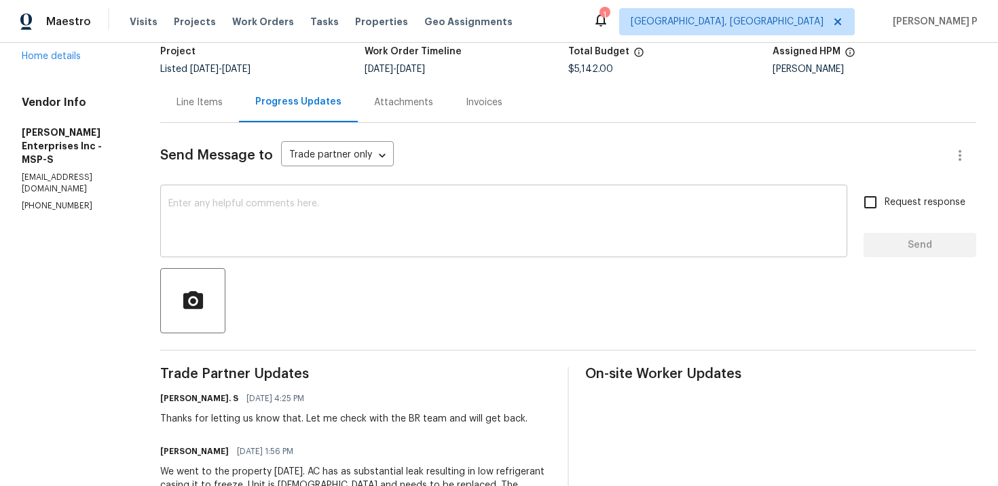
scroll to position [141, 0]
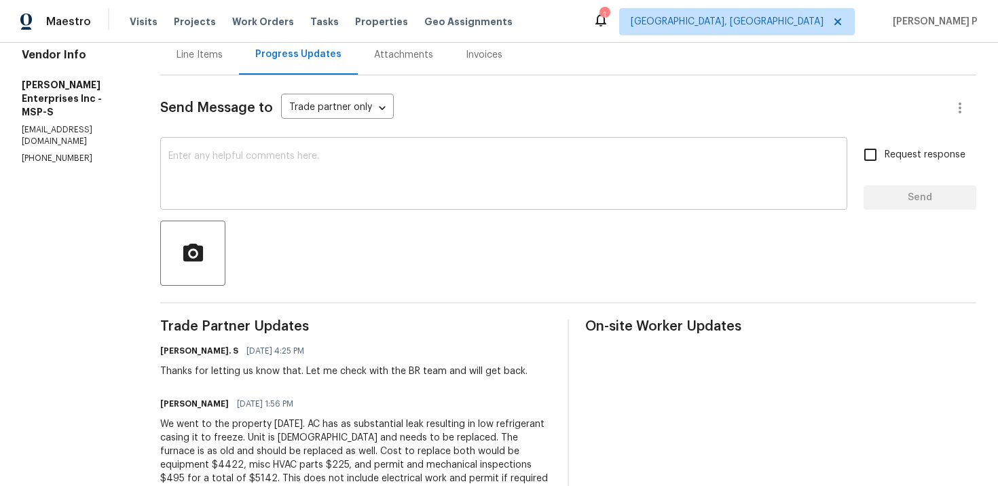
click at [335, 149] on div "x ​" at bounding box center [503, 174] width 687 height 69
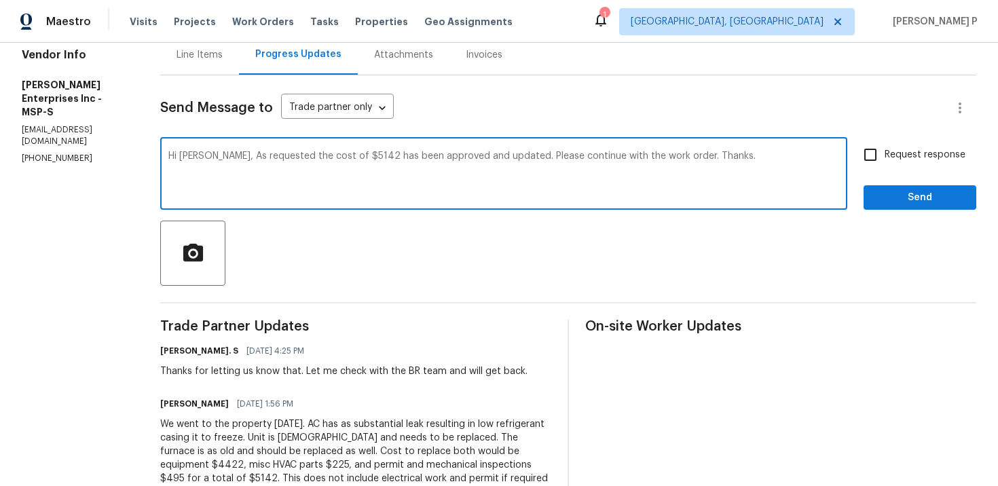
type textarea "Hi Jim, As requested the cost of $5142 has been approved and updated. Please co…"
click at [871, 151] on input "Request response" at bounding box center [870, 154] width 29 height 29
checkbox input "true"
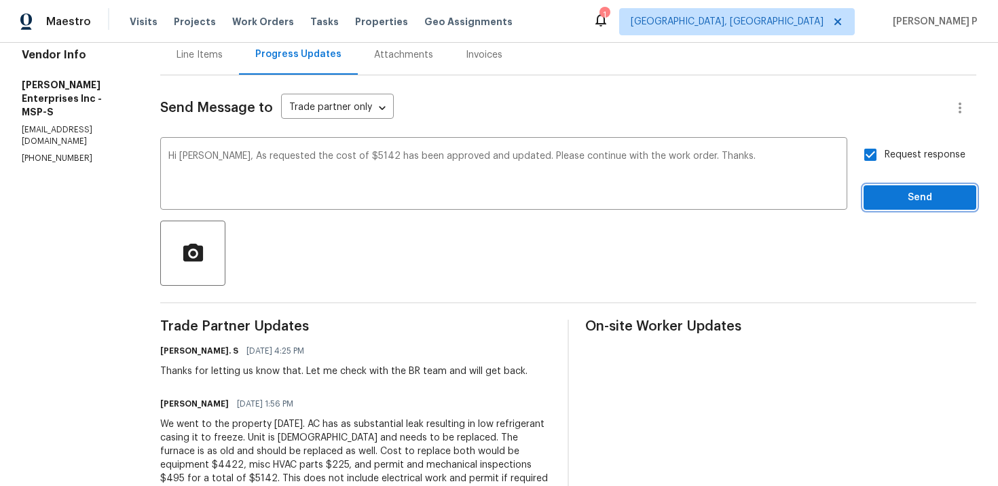
click at [888, 200] on span "Send" at bounding box center [919, 197] width 91 height 17
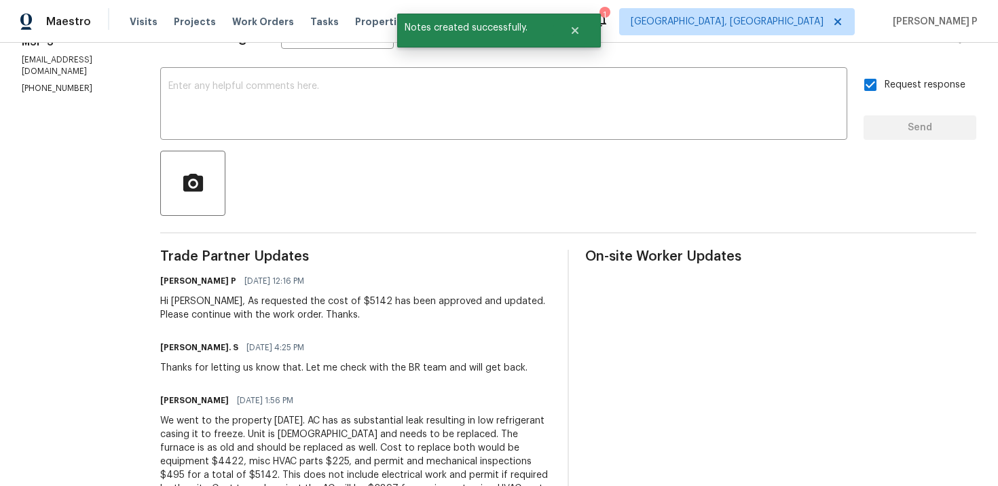
scroll to position [235, 0]
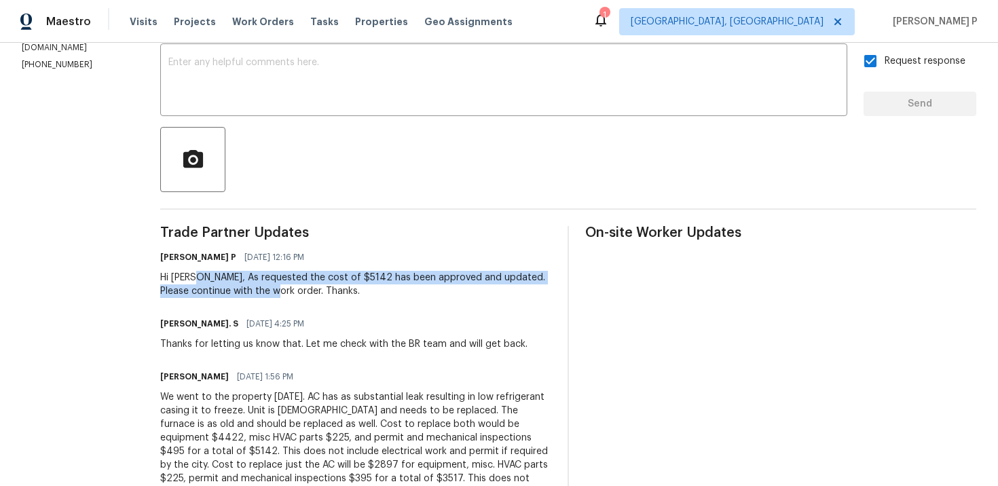
drag, startPoint x: 184, startPoint y: 280, endPoint x: 242, endPoint y: 291, distance: 58.7
click at [242, 291] on div "Hi Jim, As requested the cost of $5142 has been approved and updated. Please co…" at bounding box center [355, 284] width 391 height 27
copy div "As requested the cost of $5142 has been approved and updated. Please continue w…"
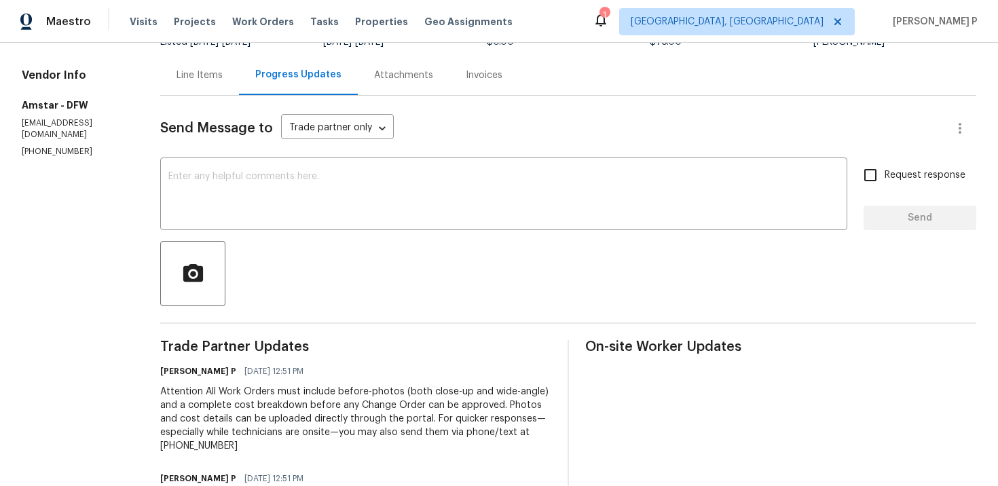
scroll to position [219, 0]
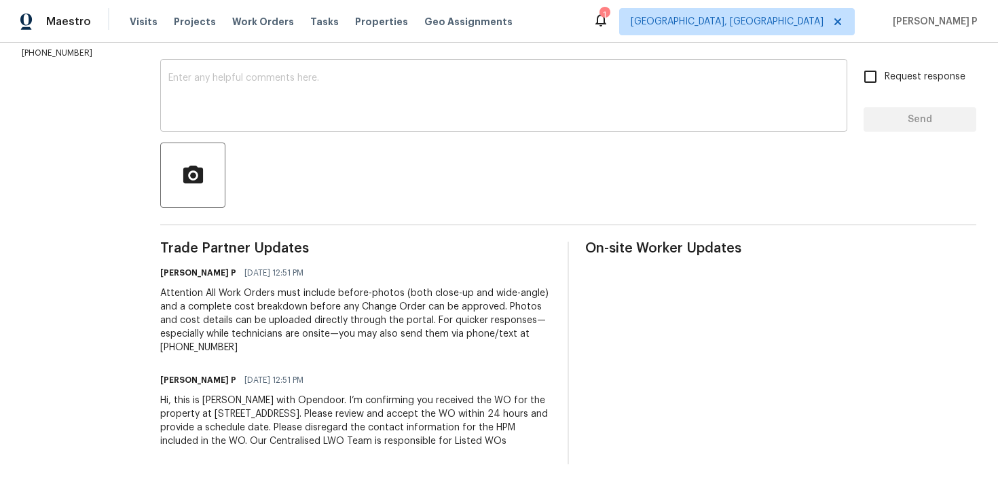
click at [310, 96] on textarea at bounding box center [503, 97] width 671 height 48
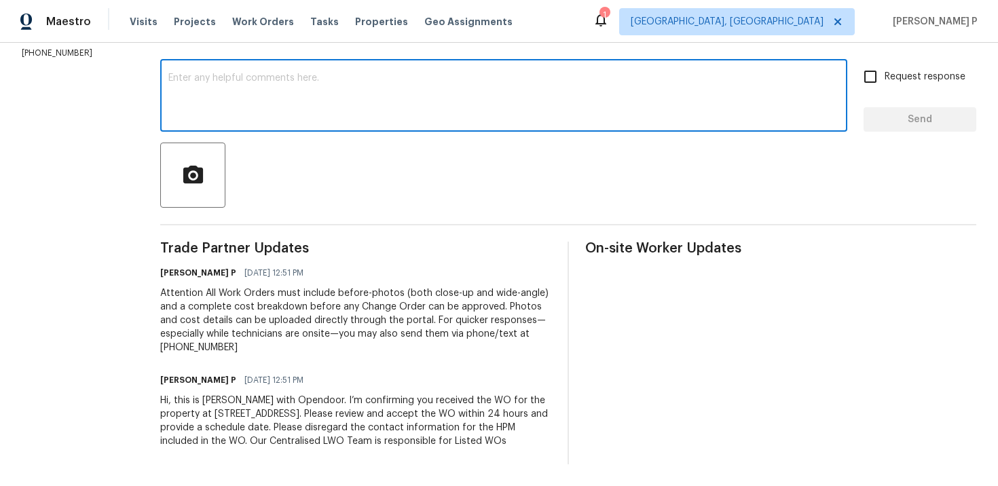
paste textarea "We regret to inform you that the work order has been reassigned as it was not a…"
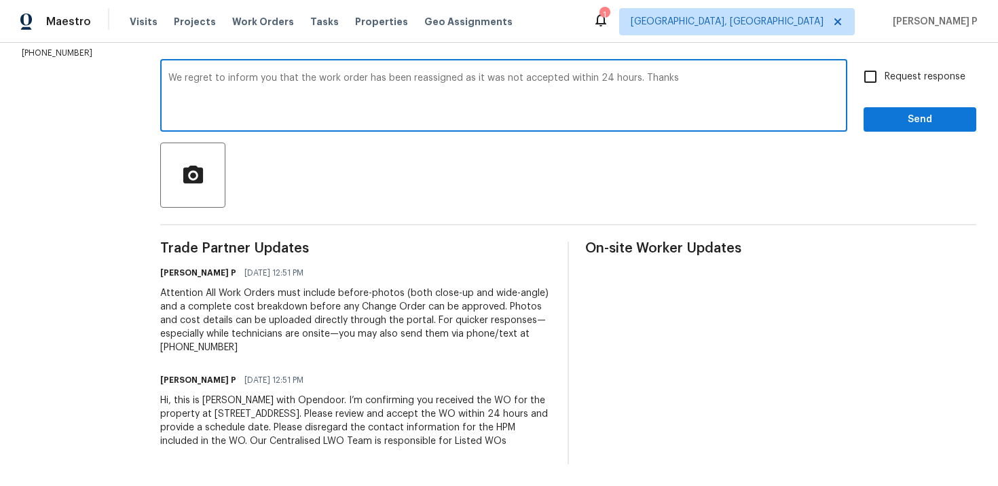
type textarea "We regret to inform you that the work order has been reassigned as it was not a…"
click at [902, 79] on span "Request response" at bounding box center [924, 77] width 81 height 14
click at [884, 79] on input "Request response" at bounding box center [870, 76] width 29 height 29
checkbox input "true"
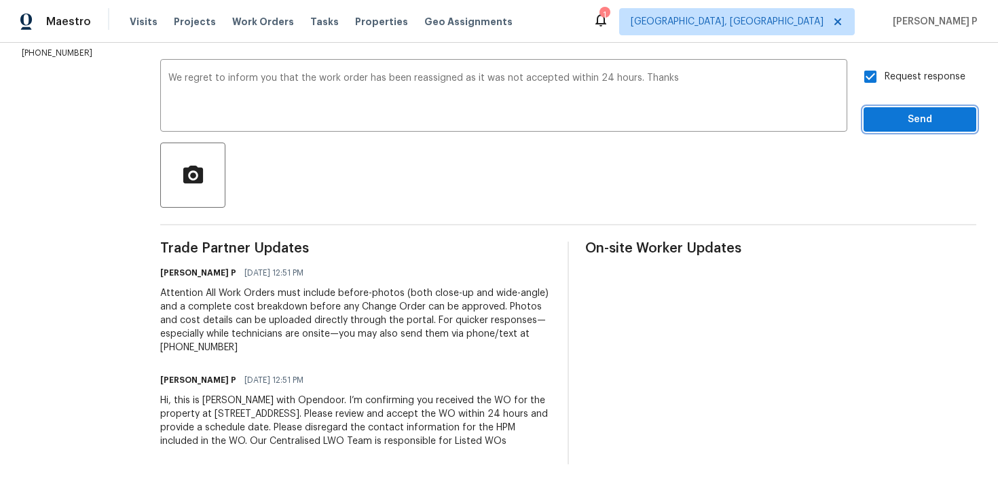
click at [903, 120] on span "Send" at bounding box center [919, 119] width 91 height 17
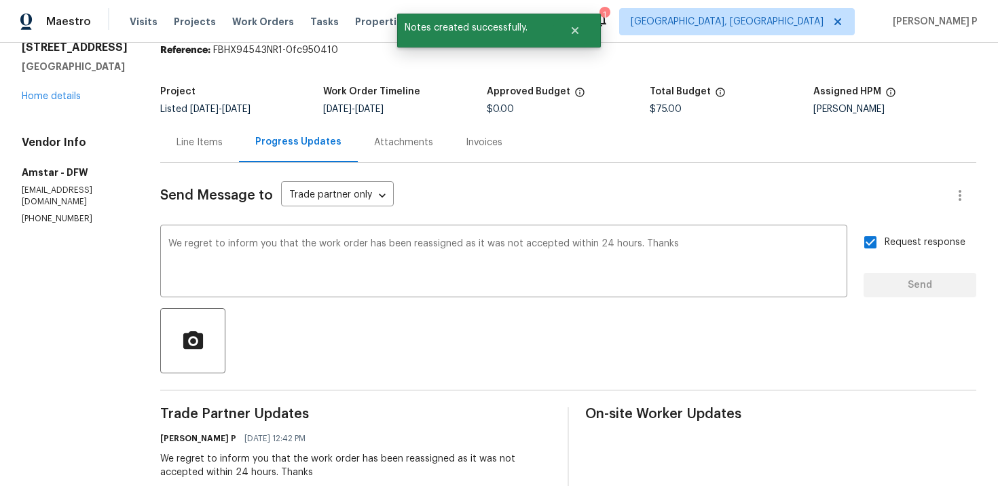
scroll to position [0, 0]
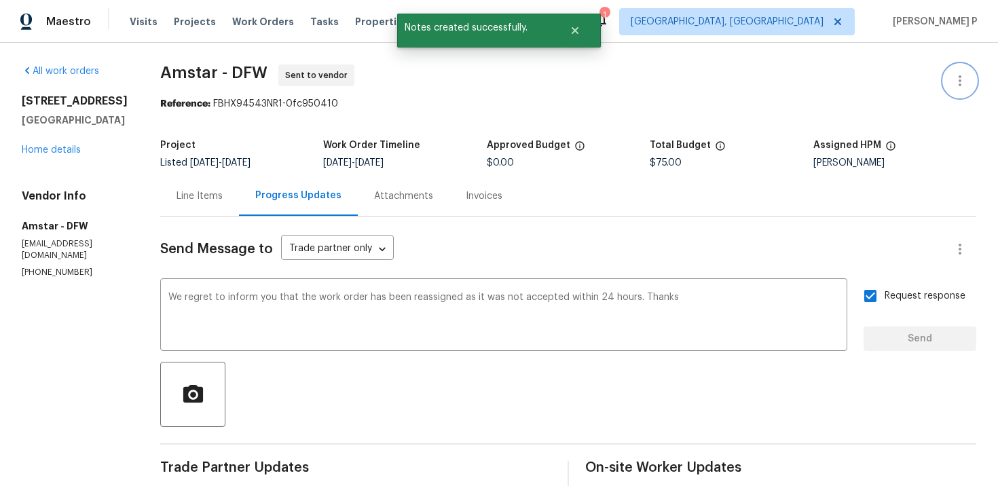
click at [966, 75] on icon "button" at bounding box center [959, 81] width 16 height 16
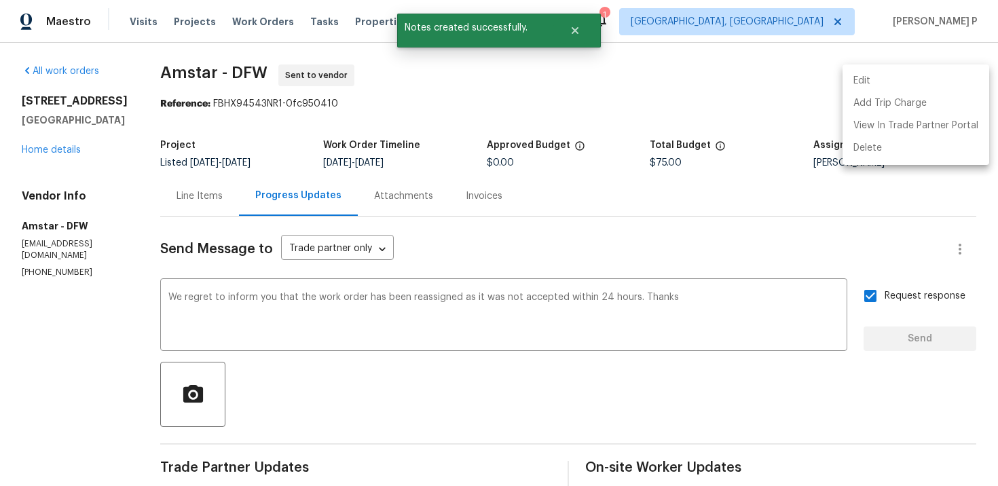
click at [873, 81] on li "Edit" at bounding box center [915, 81] width 147 height 22
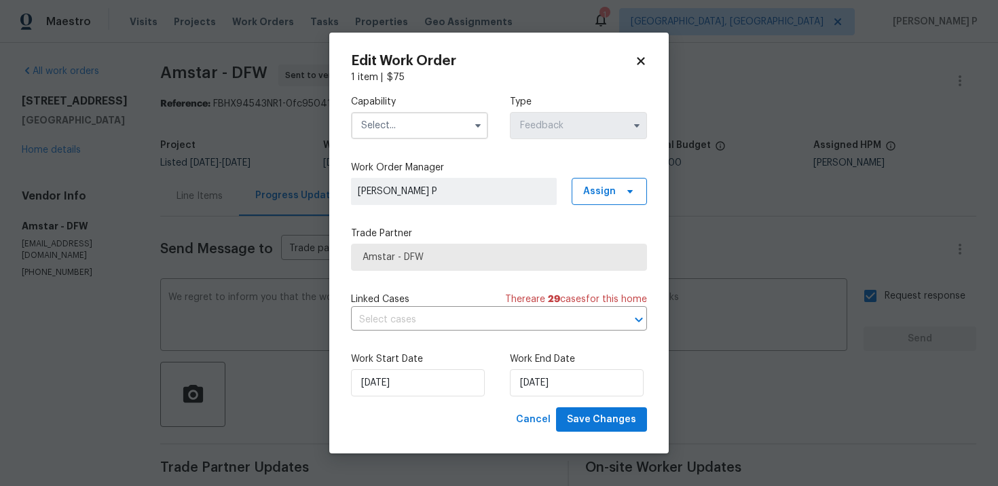
click at [449, 109] on div "Capability" at bounding box center [419, 117] width 137 height 44
click at [442, 127] on input "text" at bounding box center [419, 125] width 137 height 27
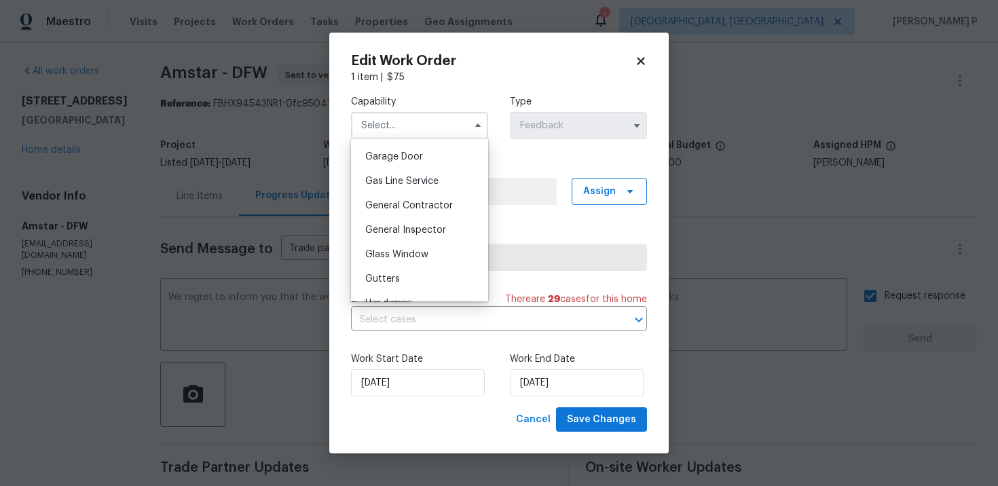
scroll to position [612, 0]
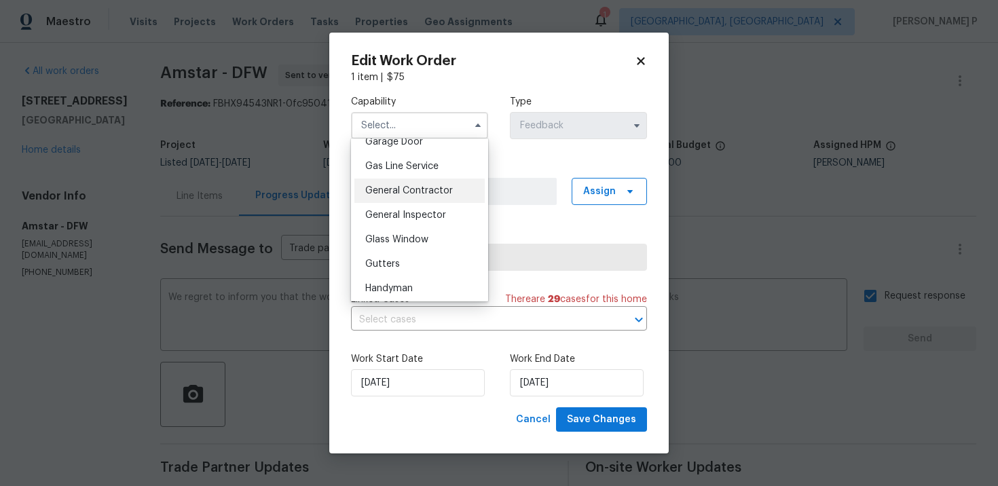
click at [416, 186] on span "General Contractor" at bounding box center [409, 191] width 88 height 10
type input "General Contractor"
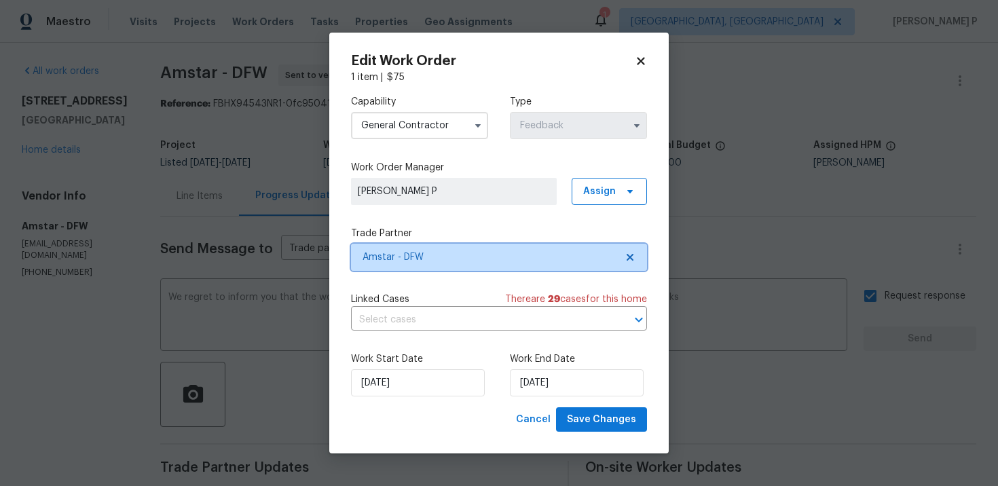
click at [442, 247] on span "Amstar - DFW" at bounding box center [499, 257] width 296 height 27
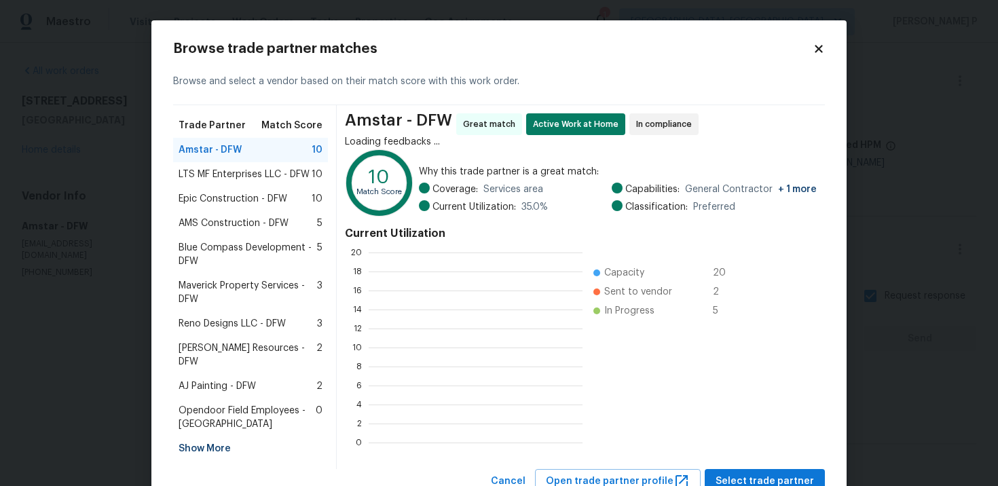
scroll to position [190, 214]
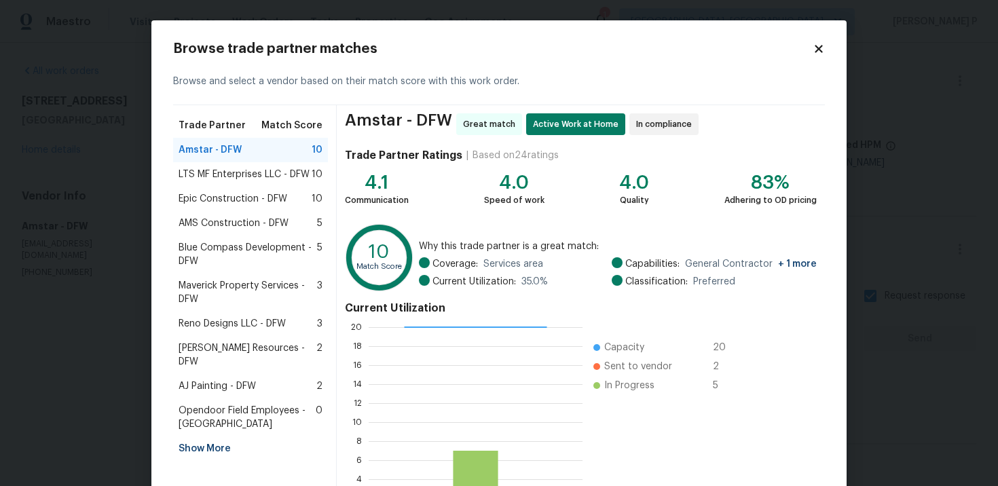
click at [237, 223] on span "AMS Construction - DFW" at bounding box center [233, 223] width 110 height 14
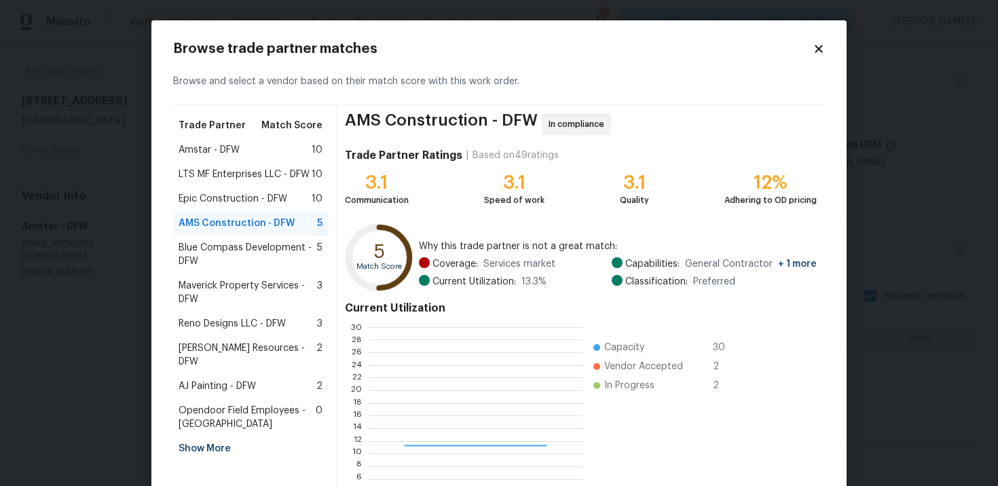
scroll to position [190, 213]
click at [258, 244] on span "Blue Compass Development - DFW" at bounding box center [247, 254] width 138 height 27
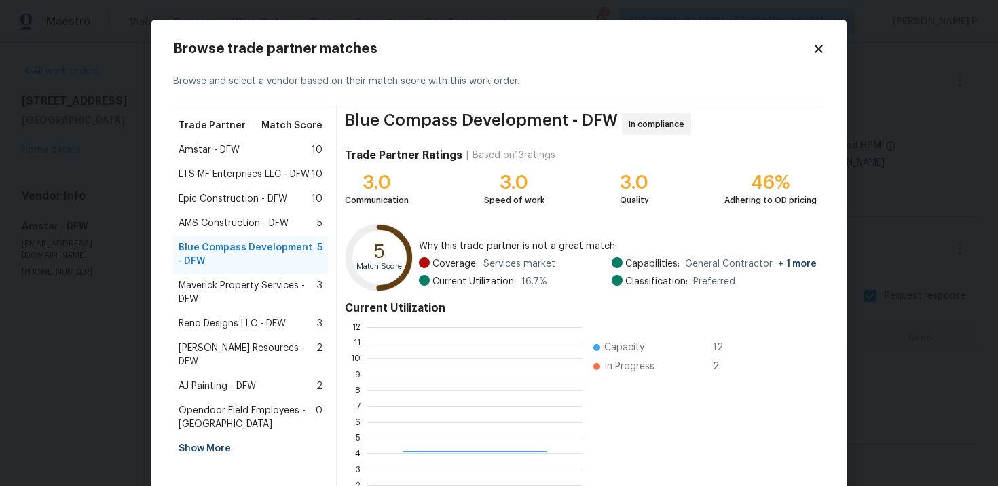
scroll to position [190, 215]
click at [245, 170] on span "LTS MF Enterprises LLC - DFW" at bounding box center [243, 175] width 131 height 14
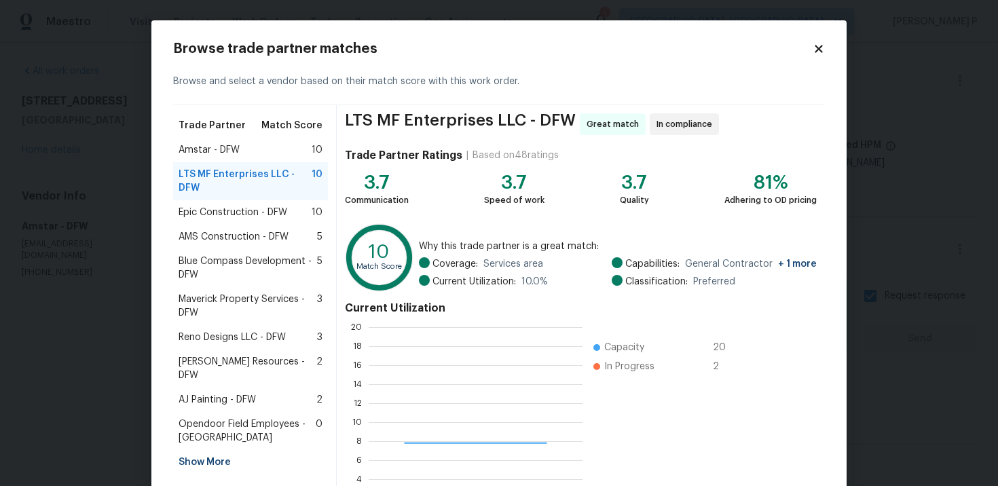
scroll to position [190, 214]
click at [260, 209] on span "Epic Construction - DFW" at bounding box center [232, 213] width 109 height 14
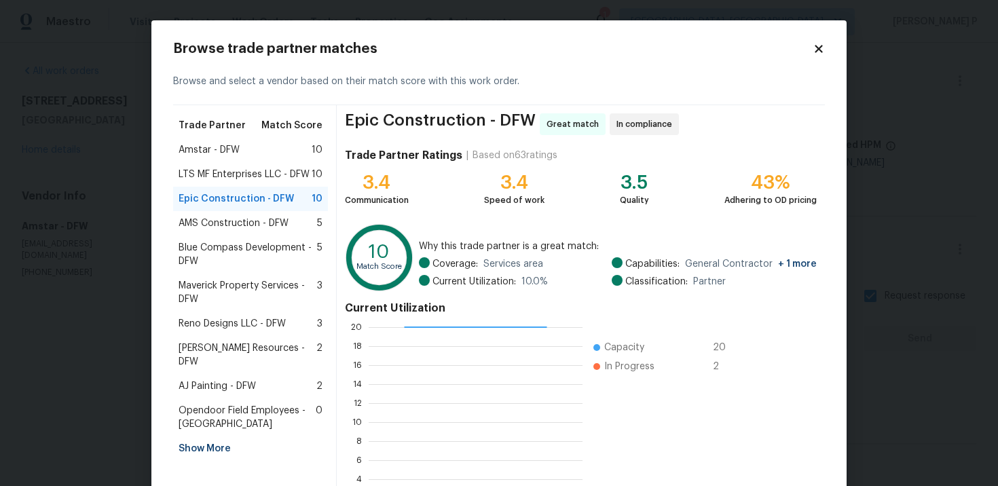
click at [256, 230] on div "AMS Construction - DFW 5" at bounding box center [250, 223] width 155 height 24
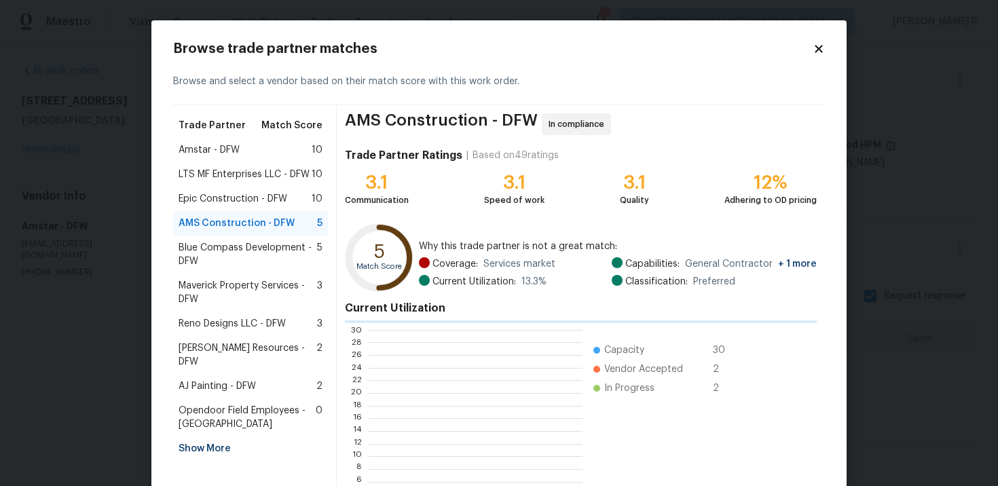
scroll to position [190, 213]
click at [250, 206] on div "Epic Construction - DFW 10" at bounding box center [250, 199] width 155 height 24
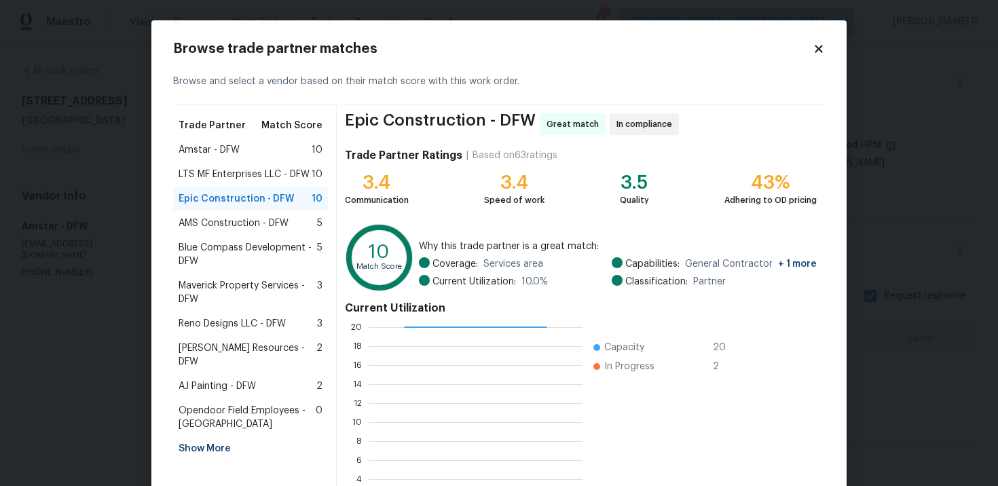
scroll to position [113, 0]
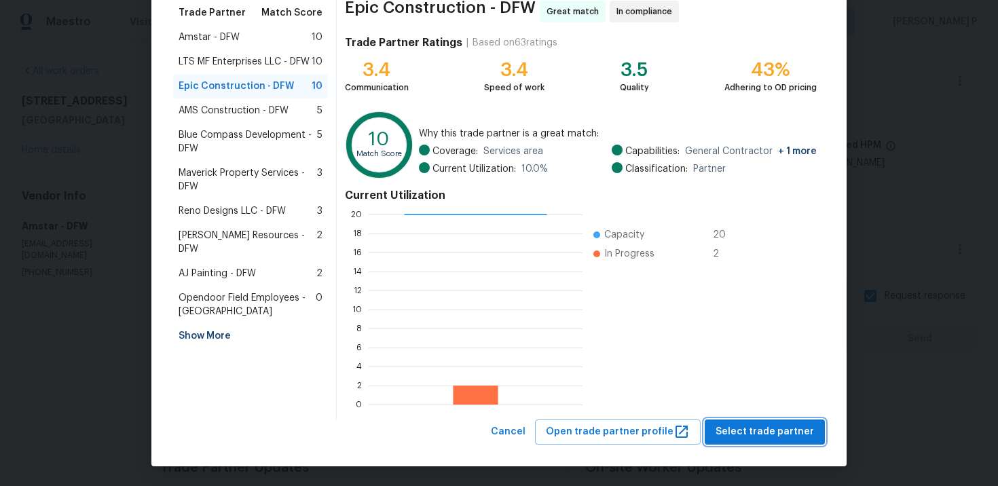
click at [778, 434] on span "Select trade partner" at bounding box center [764, 431] width 98 height 17
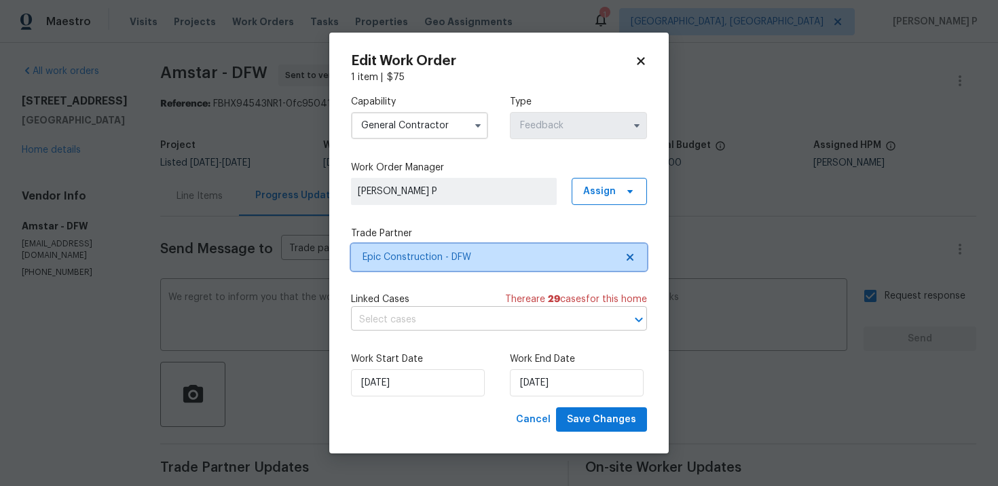
scroll to position [0, 0]
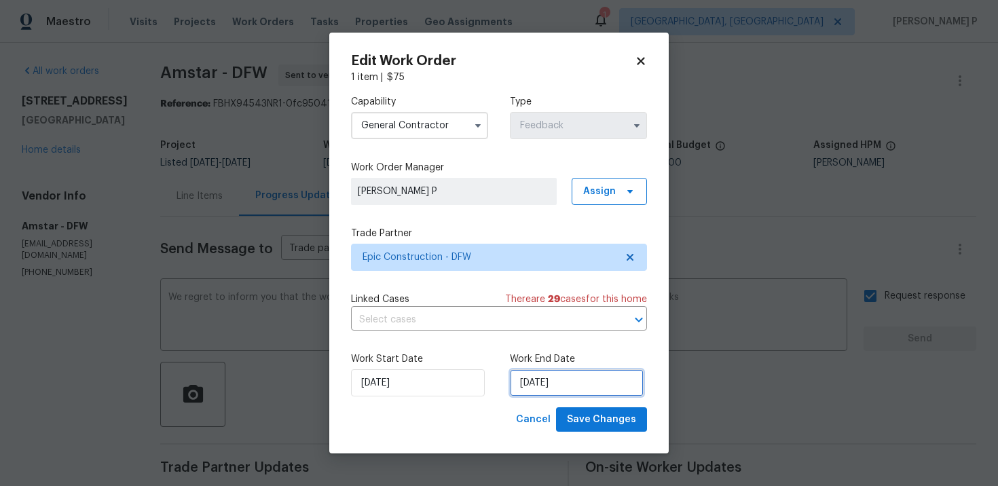
click at [558, 381] on input "10/8/2025" at bounding box center [577, 382] width 134 height 27
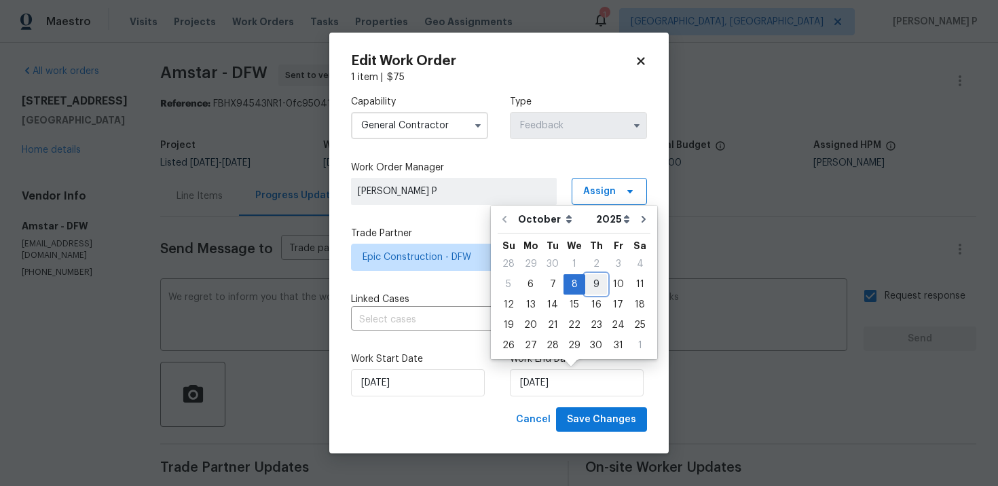
click at [590, 277] on div "9" at bounding box center [596, 284] width 22 height 19
type input "10/9/2025"
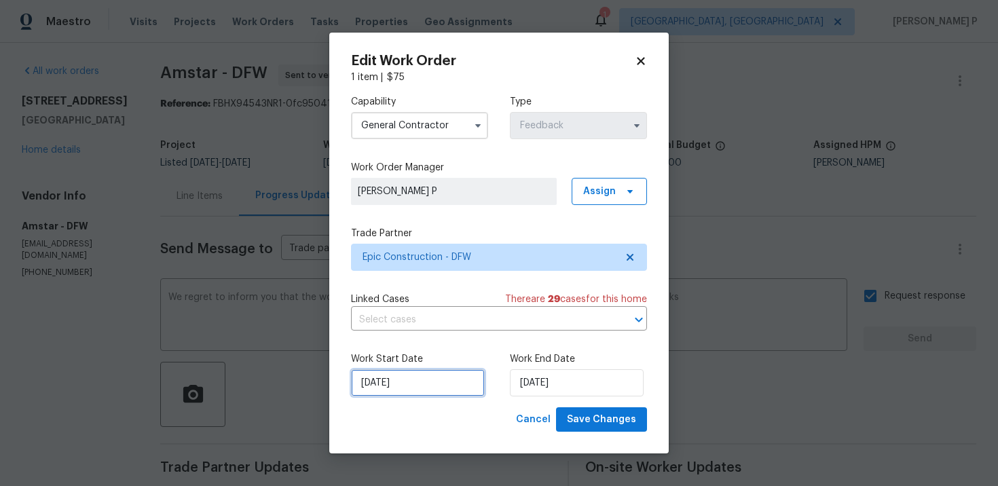
click at [398, 377] on input "10/6/2025" at bounding box center [418, 382] width 134 height 27
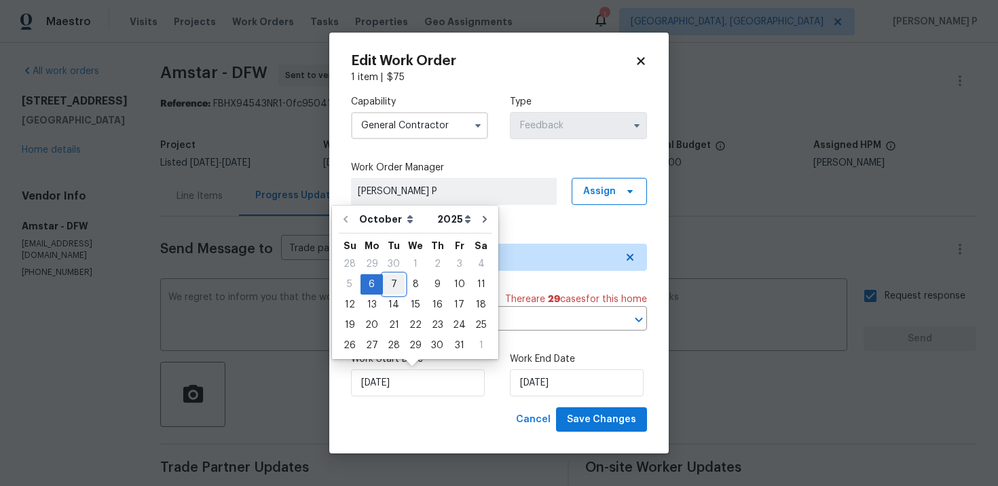
click at [398, 280] on div "7" at bounding box center [394, 284] width 22 height 19
type input "[DATE]"
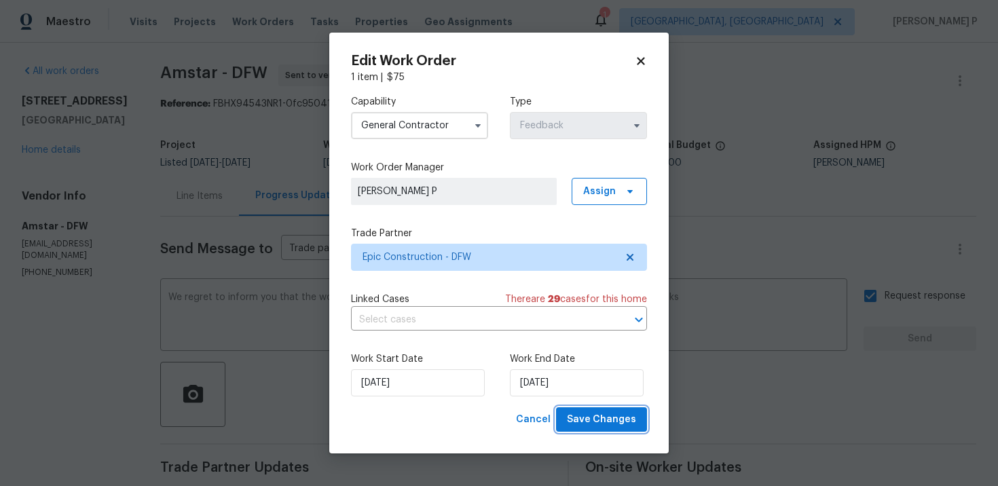
click at [628, 421] on span "Save Changes" at bounding box center [601, 419] width 69 height 17
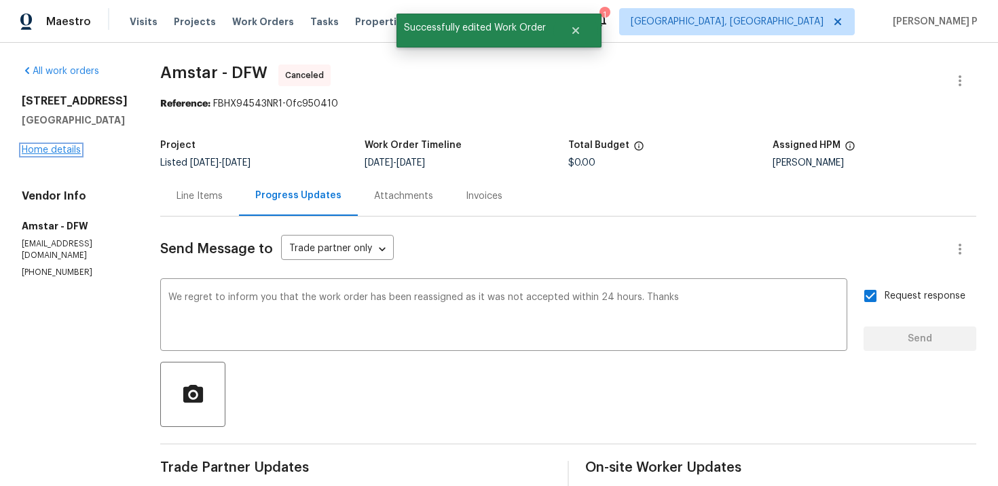
click at [69, 149] on link "Home details" at bounding box center [51, 150] width 59 height 10
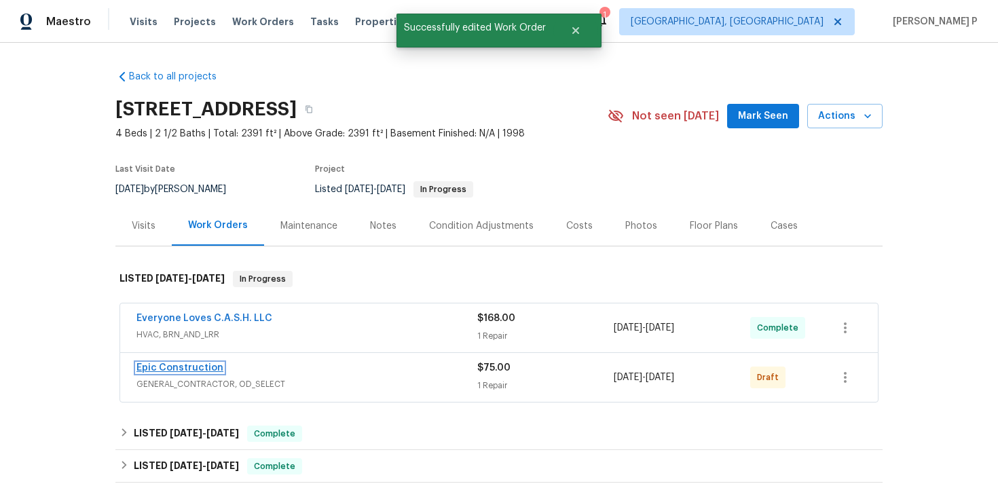
click at [174, 370] on link "Epic Construction" at bounding box center [179, 368] width 87 height 10
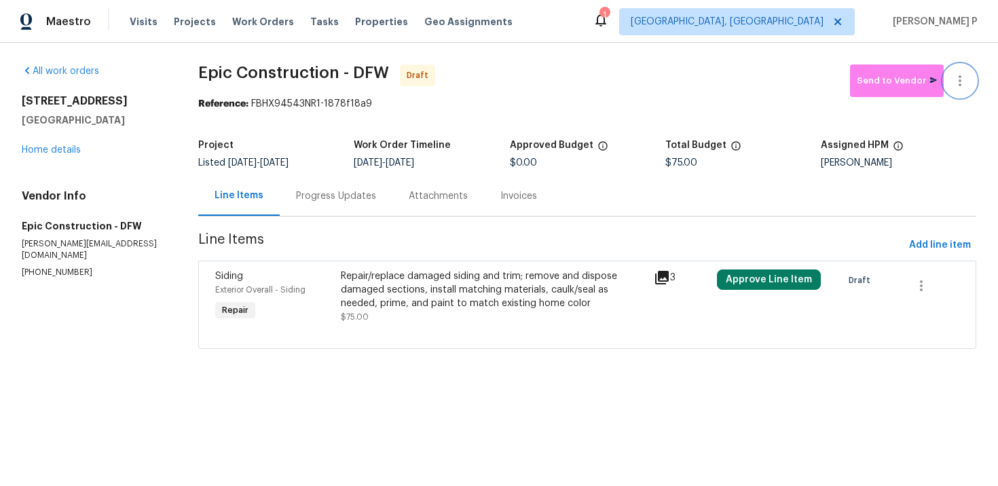
click at [964, 83] on icon "button" at bounding box center [959, 81] width 16 height 16
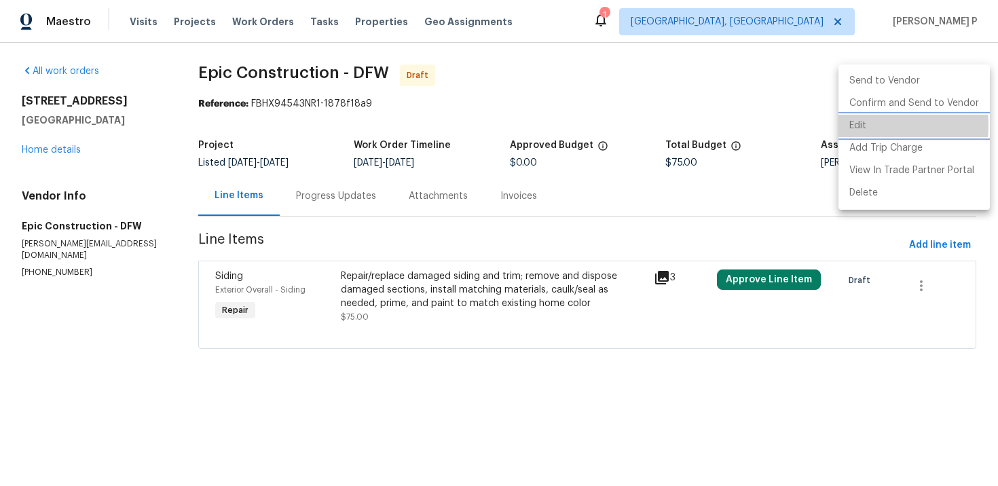
click at [871, 126] on li "Edit" at bounding box center [913, 126] width 151 height 22
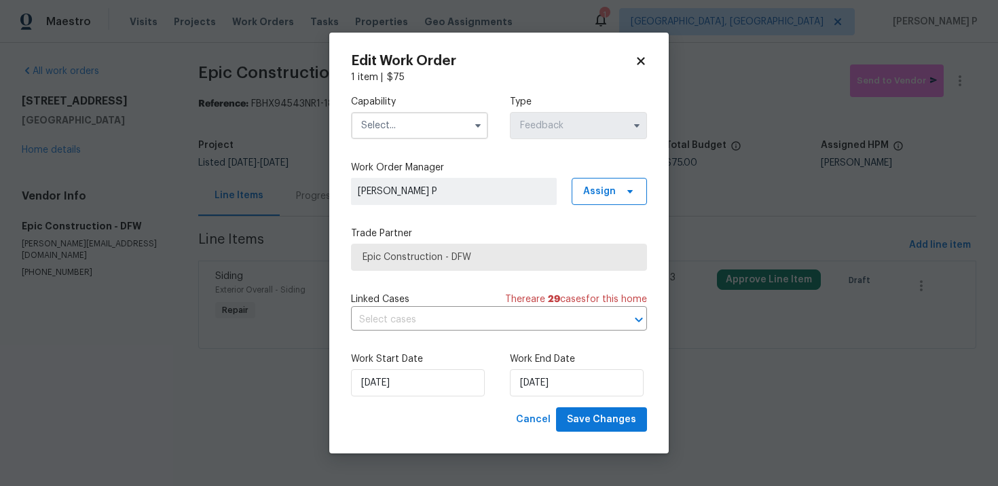
click at [459, 126] on input "text" at bounding box center [419, 125] width 137 height 27
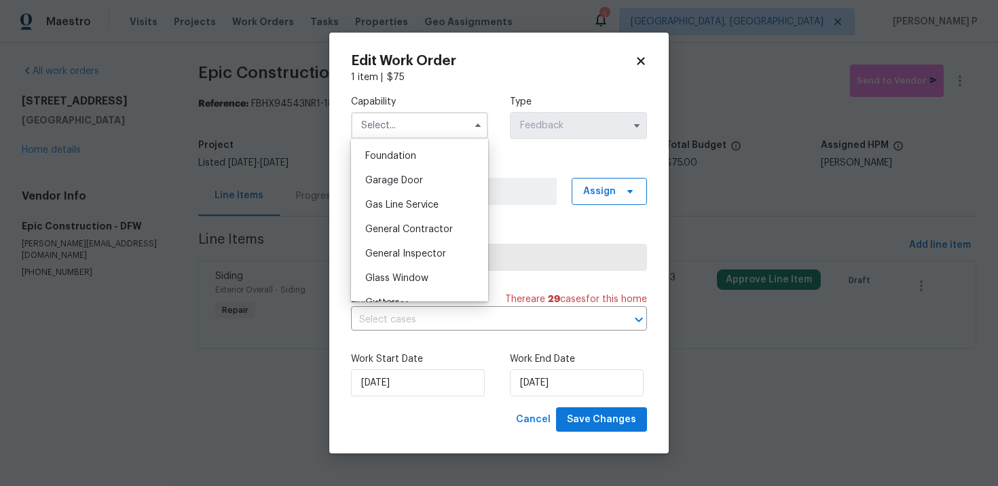
scroll to position [633, 0]
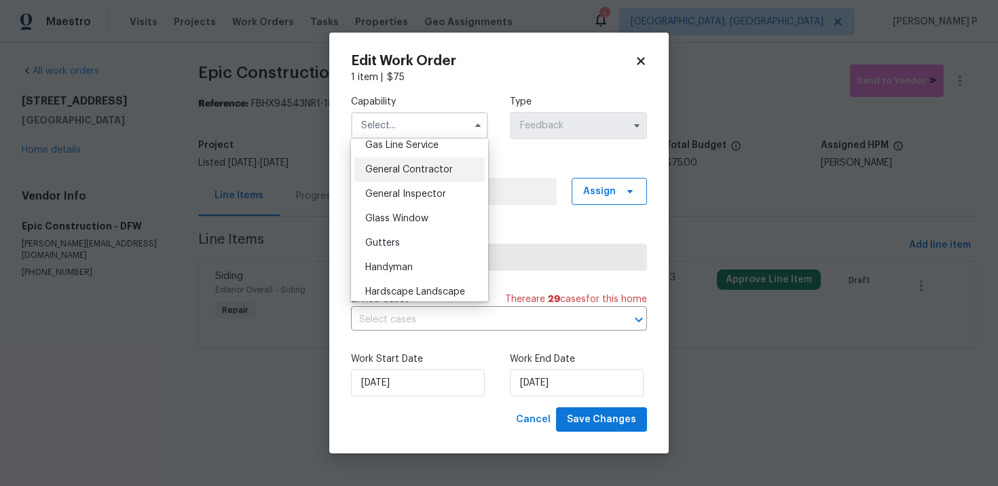
click at [410, 171] on span "General Contractor" at bounding box center [409, 170] width 88 height 10
type input "General Contractor"
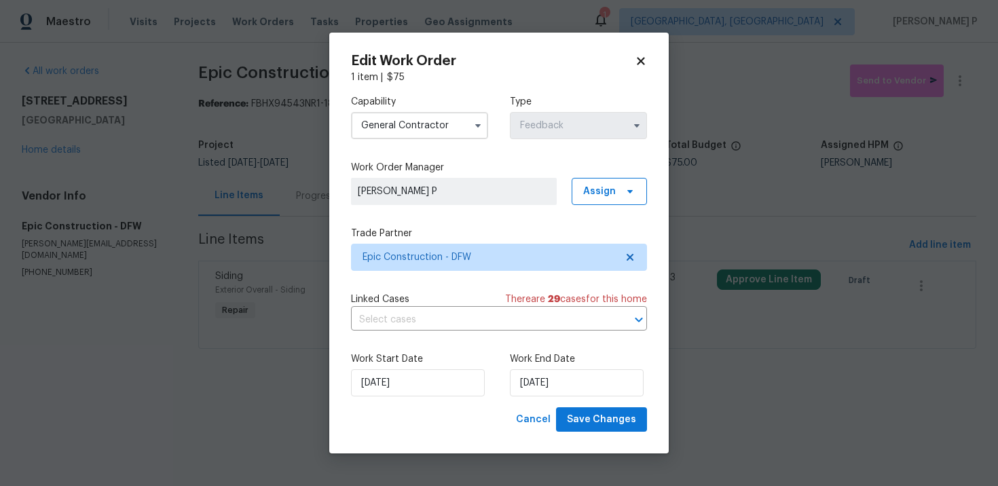
click at [599, 432] on div "Edit Work Order 1 item | $ 75 Capability General Contractor Type Feedback Work …" at bounding box center [498, 243] width 339 height 421
click at [599, 419] on span "Save Changes" at bounding box center [601, 419] width 69 height 17
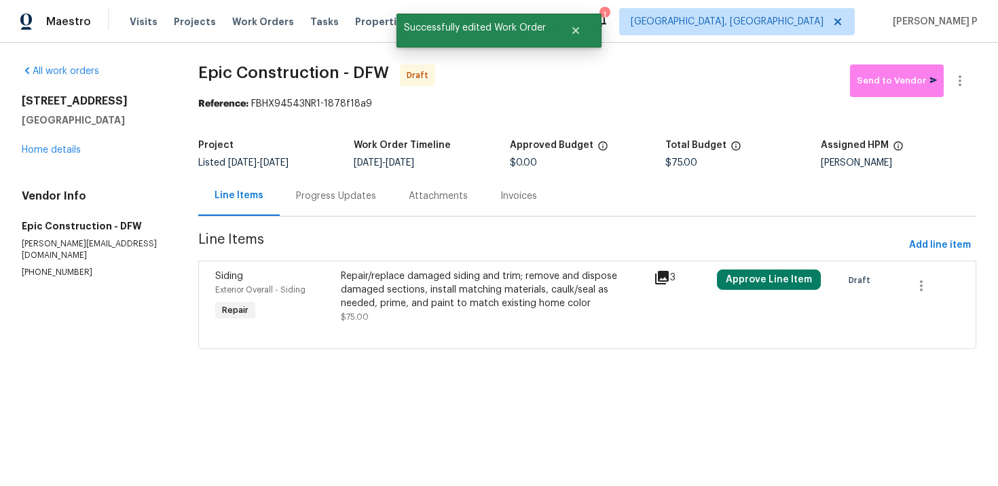
click at [297, 192] on div "Progress Updates" at bounding box center [336, 196] width 80 height 14
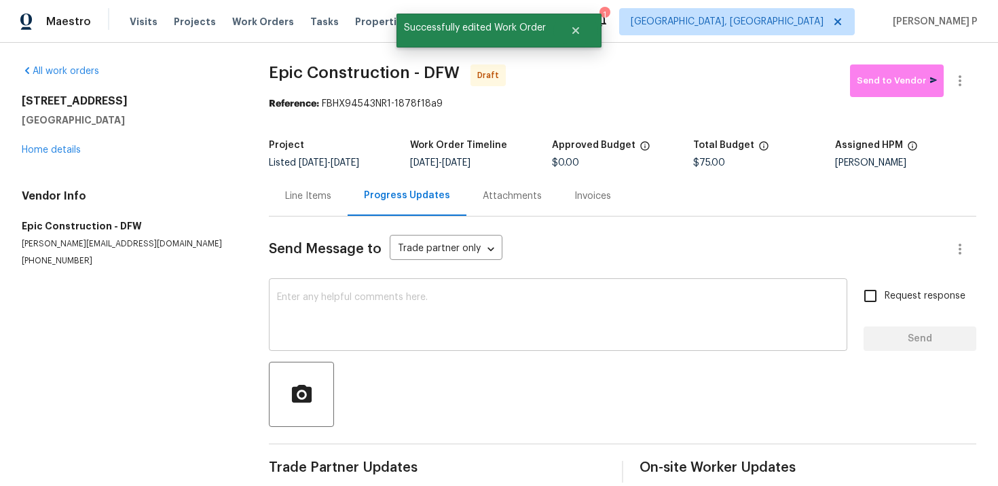
click at [343, 312] on textarea at bounding box center [558, 317] width 562 height 48
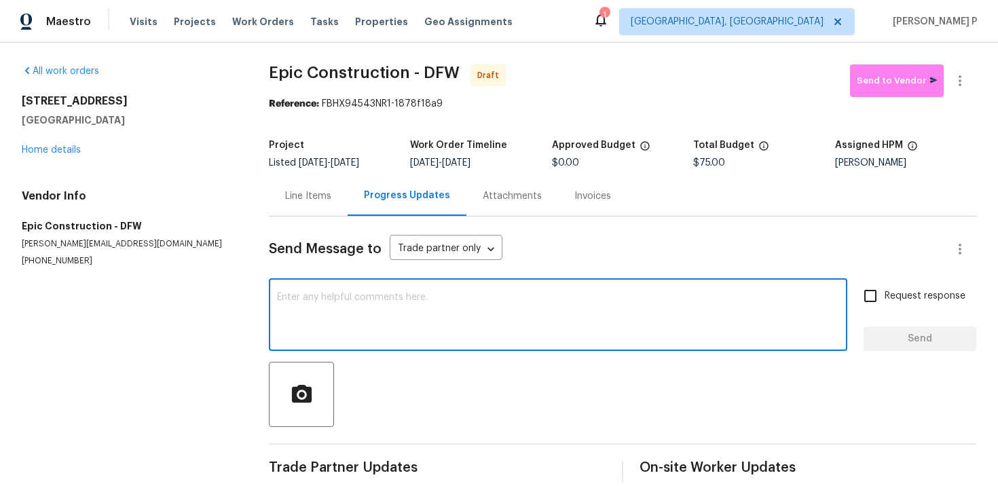
paste textarea "Hi, this is Ramyasri with Opendoor. I’m confirming you received the WO for the …"
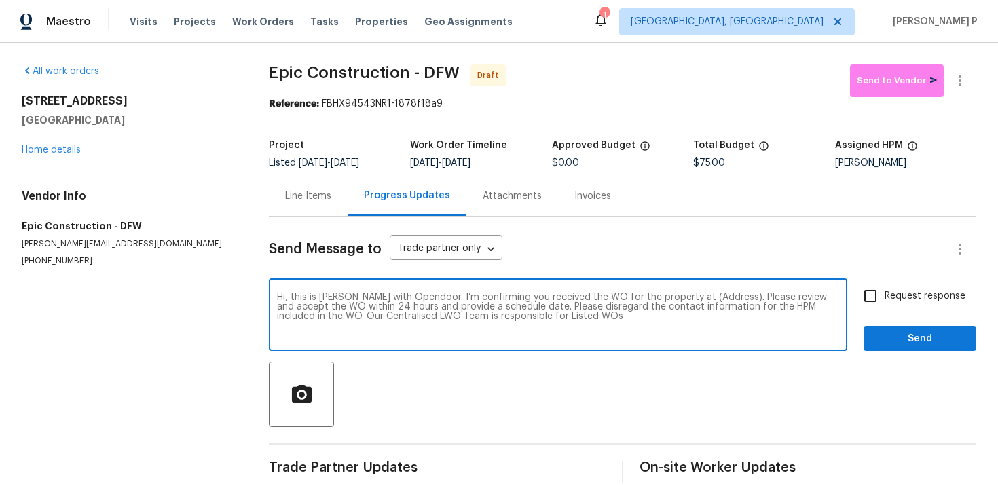
drag, startPoint x: 679, startPoint y: 295, endPoint x: 724, endPoint y: 296, distance: 44.8
click at [724, 296] on textarea "Hi, this is Ramyasri with Opendoor. I’m confirming you received the WO for the …" at bounding box center [558, 317] width 562 height 48
paste textarea "3909 Whitetail Dr, Denton, TX 76208"
type textarea "Hi, this is Ramyasri with Opendoor. I’m confirming you received the WO for the …"
click at [919, 308] on label "Request response" at bounding box center [910, 296] width 109 height 29
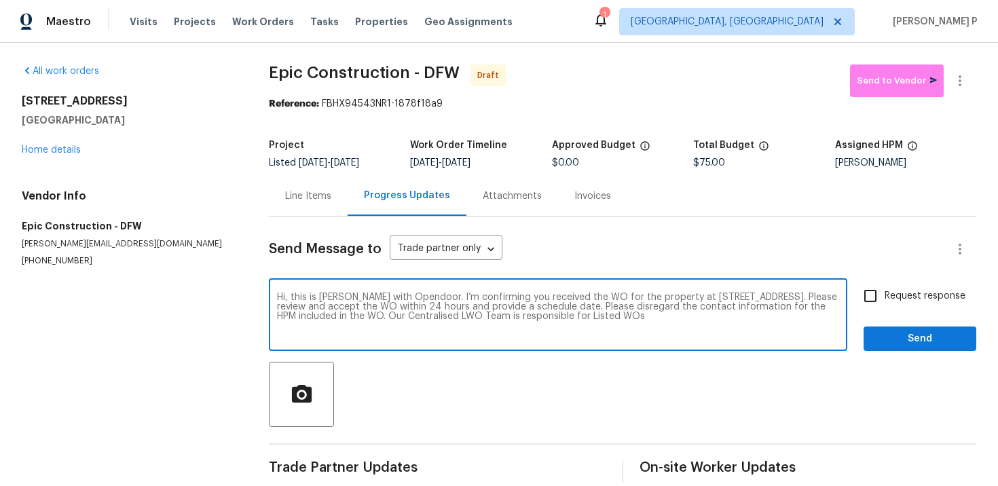
click at [884, 308] on input "Request response" at bounding box center [870, 296] width 29 height 29
checkbox input "true"
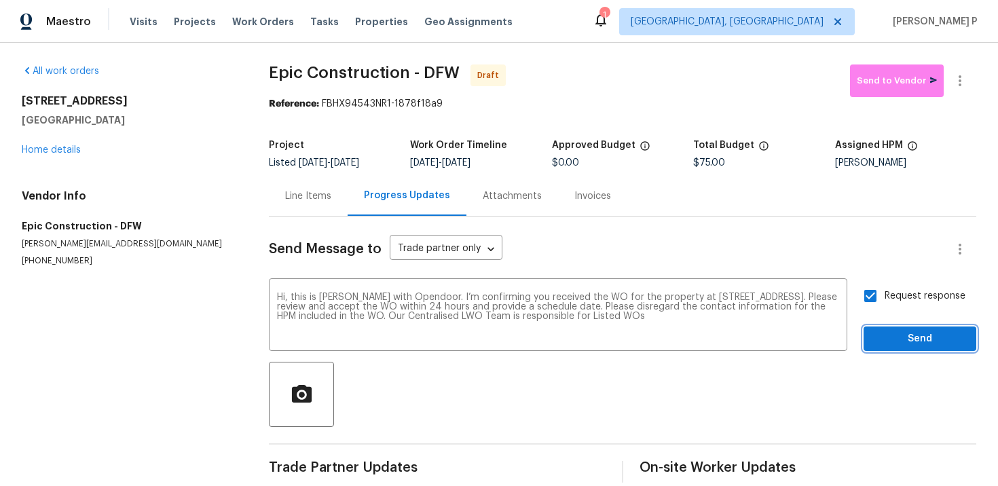
click at [918, 337] on span "Send" at bounding box center [919, 339] width 91 height 17
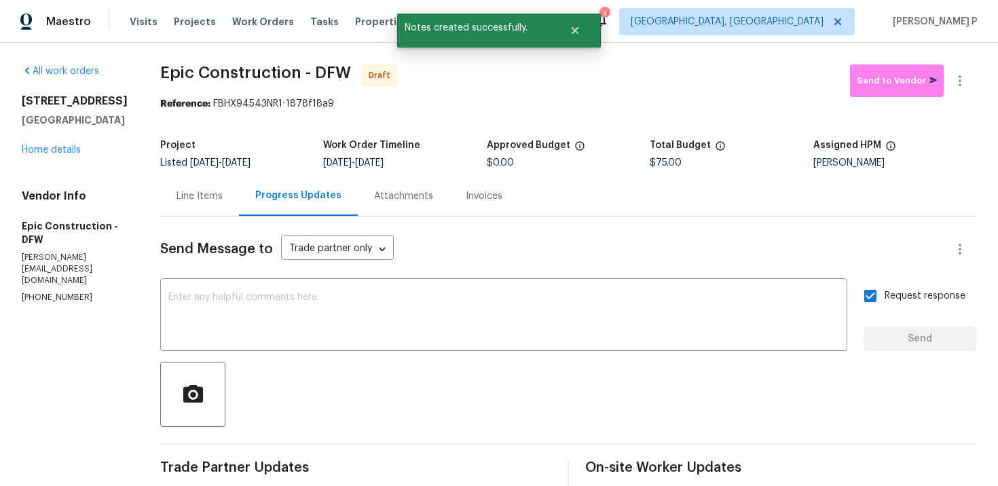
scroll to position [112, 0]
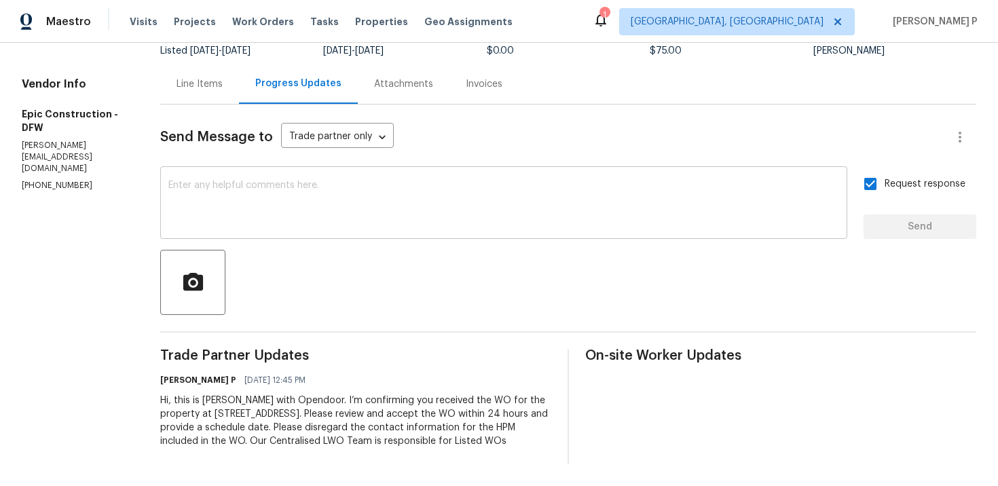
click at [402, 222] on textarea at bounding box center [503, 205] width 671 height 48
paste textarea "Attention All Work Orders must include before-photos (both close-up and wide-an…"
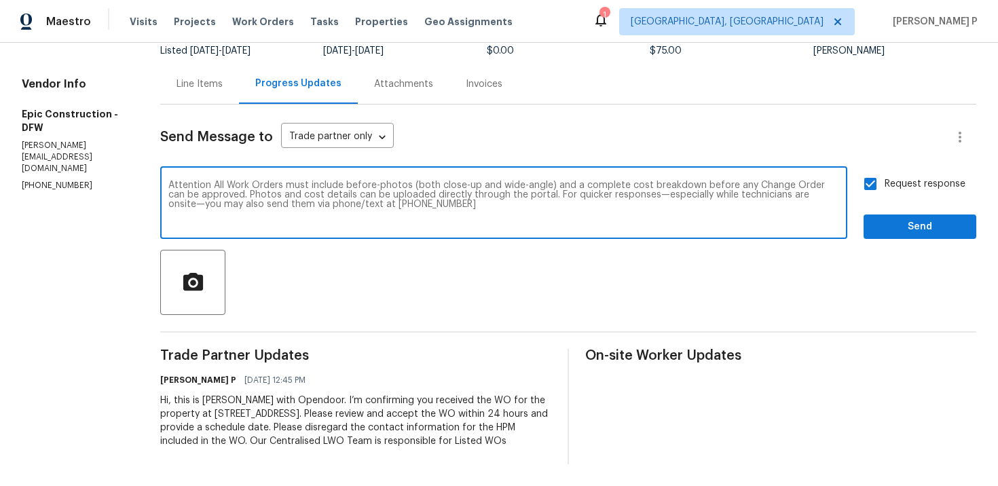
type textarea "Attention All Work Orders must include before-photos (both close-up and wide-an…"
click at [960, 226] on span "Send" at bounding box center [919, 227] width 91 height 17
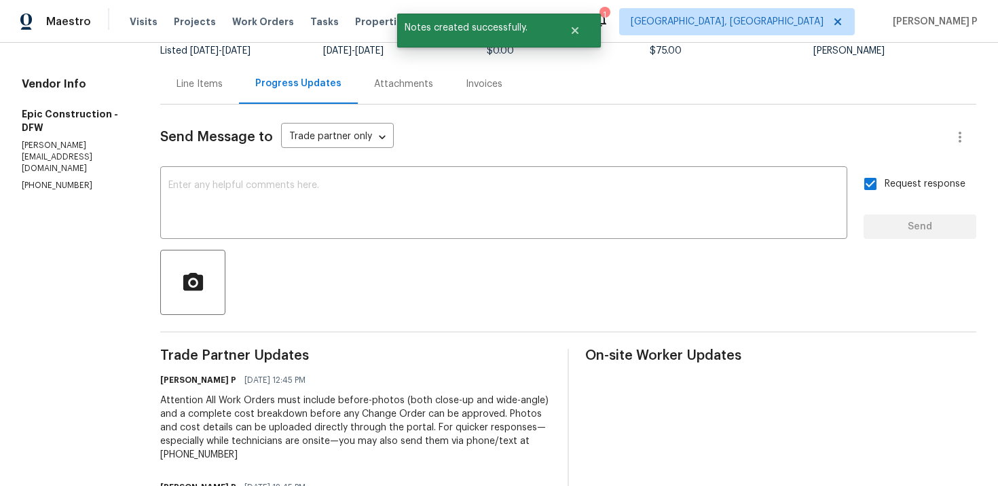
scroll to position [0, 0]
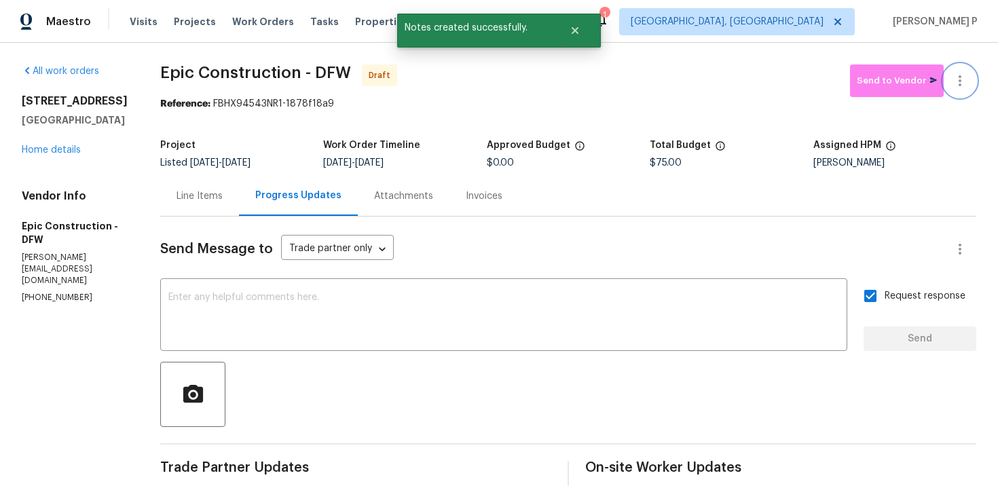
click at [959, 83] on icon "button" at bounding box center [959, 81] width 16 height 16
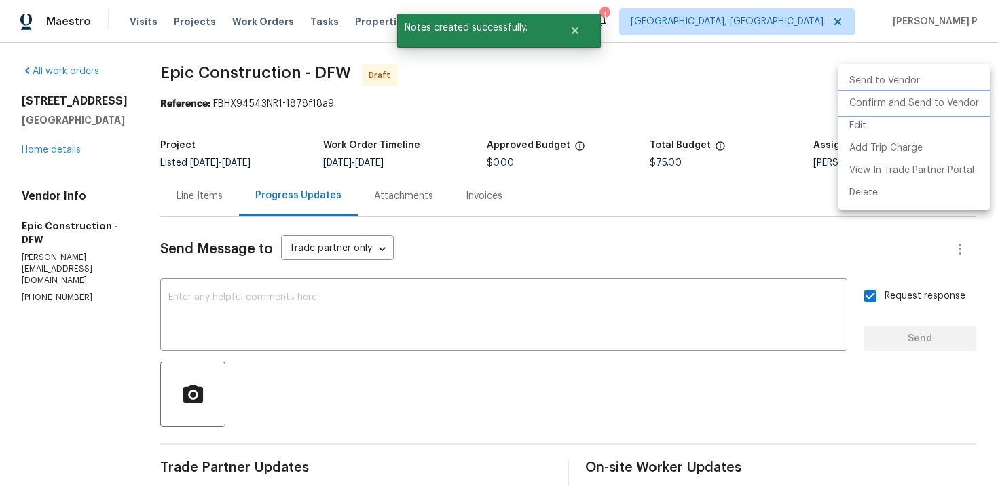
click at [922, 98] on li "Confirm and Send to Vendor" at bounding box center [913, 103] width 151 height 22
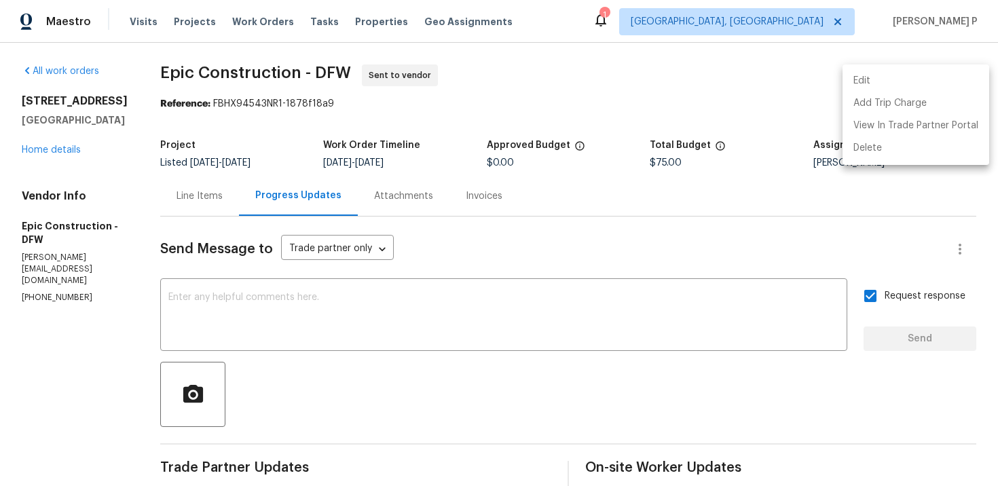
click at [201, 60] on div at bounding box center [499, 243] width 998 height 486
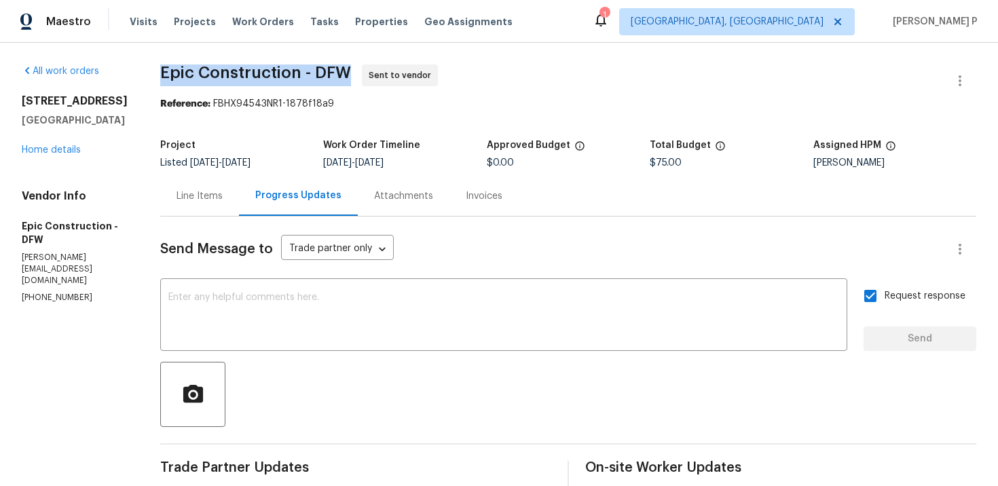
drag, startPoint x: 149, startPoint y: 73, endPoint x: 344, endPoint y: 73, distance: 194.8
click at [344, 73] on div "All work orders 3909 Whitetail Dr Denton, TX 76208 Home details Vendor Info Epi…" at bounding box center [499, 374] width 998 height 662
copy span "Epic Construction - DFW"
click at [236, 123] on section "Epic Construction - DFW Sent to vendor Reference: FBHX94543NR1-1878f18a9 Projec…" at bounding box center [568, 373] width 816 height 619
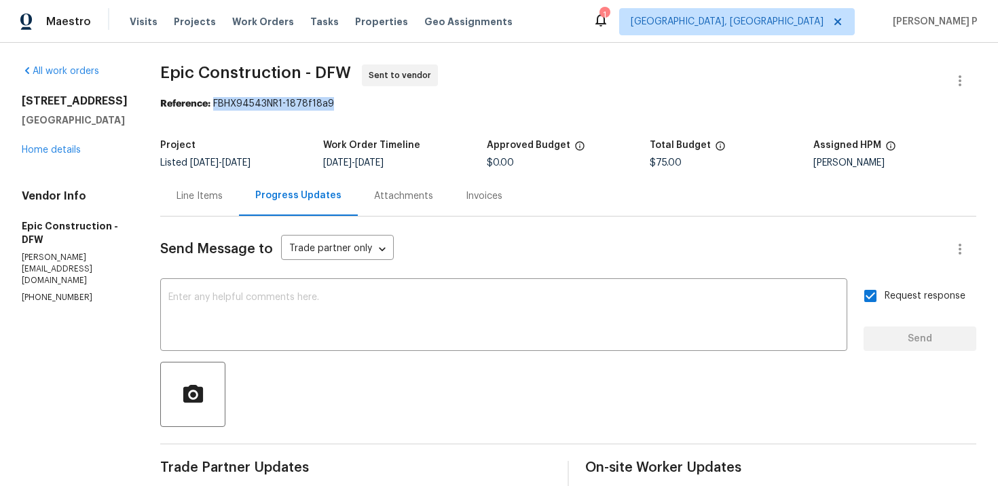
drag, startPoint x: 208, startPoint y: 105, endPoint x: 357, endPoint y: 104, distance: 148.6
click at [352, 105] on div "Reference: FBHX94543NR1-1878f18a9" at bounding box center [568, 104] width 816 height 14
copy div "FBHX94543NR1-1878f18a9"
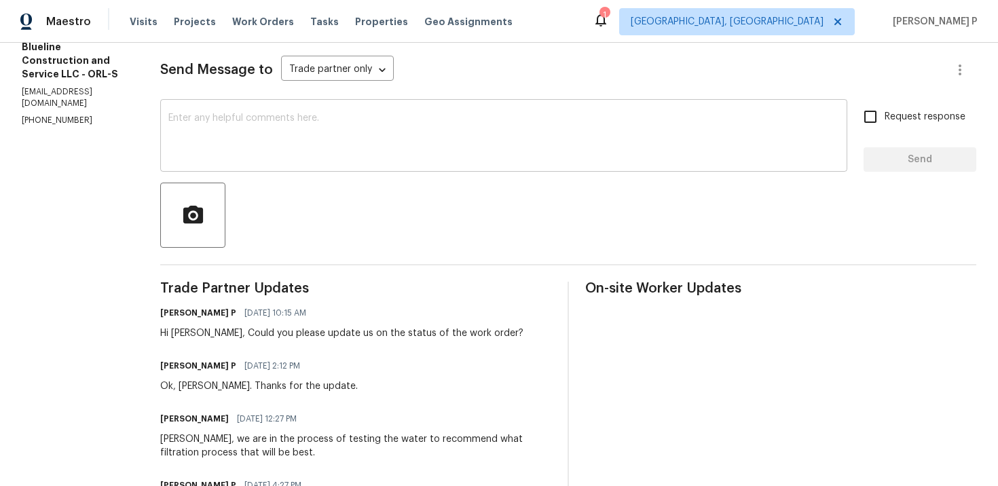
scroll to position [123, 0]
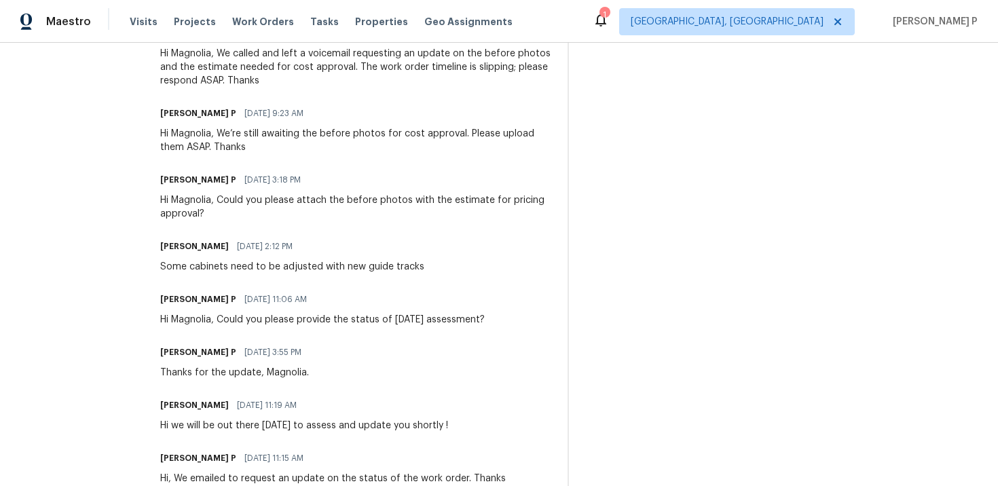
scroll to position [665, 0]
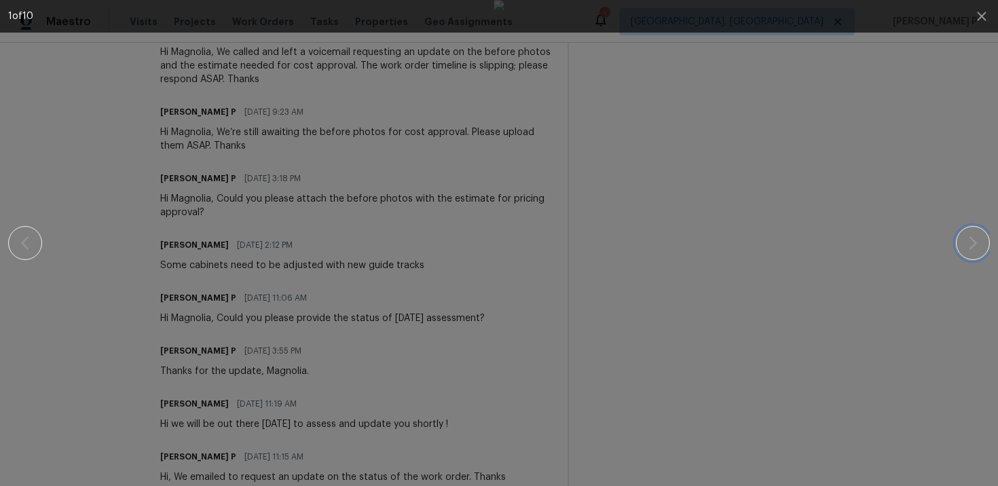
click at [974, 246] on icon "button" at bounding box center [972, 243] width 16 height 16
click at [970, 231] on button "button" at bounding box center [973, 243] width 34 height 34
click at [967, 250] on icon "button" at bounding box center [972, 243] width 16 height 16
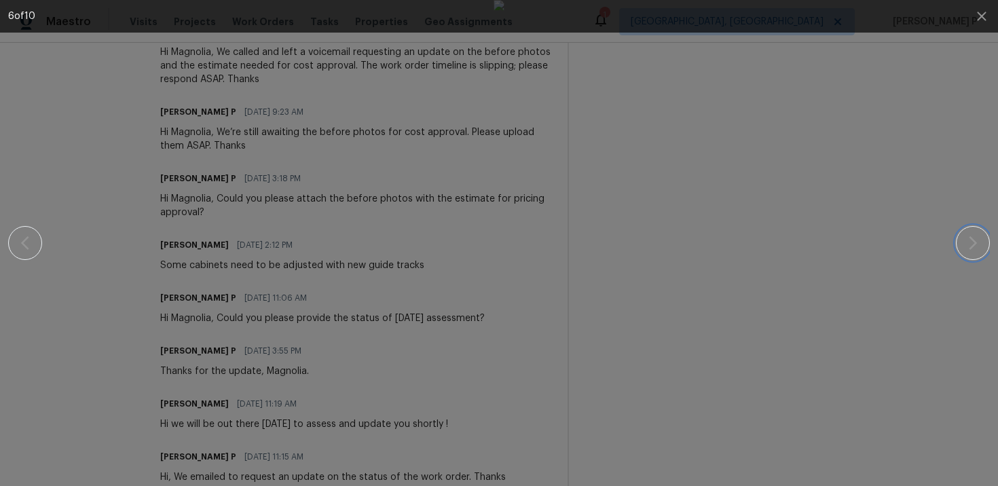
click at [967, 250] on icon "button" at bounding box center [972, 243] width 16 height 16
click at [968, 238] on icon "button" at bounding box center [972, 243] width 16 height 16
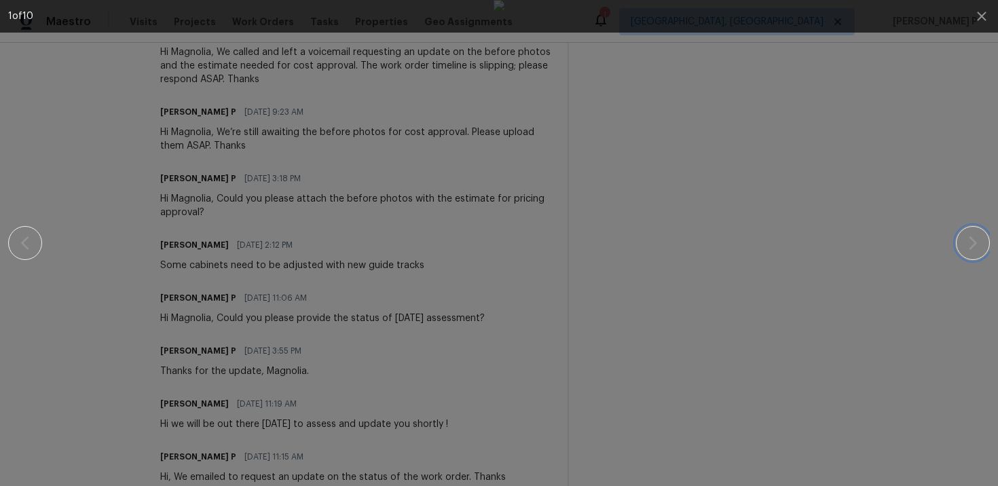
click at [968, 238] on icon "button" at bounding box center [972, 243] width 16 height 16
click at [986, 10] on icon "button" at bounding box center [981, 16] width 16 height 16
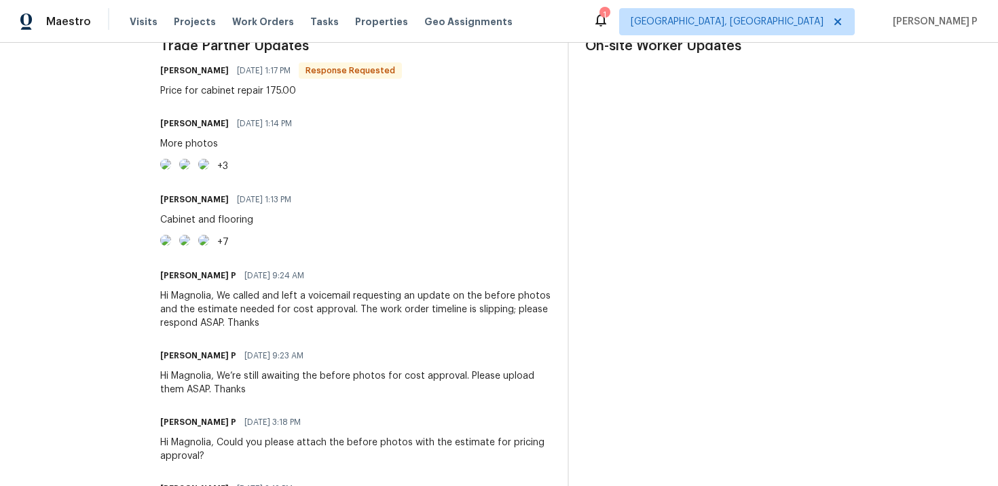
scroll to position [391, 0]
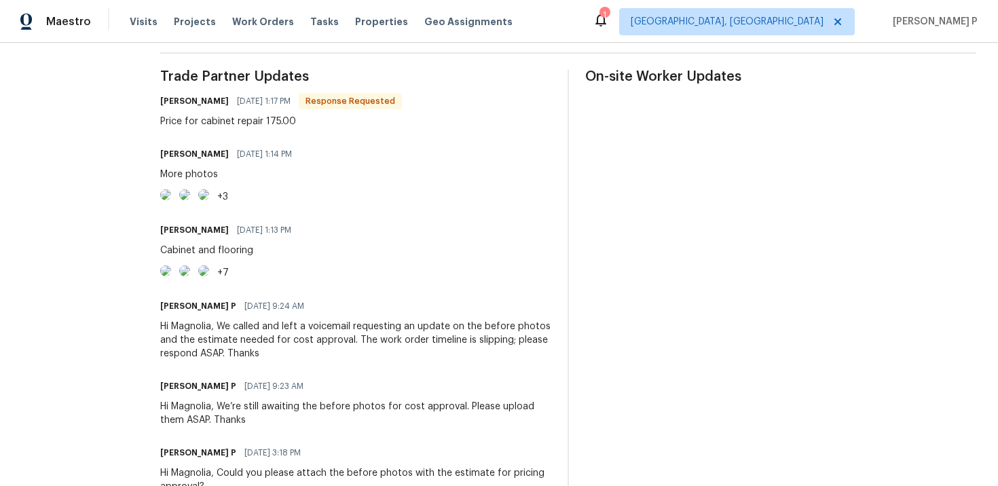
click at [171, 200] on img at bounding box center [165, 194] width 11 height 11
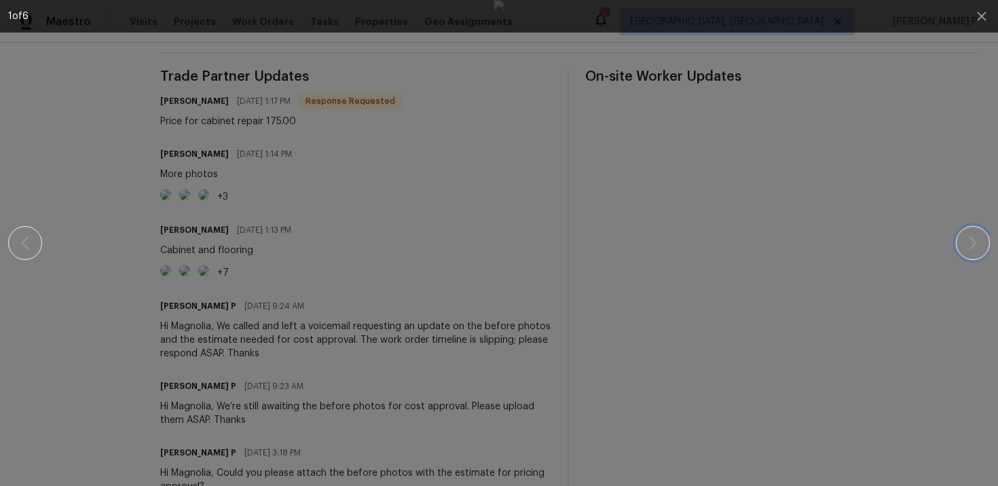
click at [975, 249] on icon "button" at bounding box center [972, 243] width 16 height 16
click at [985, 10] on icon "button" at bounding box center [981, 16] width 16 height 16
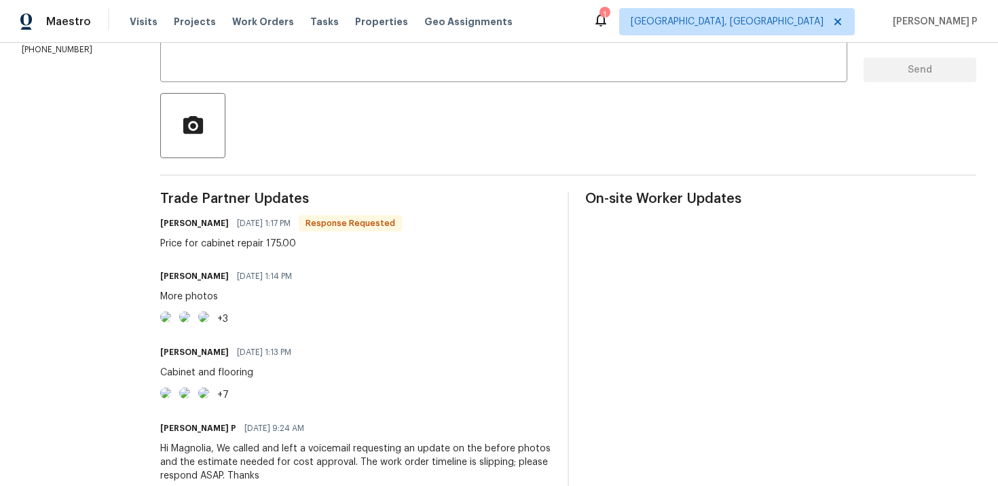
scroll to position [119, 0]
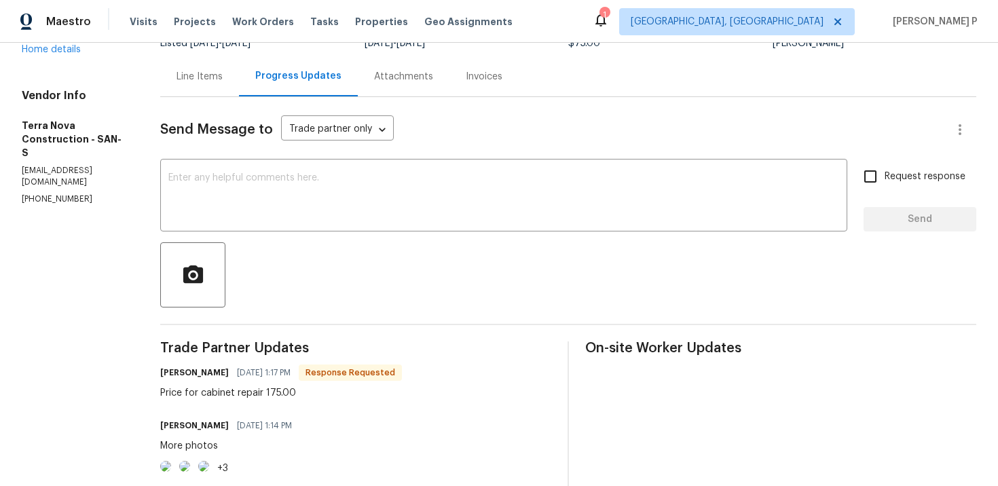
click at [223, 79] on div "Line Items" at bounding box center [199, 77] width 46 height 14
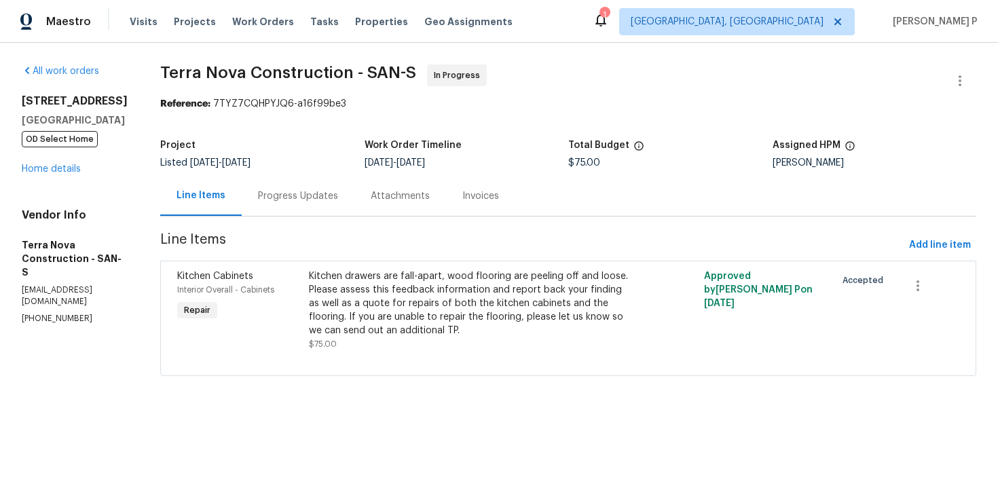
click at [487, 302] on div "Kitchen drawers are fall-apart, wood flooring are peeling off and loose. Please…" at bounding box center [469, 303] width 321 height 68
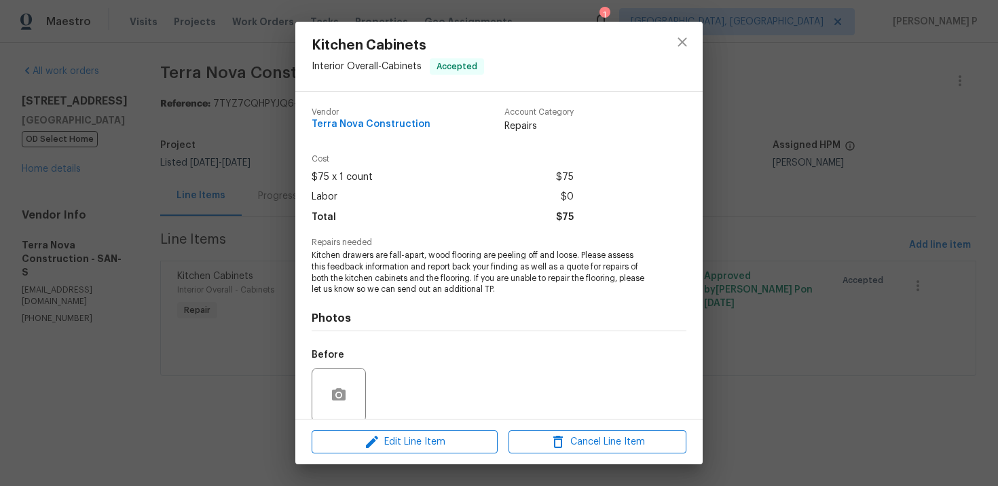
scroll to position [105, 0]
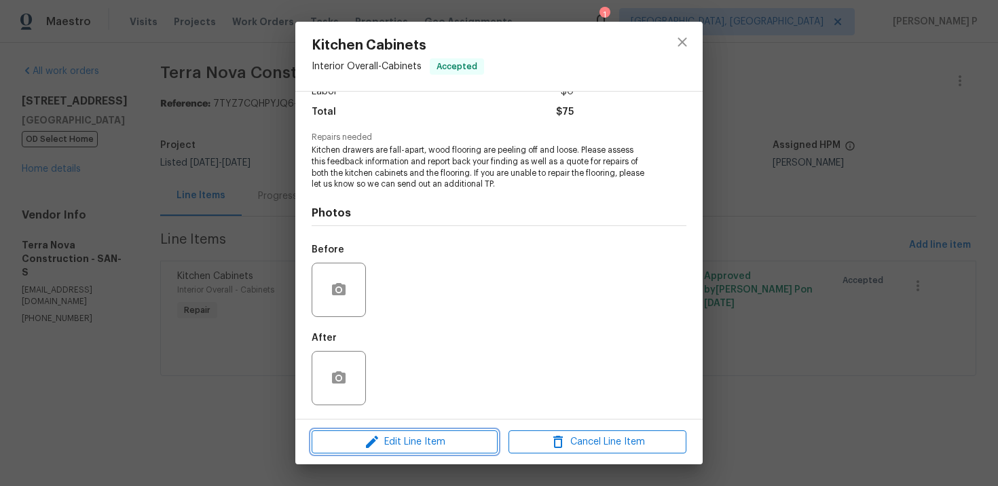
click at [417, 444] on span "Edit Line Item" at bounding box center [405, 442] width 178 height 17
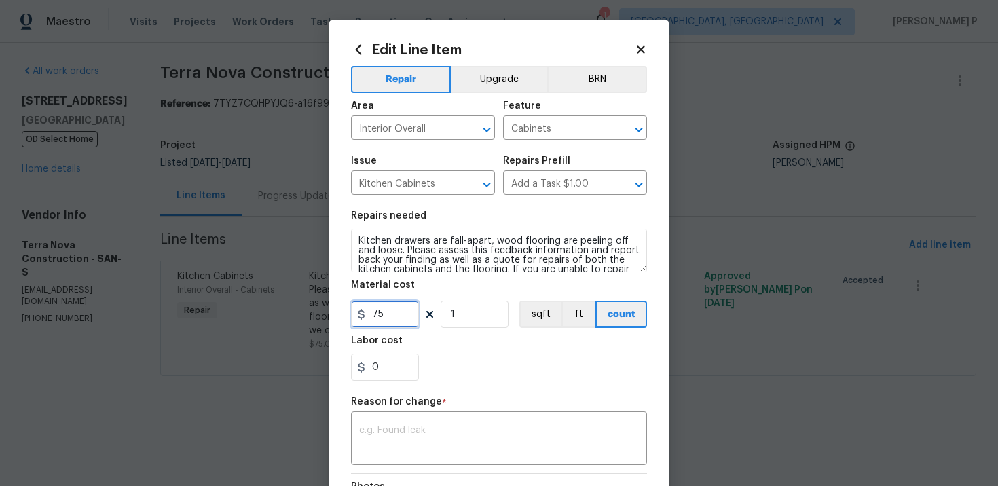
click at [375, 311] on input "75" at bounding box center [385, 314] width 68 height 27
click at [371, 313] on input "75" at bounding box center [385, 314] width 68 height 27
type input "175"
click at [406, 424] on div "x ​" at bounding box center [499, 440] width 296 height 50
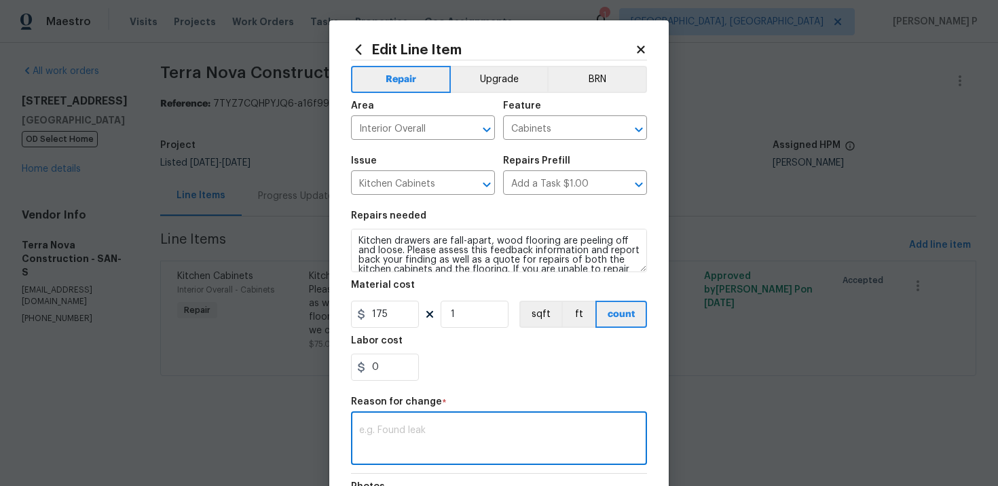
paste textarea "(RP) Updated per vendor’s final cost"
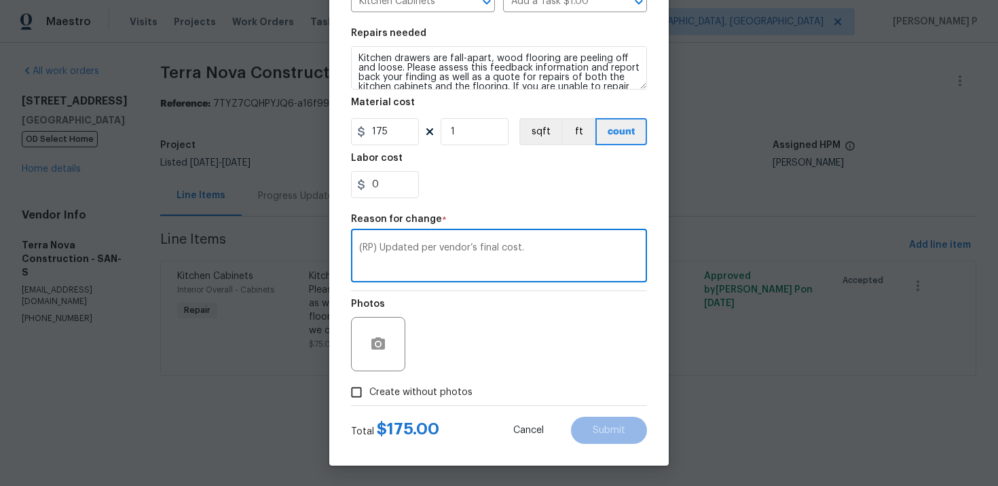
type textarea "(RP) Updated per vendor’s final cost."
click at [352, 392] on input "Create without photos" at bounding box center [356, 392] width 26 height 26
checkbox input "true"
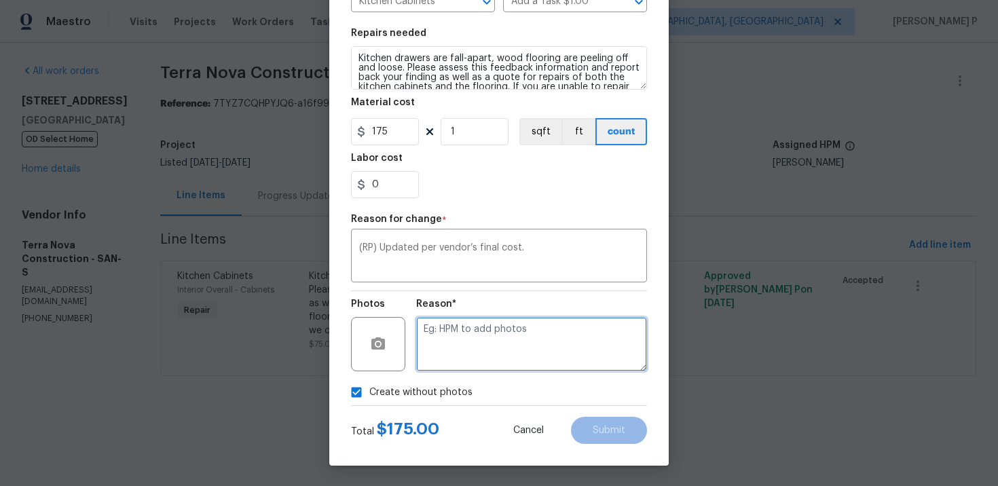
click at [438, 364] on textarea at bounding box center [531, 344] width 231 height 54
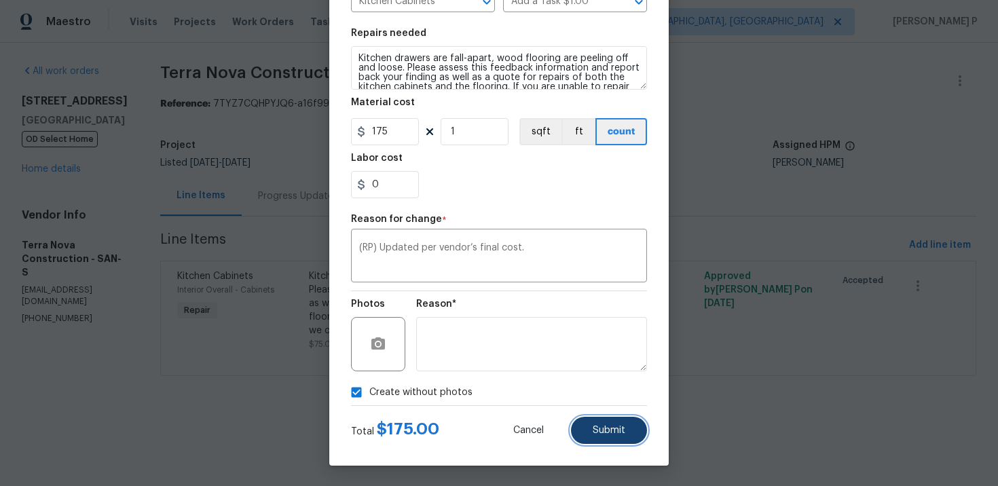
click at [596, 437] on button "Submit" at bounding box center [609, 430] width 76 height 27
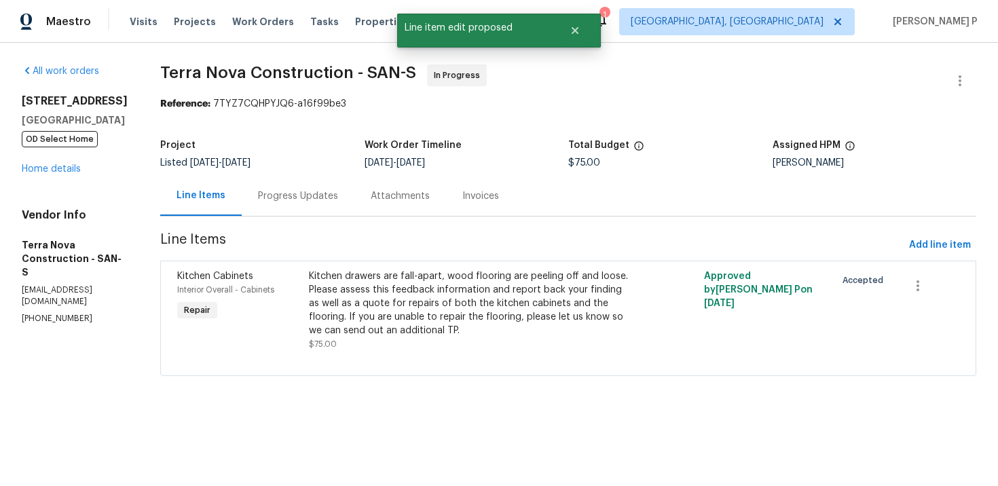
scroll to position [0, 0]
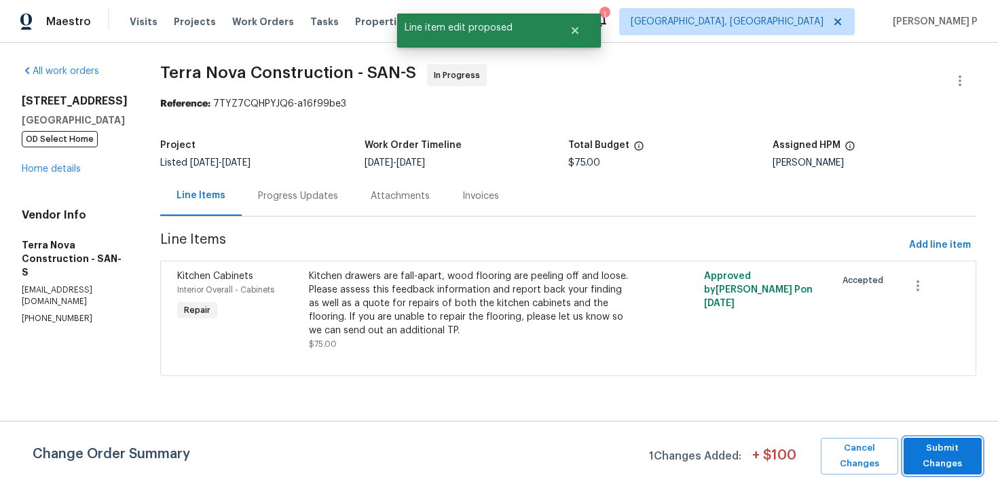
click at [928, 457] on span "Submit Changes" at bounding box center [942, 455] width 64 height 31
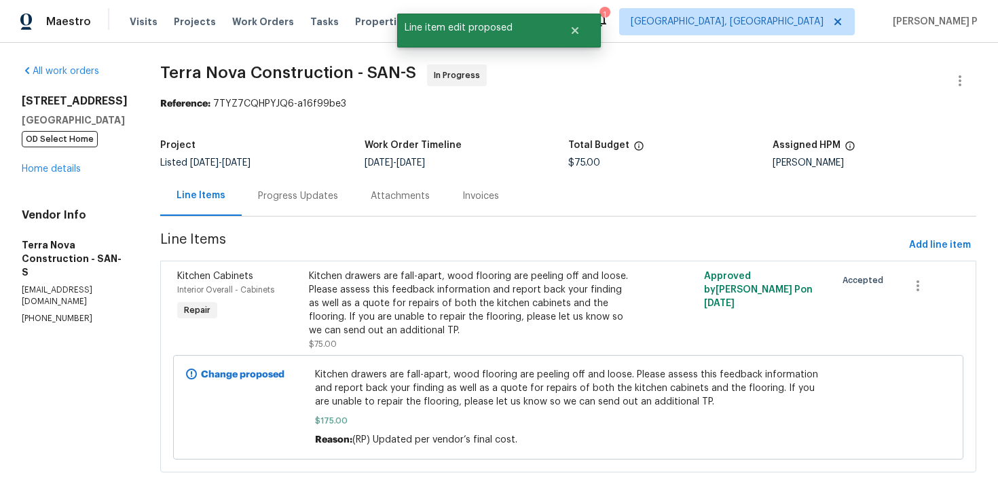
click at [338, 193] on div "Progress Updates" at bounding box center [298, 196] width 80 height 14
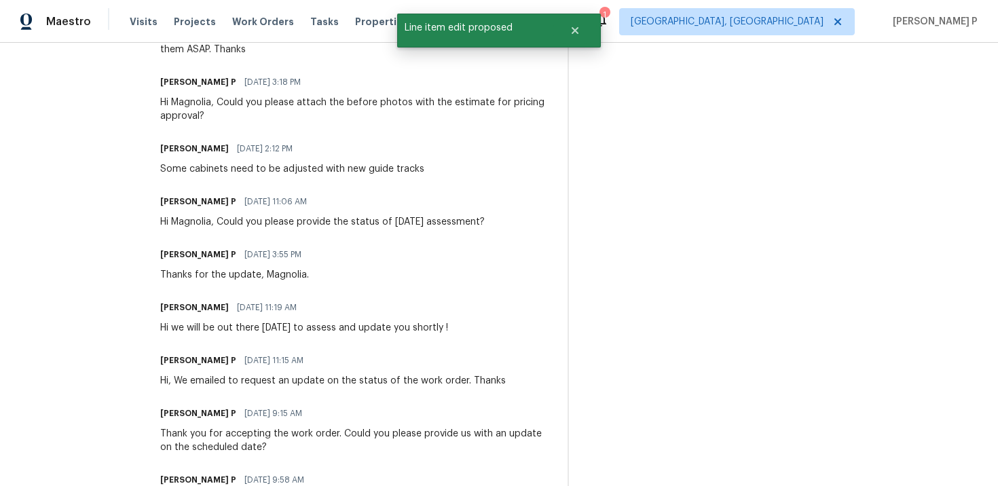
scroll to position [601, 0]
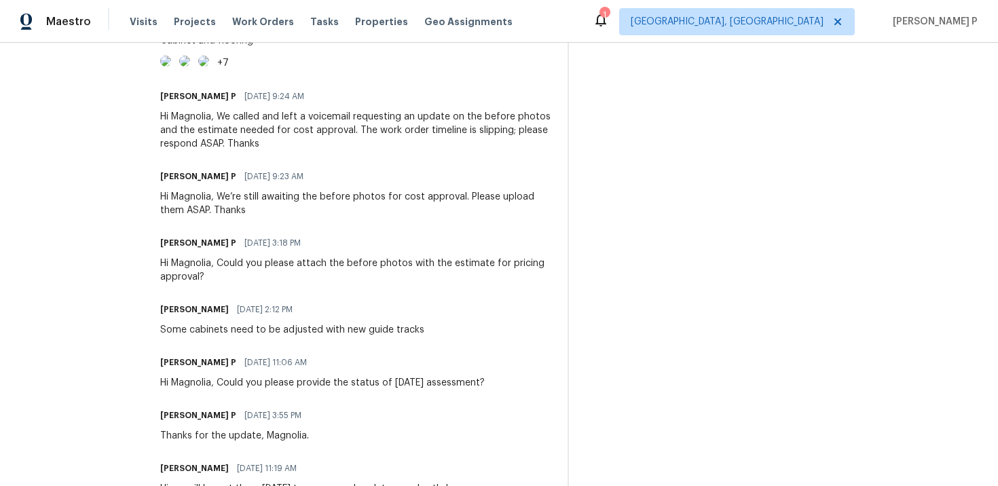
click at [171, 67] on img at bounding box center [165, 61] width 11 height 11
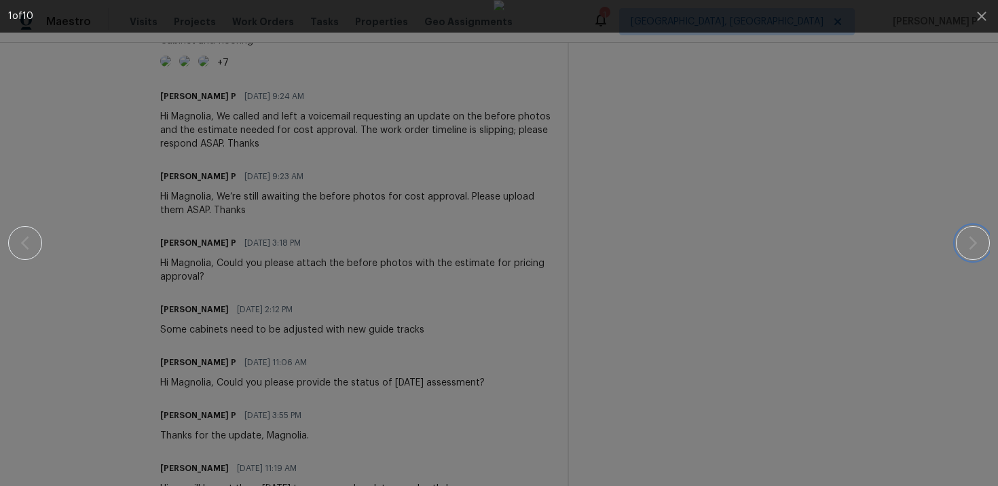
click at [969, 240] on icon "button" at bounding box center [972, 243] width 16 height 16
click at [962, 247] on button "button" at bounding box center [973, 243] width 34 height 34
click at [986, 245] on button "button" at bounding box center [973, 243] width 34 height 34
click at [984, 237] on button "button" at bounding box center [973, 243] width 34 height 34
click at [967, 244] on icon "button" at bounding box center [972, 243] width 16 height 16
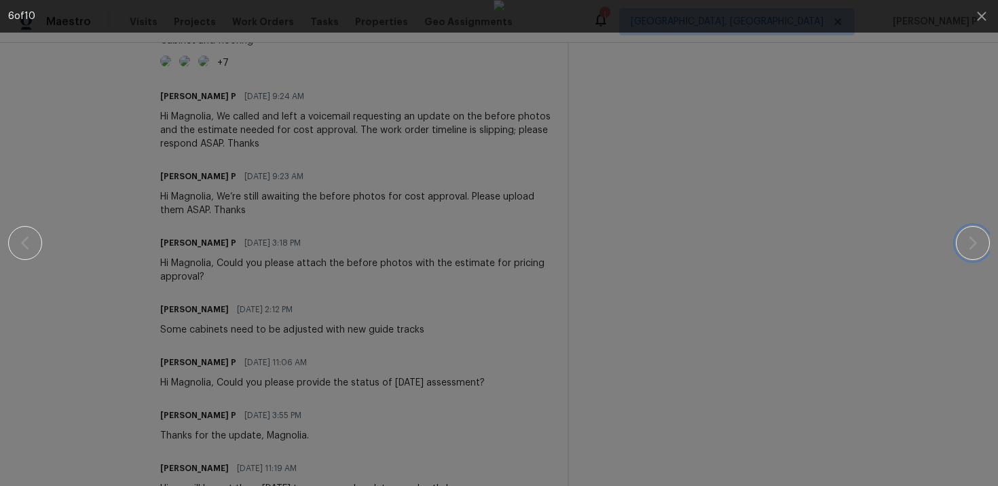
click at [976, 241] on icon "button" at bounding box center [972, 243] width 16 height 16
click at [504, 229] on img at bounding box center [498, 243] width 11 height 486
click at [983, 245] on button "button" at bounding box center [973, 243] width 34 height 34
click at [977, 244] on icon "button" at bounding box center [972, 243] width 16 height 16
click at [966, 249] on icon "button" at bounding box center [972, 243] width 16 height 16
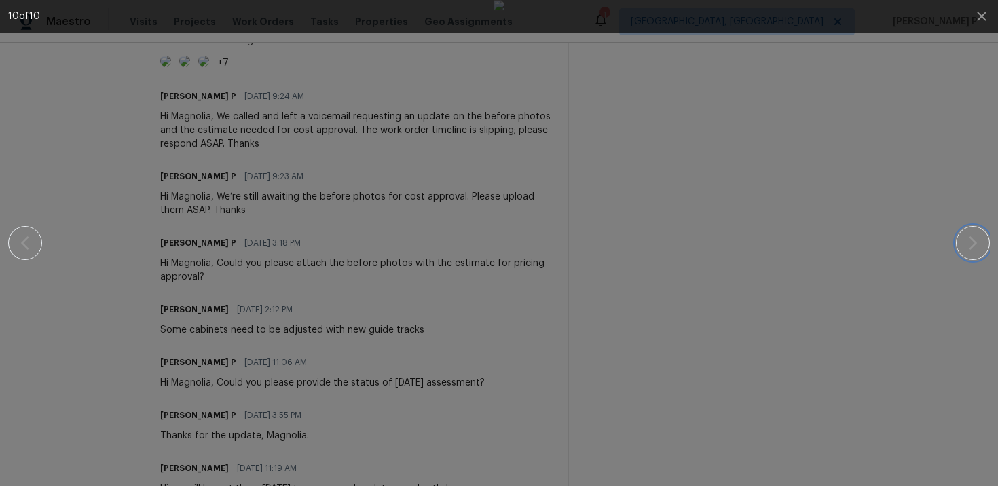
click at [981, 247] on button "button" at bounding box center [973, 243] width 34 height 34
click at [981, 18] on icon "button" at bounding box center [981, 16] width 16 height 16
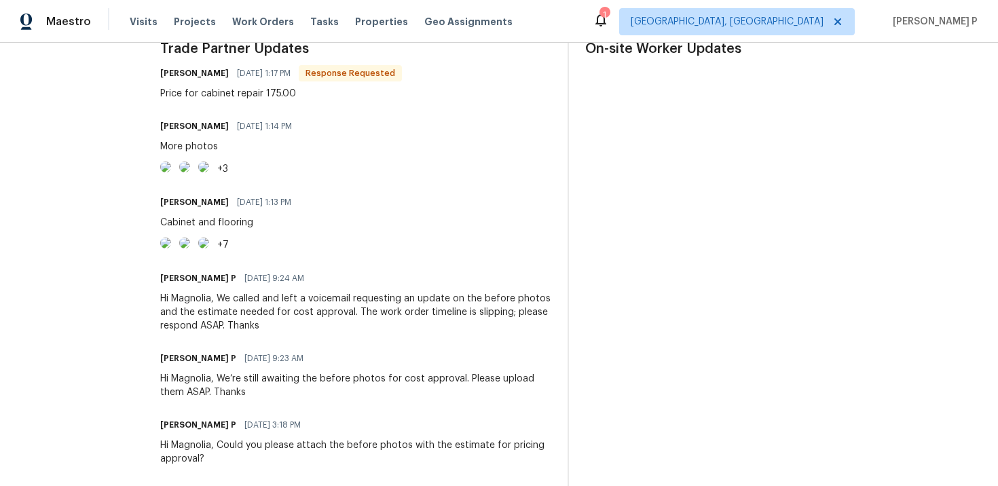
scroll to position [413, 0]
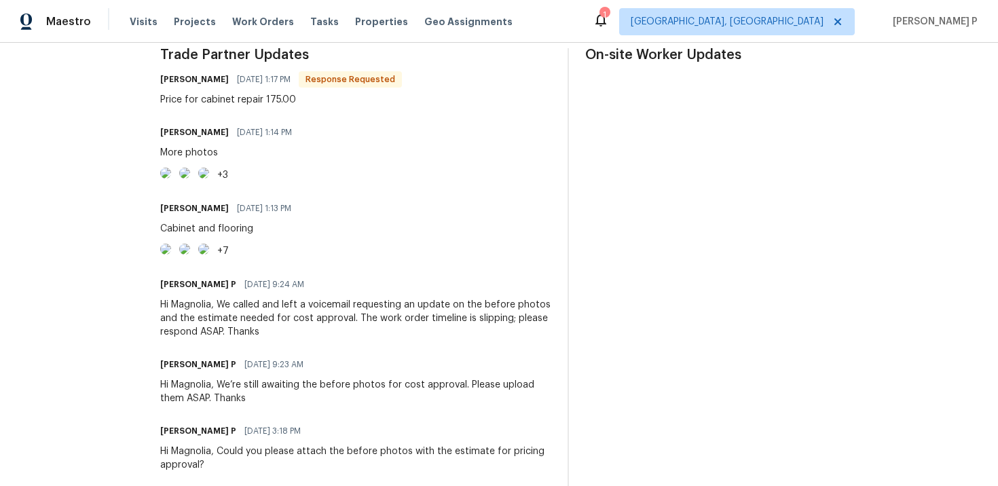
click at [171, 178] on img at bounding box center [165, 173] width 11 height 11
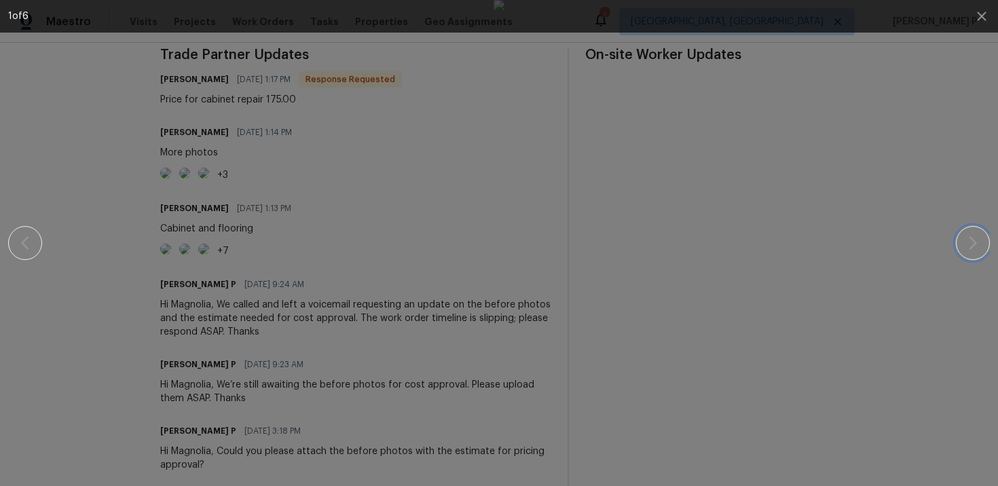
click at [973, 241] on icon "button" at bounding box center [972, 243] width 8 height 14
click at [969, 251] on button "button" at bounding box center [973, 243] width 34 height 34
click at [973, 248] on icon "button" at bounding box center [972, 243] width 16 height 16
click at [984, 238] on button "button" at bounding box center [973, 243] width 34 height 34
click at [504, 214] on img at bounding box center [498, 243] width 11 height 486
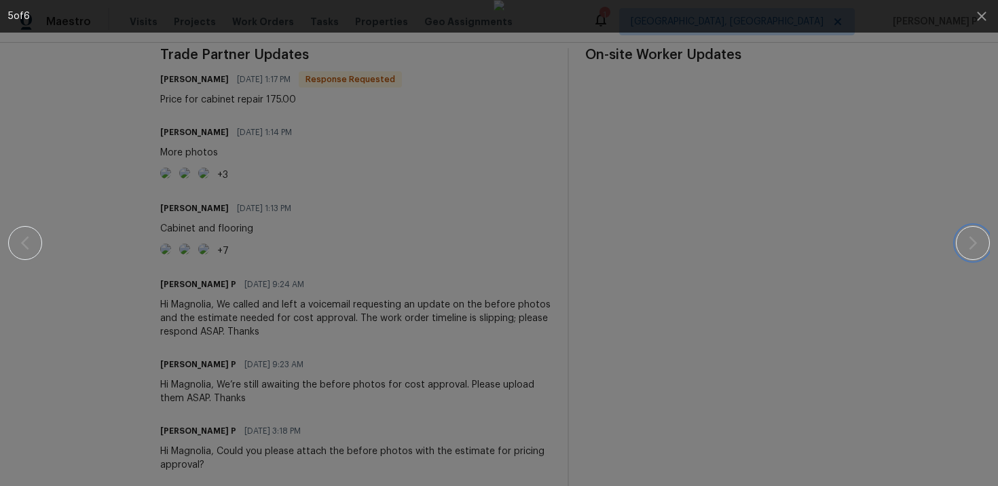
click at [967, 248] on icon "button" at bounding box center [972, 243] width 16 height 16
click at [504, 220] on img at bounding box center [498, 243] width 11 height 486
click at [970, 231] on button "button" at bounding box center [973, 243] width 34 height 34
click at [988, 248] on button "button" at bounding box center [973, 243] width 34 height 34
click at [985, 22] on icon "button" at bounding box center [981, 16] width 16 height 16
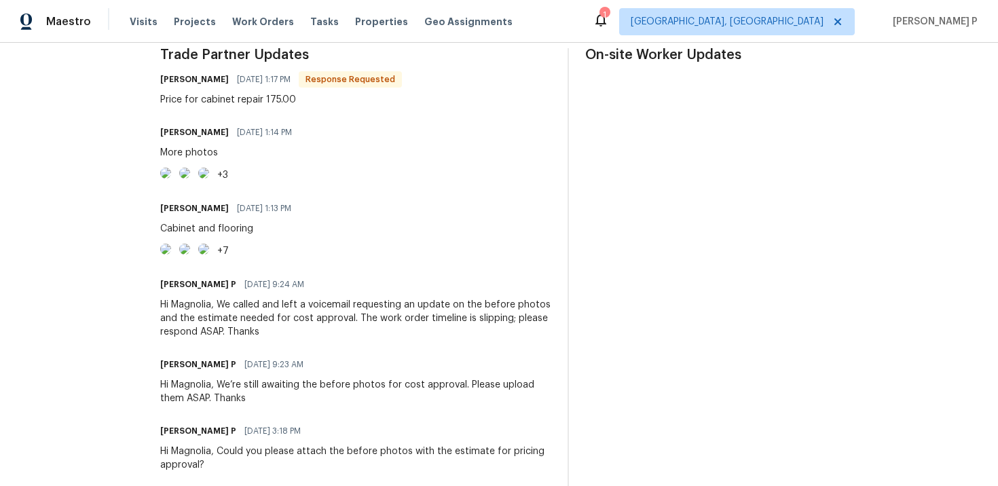
click at [171, 178] on img at bounding box center [165, 173] width 11 height 11
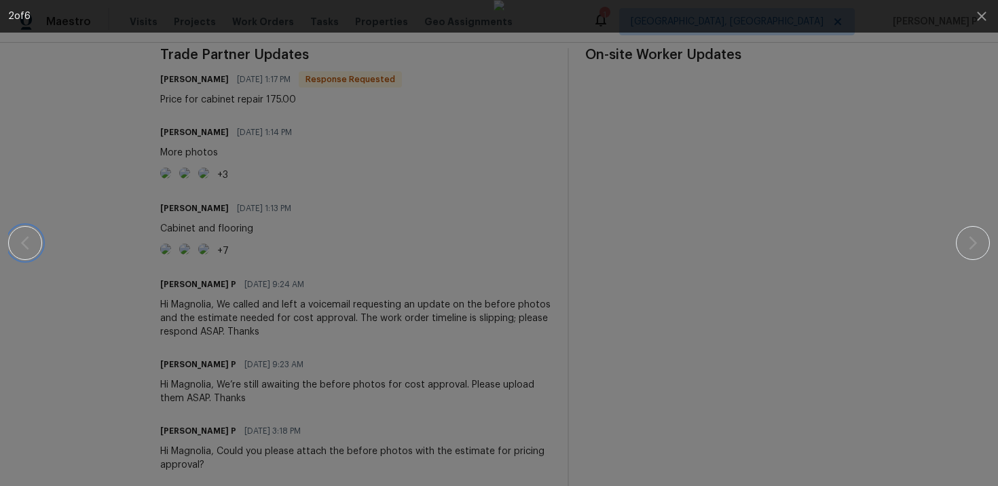
click at [34, 238] on button "button" at bounding box center [25, 243] width 34 height 34
click at [989, 12] on button "button" at bounding box center [981, 16] width 33 height 33
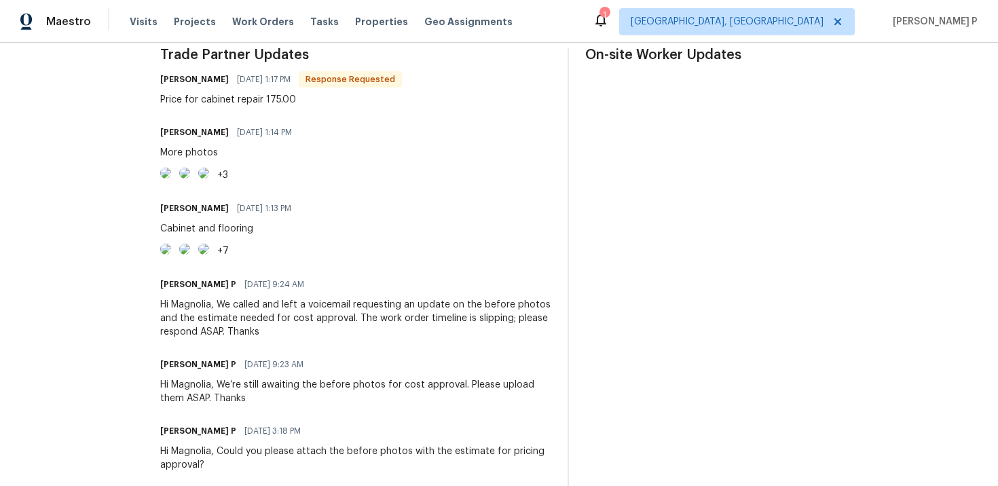
click at [527, 259] on div "MAGNOLIA LANDEROS 10/07/2025 1:13 PM Cabinet and flooring +7" at bounding box center [355, 229] width 391 height 60
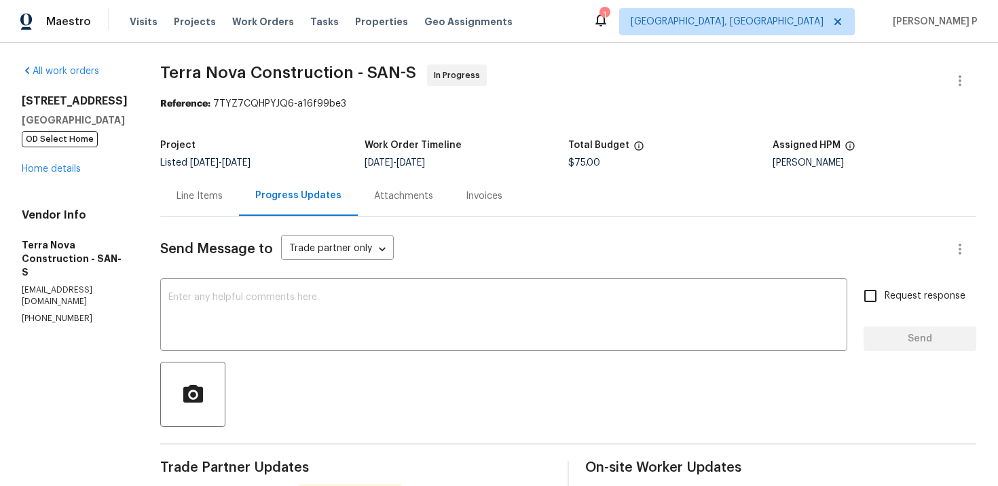
click at [223, 210] on div "Line Items" at bounding box center [199, 196] width 79 height 40
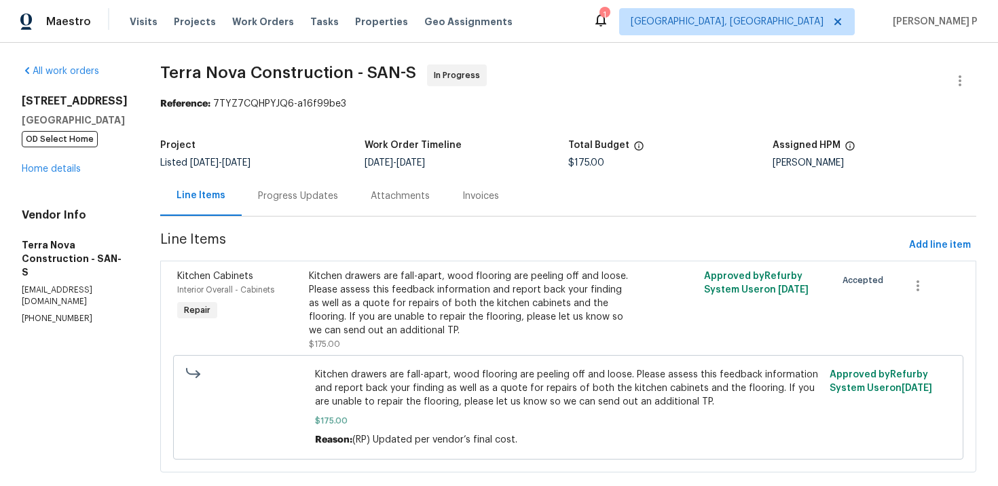
click at [395, 320] on div "Kitchen drawers are fall-apart, wood flooring are peeling off and loose. Please…" at bounding box center [469, 303] width 321 height 68
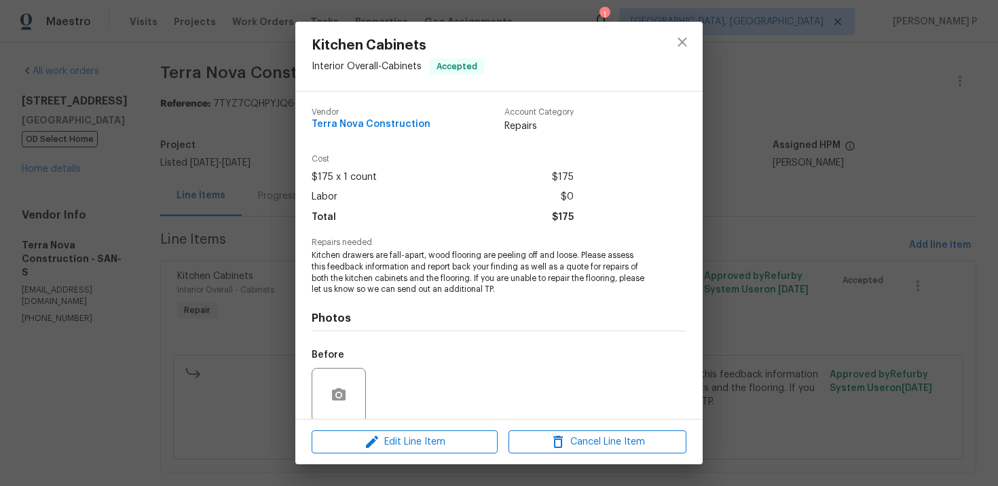
scroll to position [105, 0]
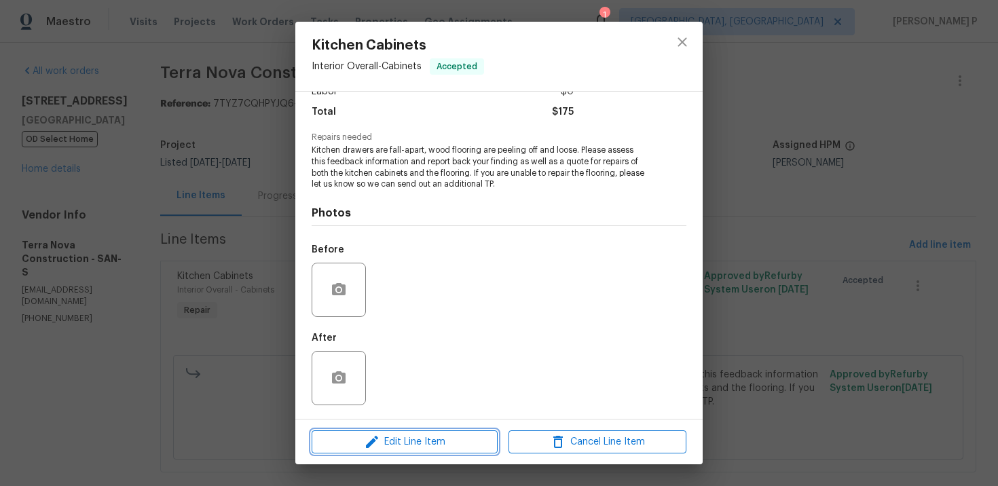
click at [381, 445] on span "Edit Line Item" at bounding box center [405, 442] width 178 height 17
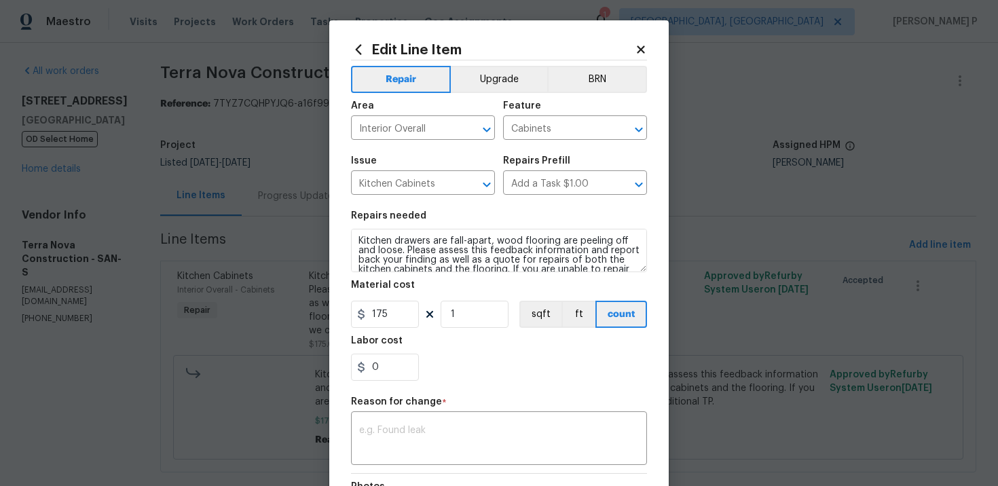
click at [648, 48] on div "Edit Line Item Repair Upgrade BRN Area Interior Overall ​ Feature Cabinets ​ Is…" at bounding box center [498, 334] width 339 height 628
click at [643, 40] on div "Edit Line Item Repair Upgrade BRN Area Interior Overall ​ Feature Cabinets ​ Is…" at bounding box center [498, 334] width 339 height 628
click at [653, 31] on div "Edit Line Item Repair Upgrade BRN Area Interior Overall ​ Feature Cabinets ​ Is…" at bounding box center [498, 334] width 339 height 628
click at [643, 43] on icon at bounding box center [641, 49] width 12 height 12
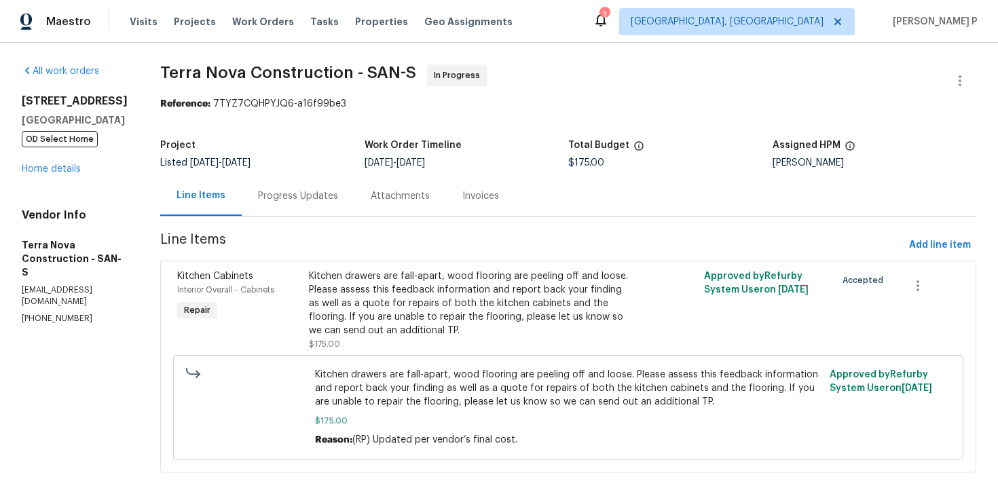
scroll to position [25, 0]
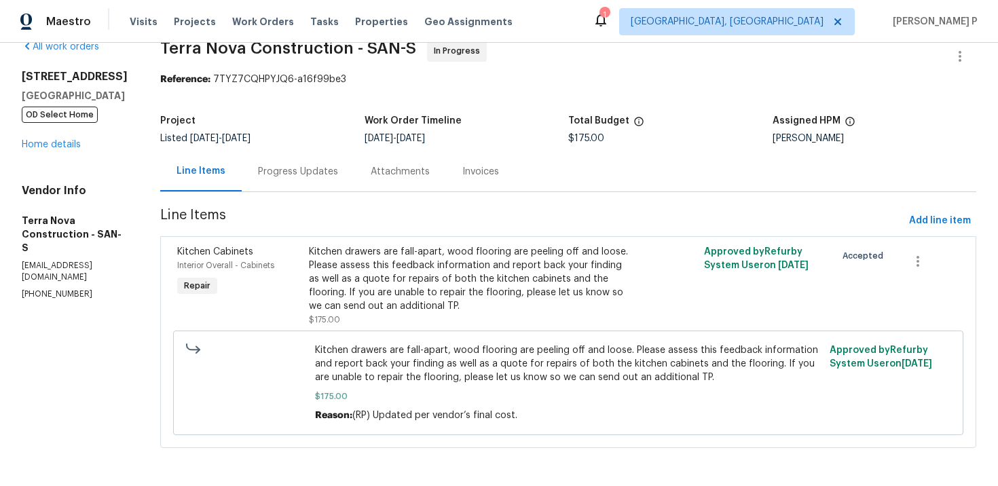
click at [434, 273] on div "Kitchen drawers are fall-apart, wood flooring are peeling off and loose. Please…" at bounding box center [469, 279] width 321 height 68
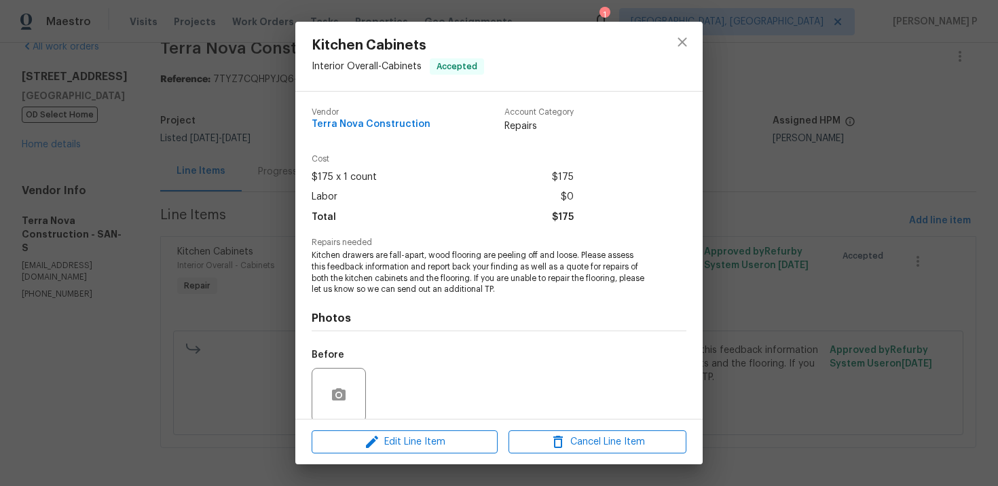
scroll to position [105, 0]
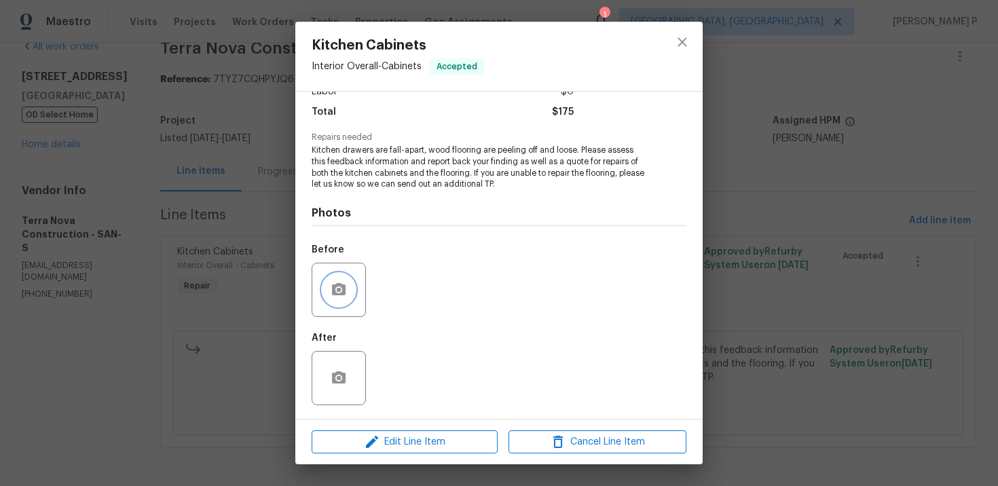
click at [347, 286] on button "button" at bounding box center [338, 290] width 33 height 33
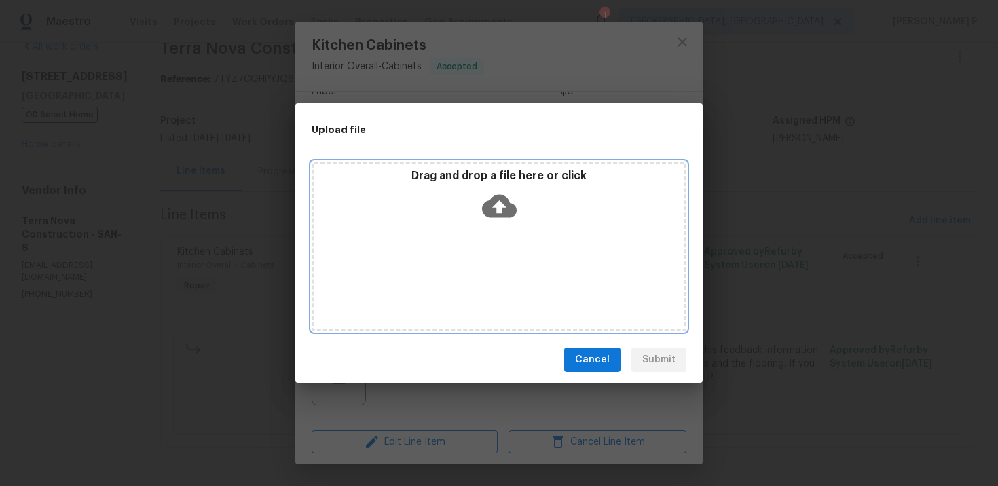
click at [500, 206] on icon at bounding box center [499, 206] width 35 height 35
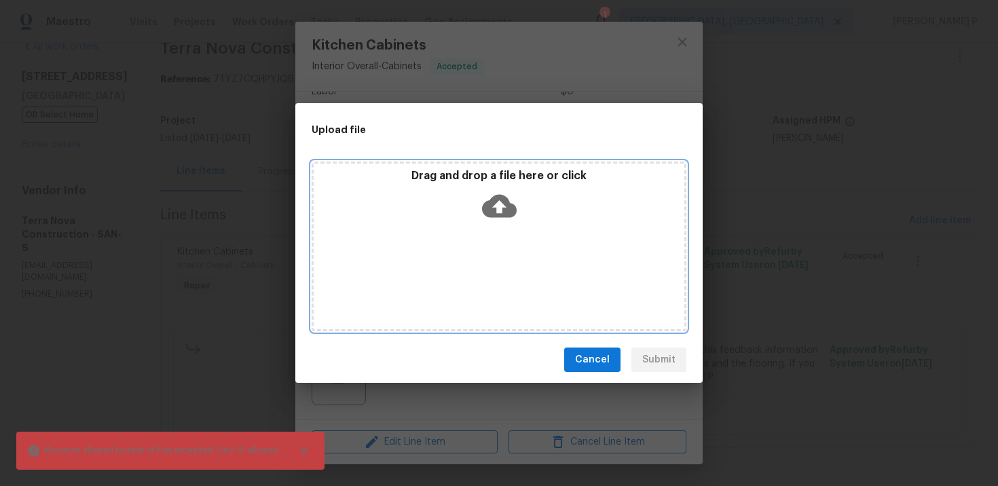
click at [495, 210] on icon at bounding box center [499, 206] width 35 height 23
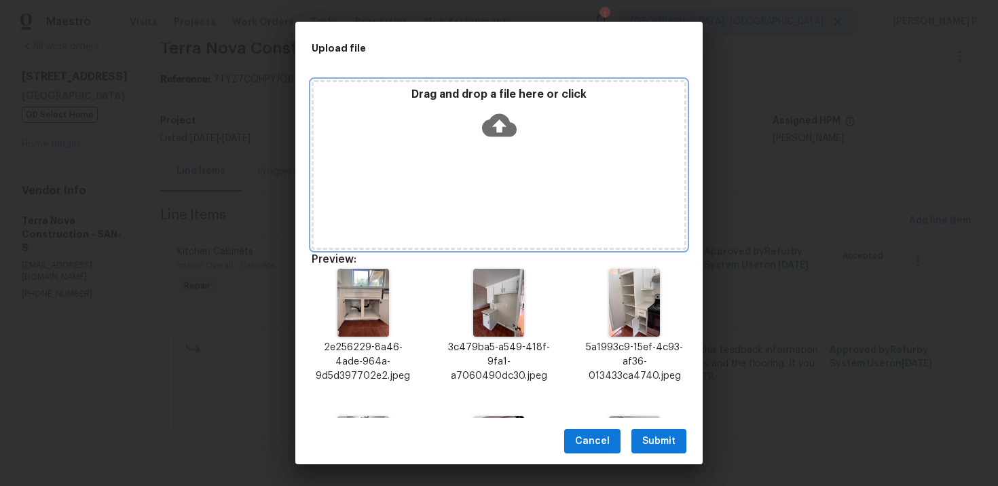
click at [500, 120] on icon at bounding box center [499, 125] width 35 height 35
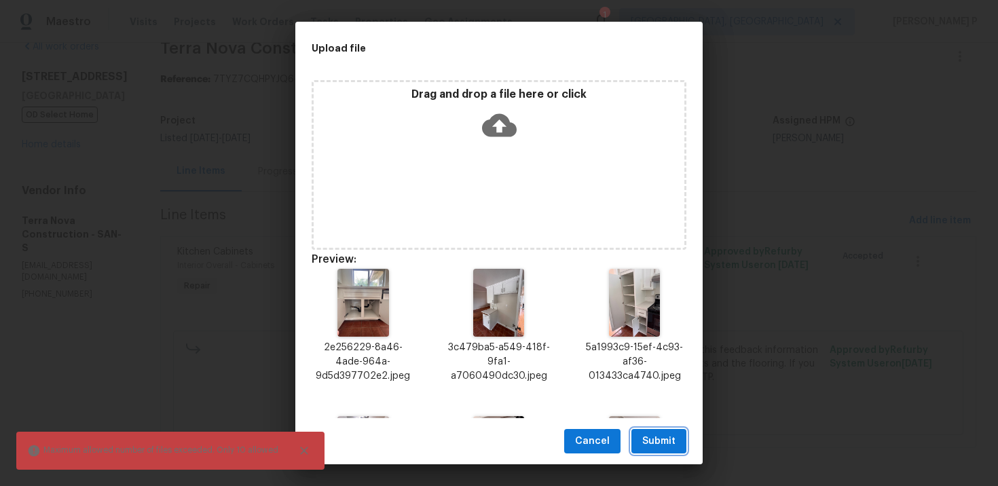
click at [662, 436] on span "Submit" at bounding box center [658, 441] width 33 height 17
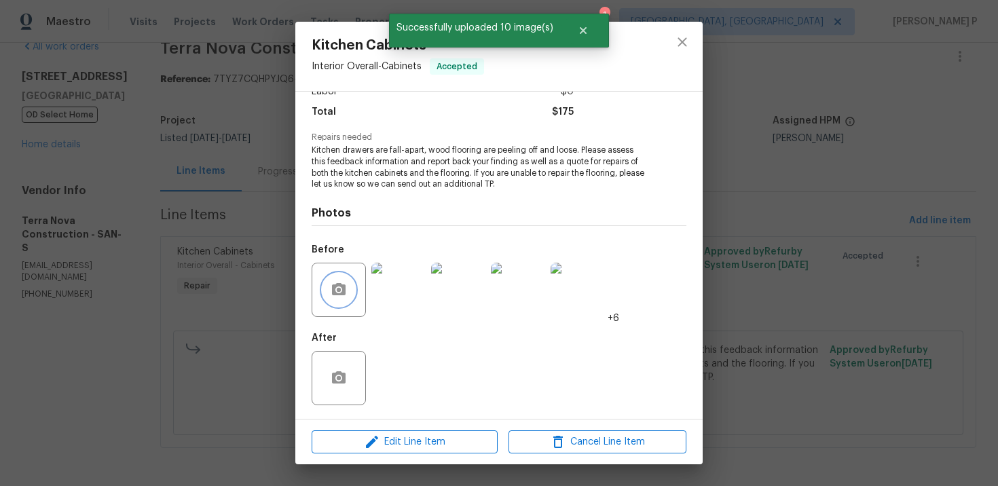
click at [337, 286] on icon "button" at bounding box center [339, 289] width 14 height 12
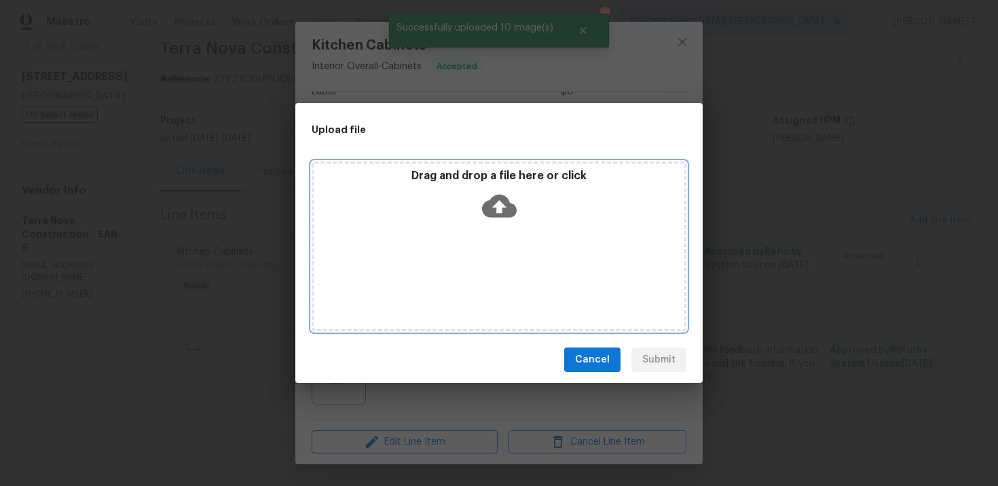
click at [506, 202] on icon at bounding box center [499, 206] width 35 height 23
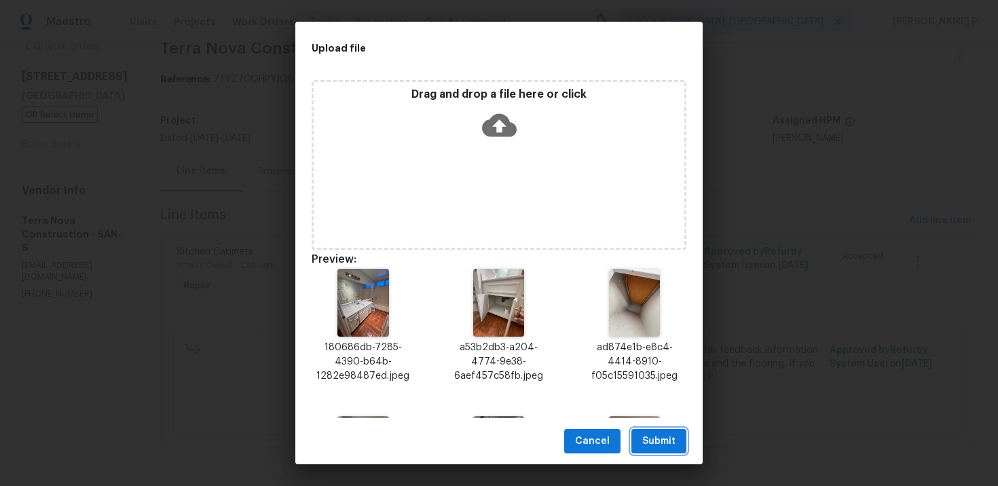
click at [662, 442] on span "Submit" at bounding box center [658, 441] width 33 height 17
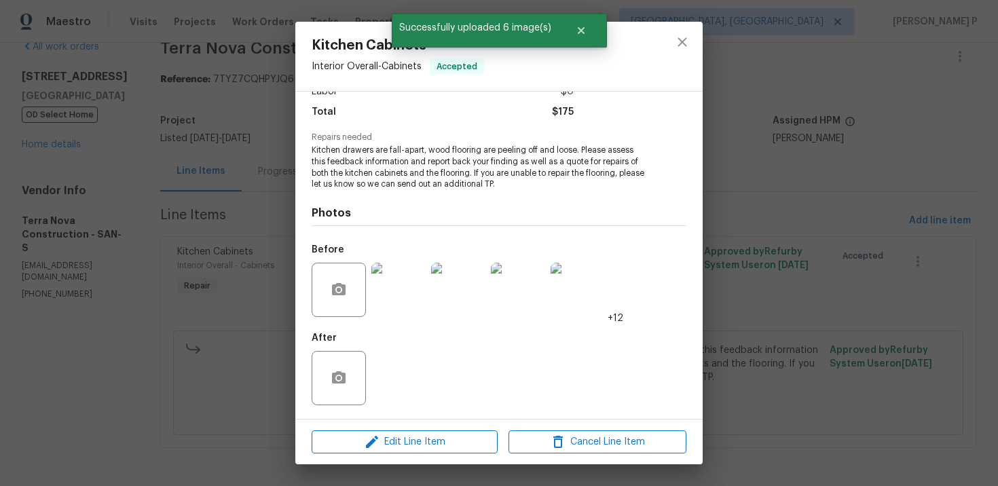
click at [180, 285] on div "Kitchen Cabinets Interior Overall - Cabinets Accepted Vendor Terra Nova Constru…" at bounding box center [499, 243] width 998 height 486
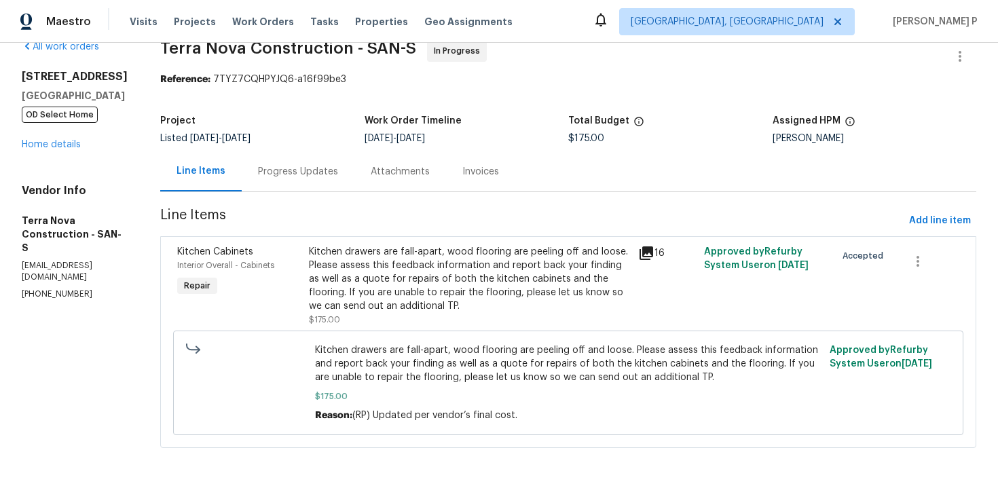
click at [327, 177] on div "Progress Updates" at bounding box center [298, 172] width 80 height 14
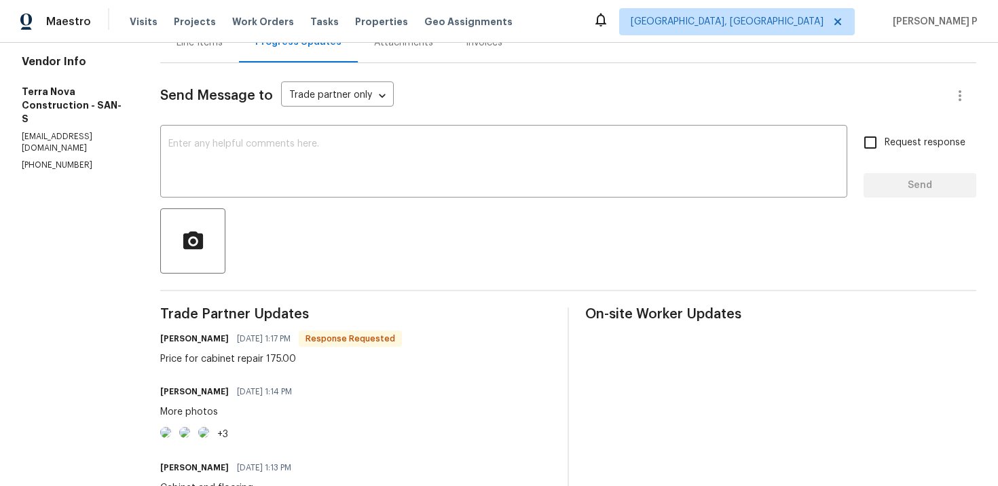
scroll to position [162, 0]
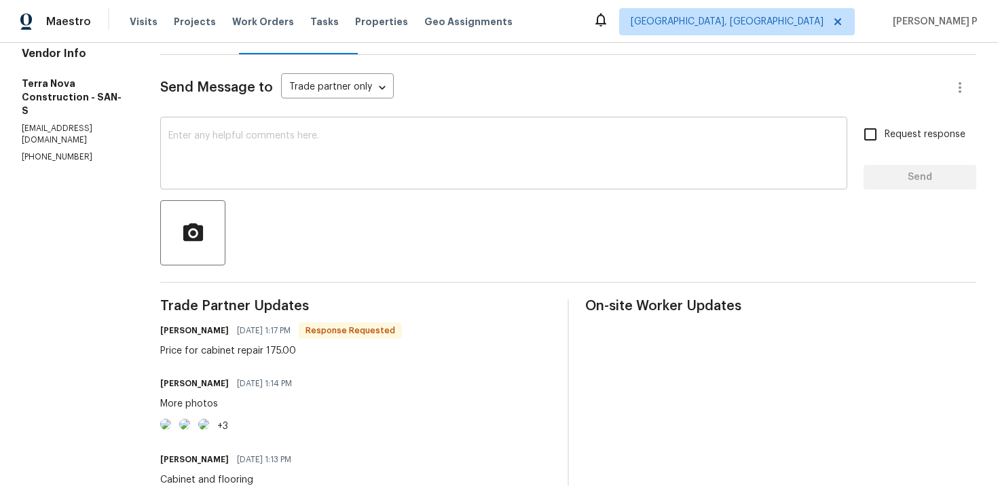
click at [300, 176] on textarea at bounding box center [503, 155] width 671 height 48
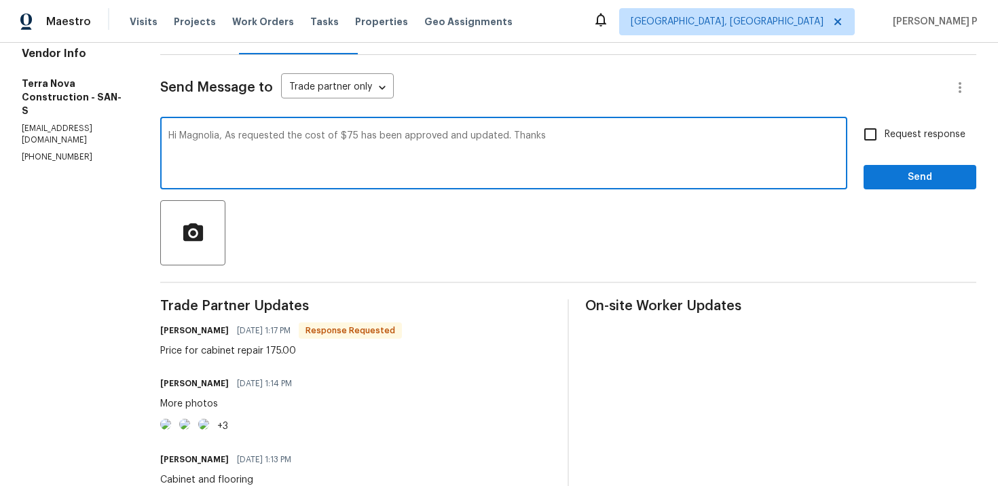
type textarea "Hi Magnolia, As requested the cost of $75 has been approved and updated. Thanks"
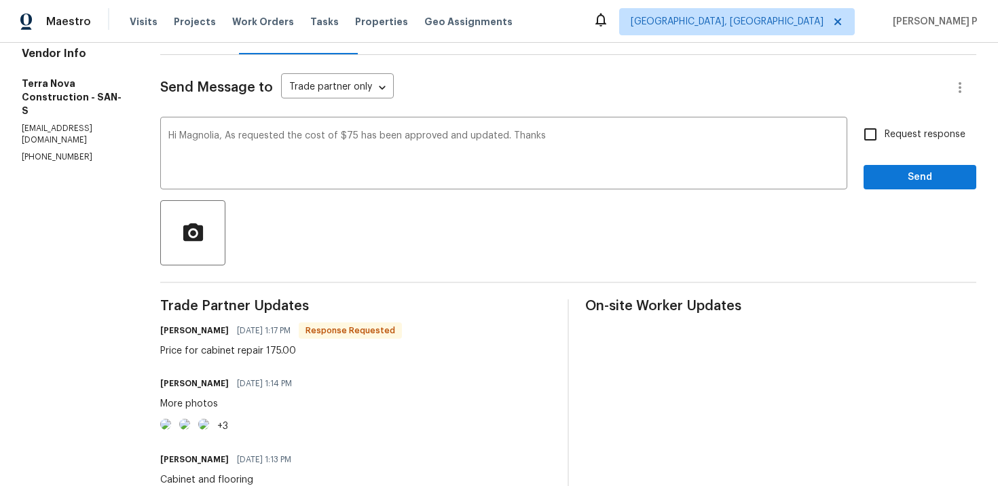
click at [893, 141] on span "Request response" at bounding box center [924, 135] width 81 height 14
click at [884, 141] on input "Request response" at bounding box center [870, 134] width 29 height 29
checkbox input "true"
click at [901, 176] on span "Send" at bounding box center [919, 177] width 91 height 17
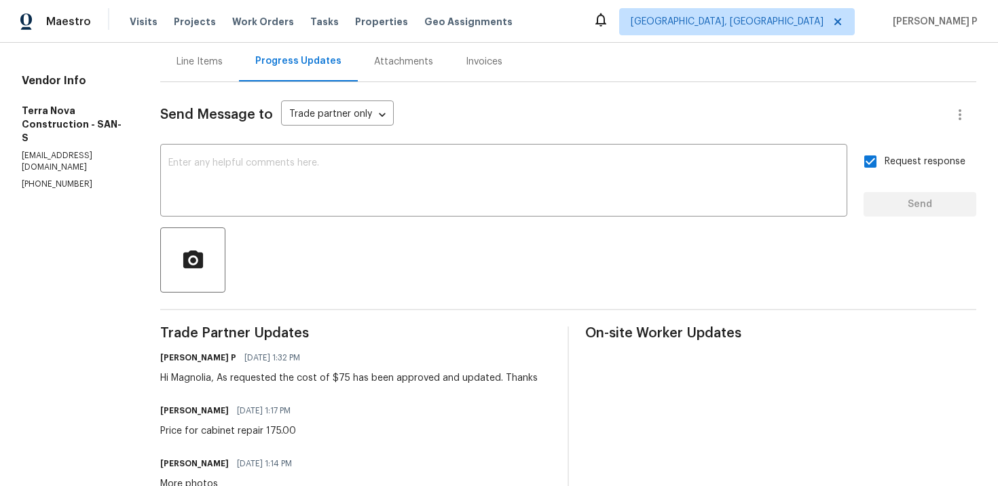
scroll to position [0, 0]
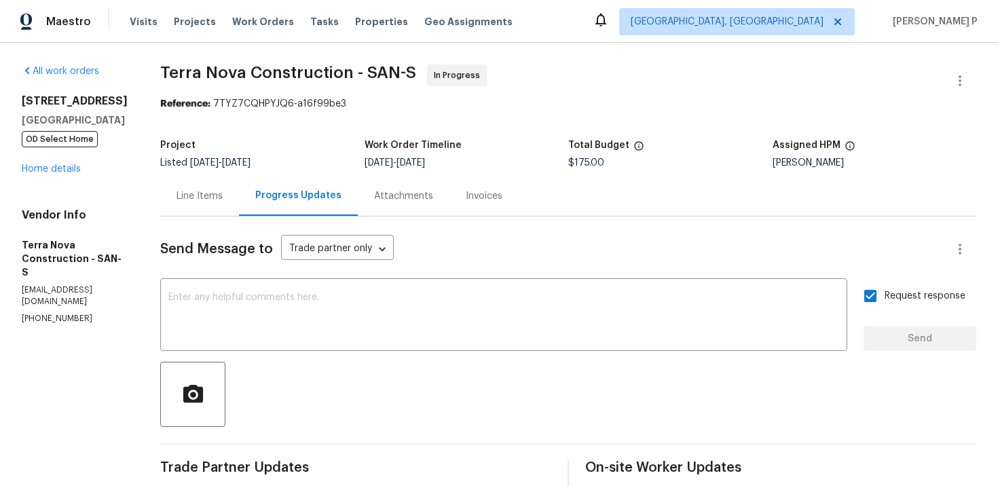
click at [231, 210] on div "Line Items" at bounding box center [199, 196] width 79 height 40
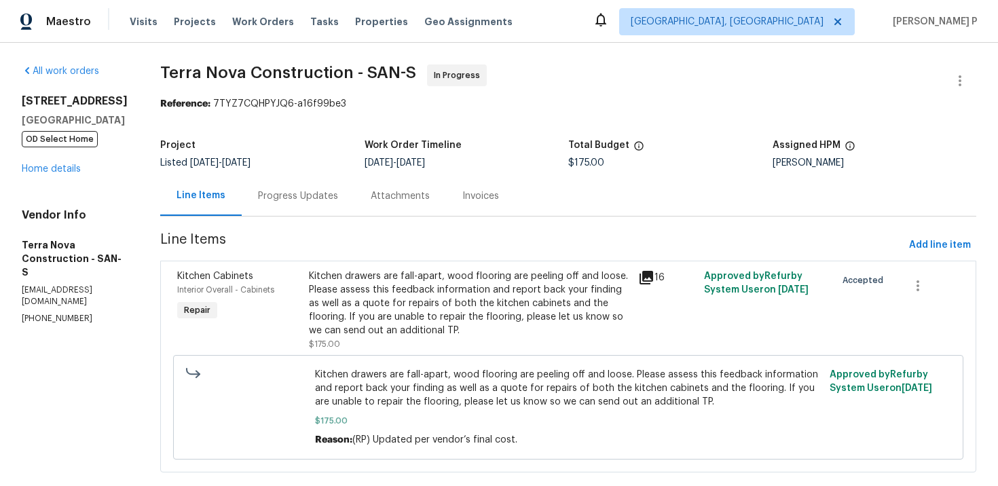
click at [322, 199] on div "Progress Updates" at bounding box center [298, 196] width 80 height 14
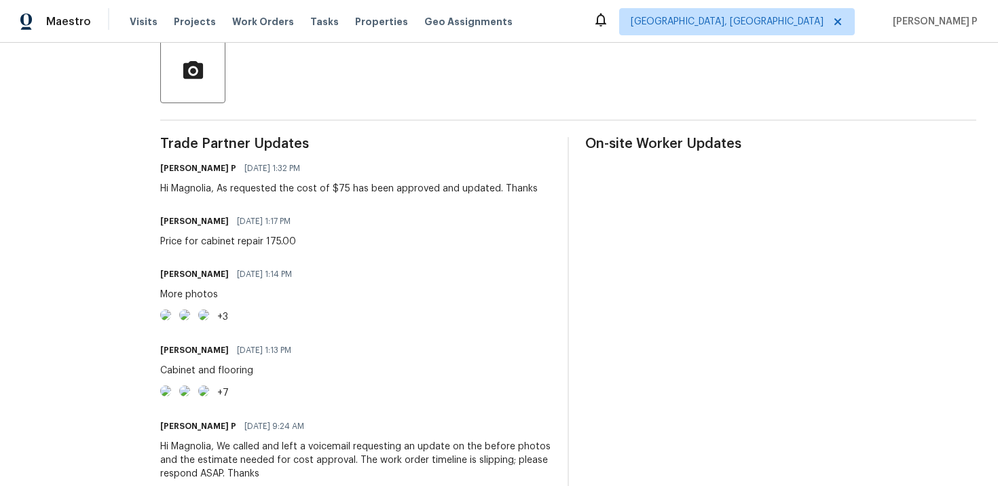
scroll to position [326, 0]
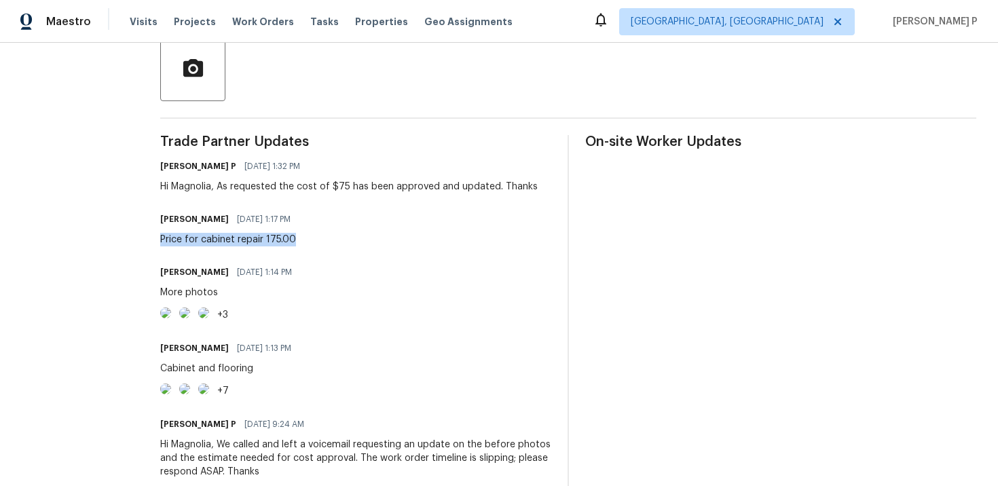
drag, startPoint x: 195, startPoint y: 240, endPoint x: 343, endPoint y: 238, distance: 148.0
click at [299, 238] on div "Price for cabinet repair 175.00" at bounding box center [229, 240] width 138 height 14
copy div "Price for cabinet repair 175.00"
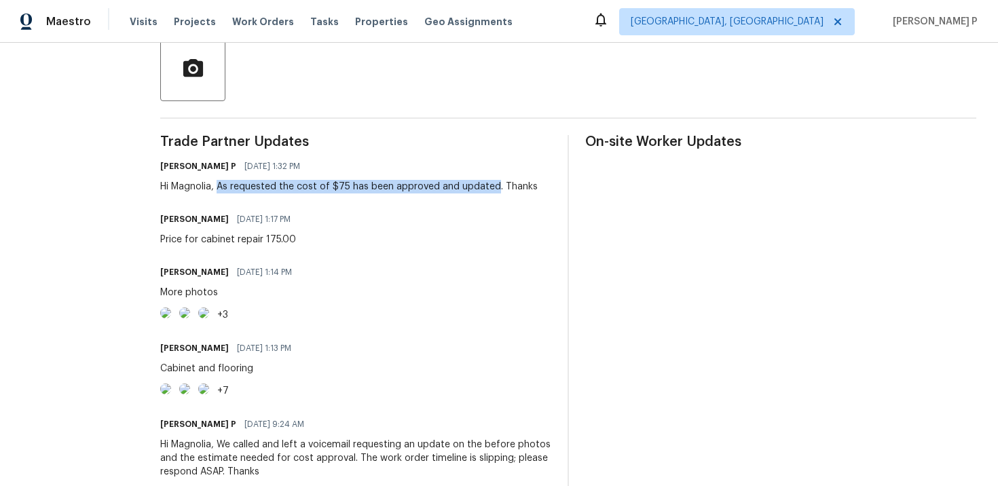
drag, startPoint x: 256, startPoint y: 185, endPoint x: 529, endPoint y: 185, distance: 273.5
click at [529, 185] on div "Hi Magnolia, As requested the cost of $75 has been approved and updated. Thanks" at bounding box center [348, 187] width 377 height 14
copy div "As requested the cost of $75 has been approved and updated"
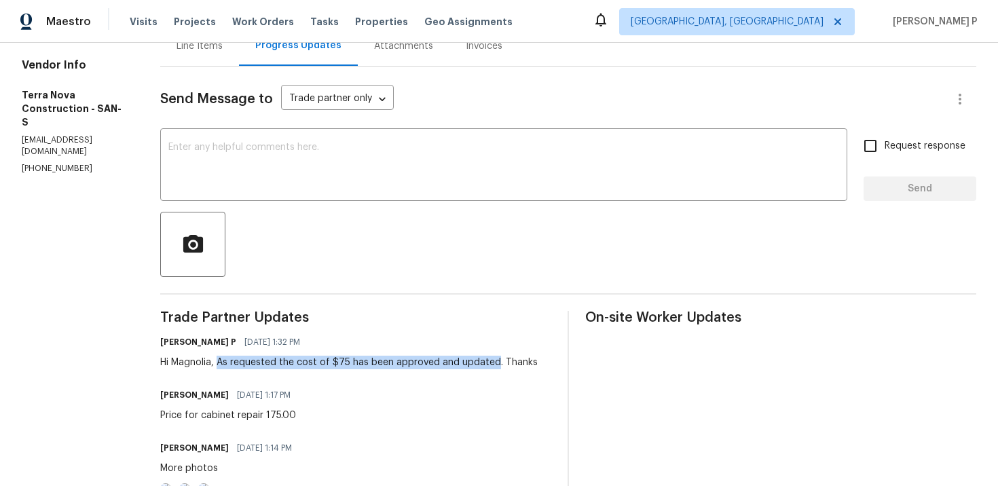
scroll to position [0, 0]
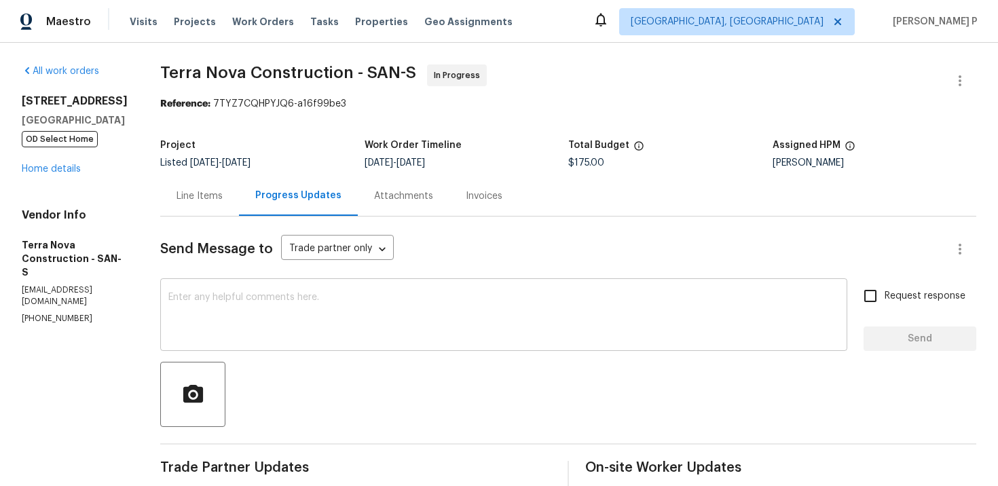
click at [375, 340] on div "x ​" at bounding box center [503, 316] width 687 height 69
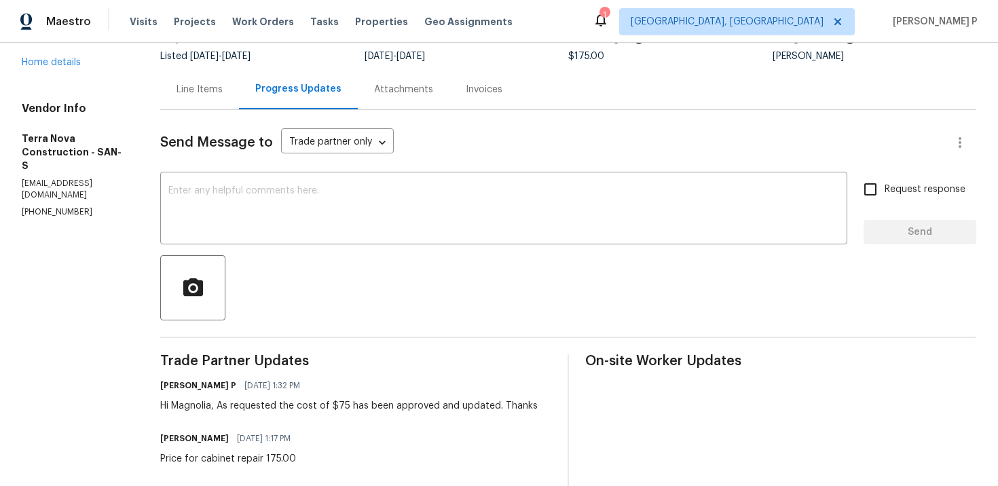
scroll to position [108, 0]
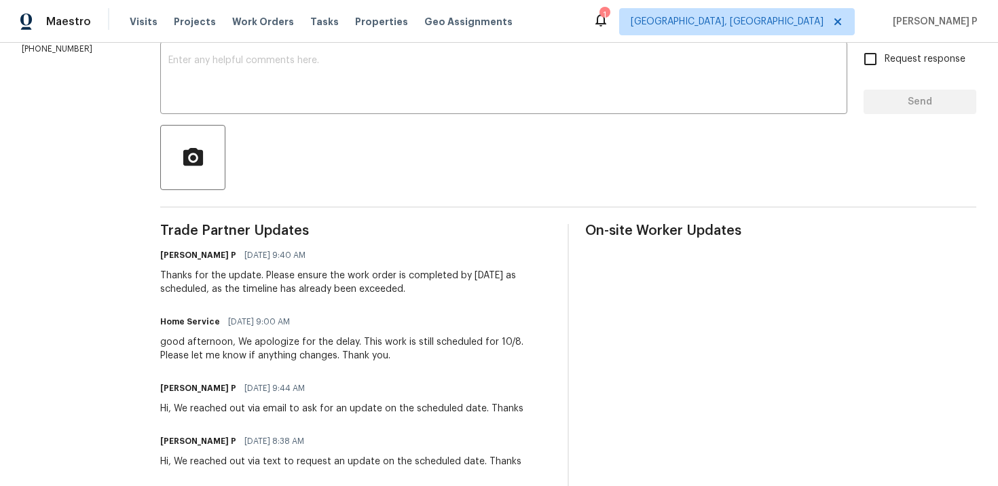
scroll to position [117, 0]
